Goal: Information Seeking & Learning: Check status

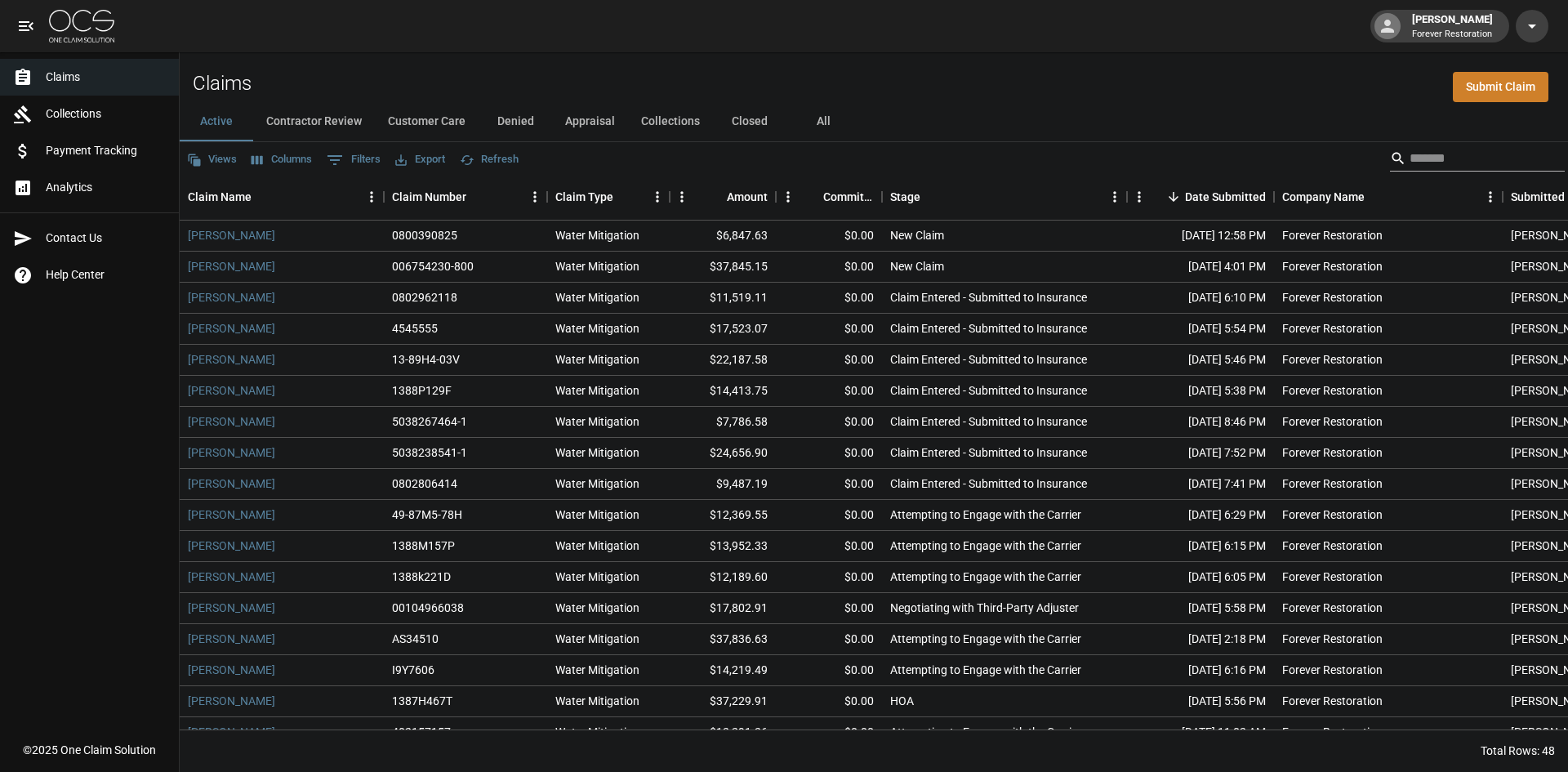
click at [1419, 150] on input "Search" at bounding box center [1474, 158] width 131 height 26
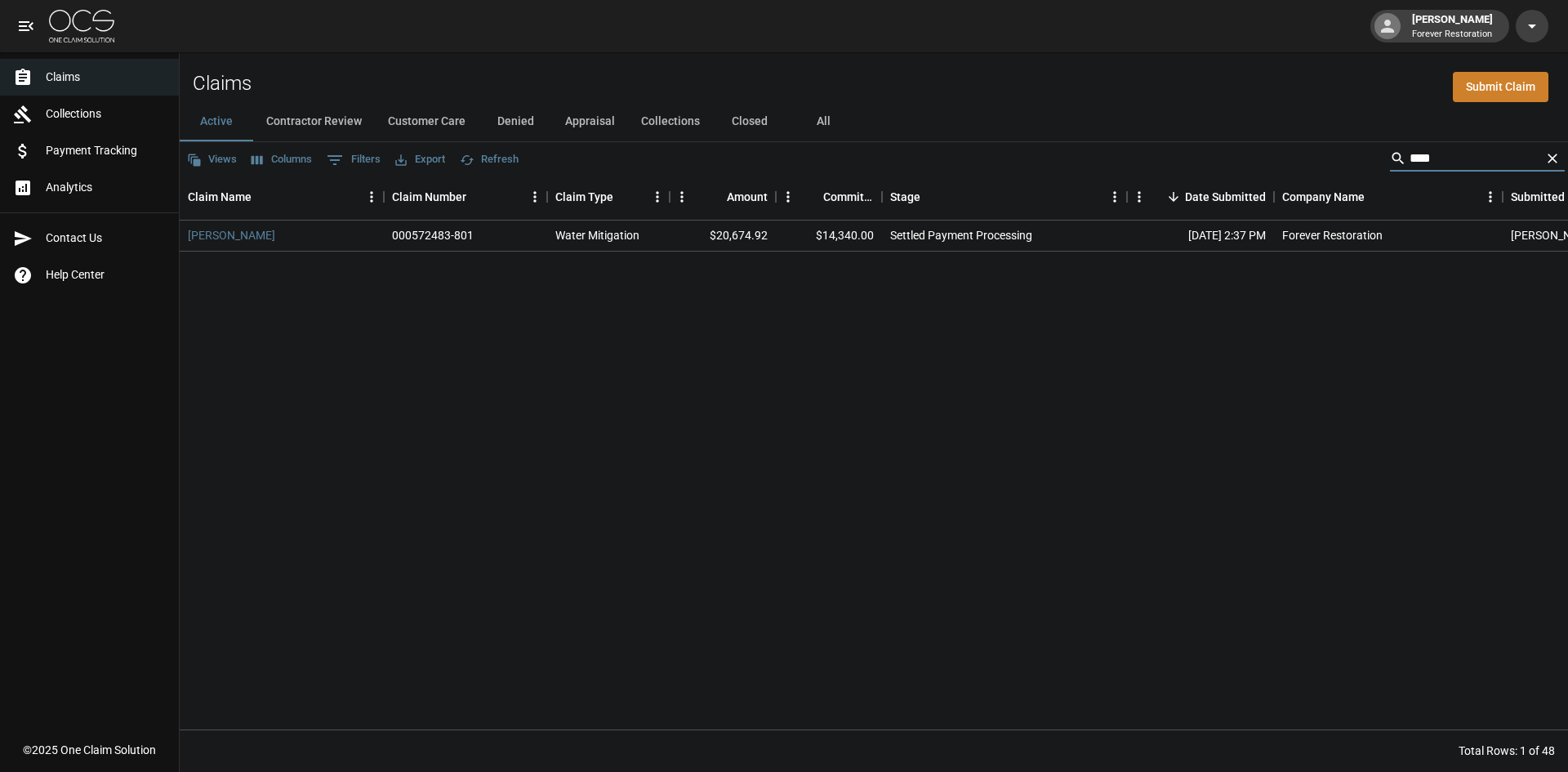
type input "****"
click at [233, 237] on link "Moon, Howard" at bounding box center [231, 235] width 87 height 16
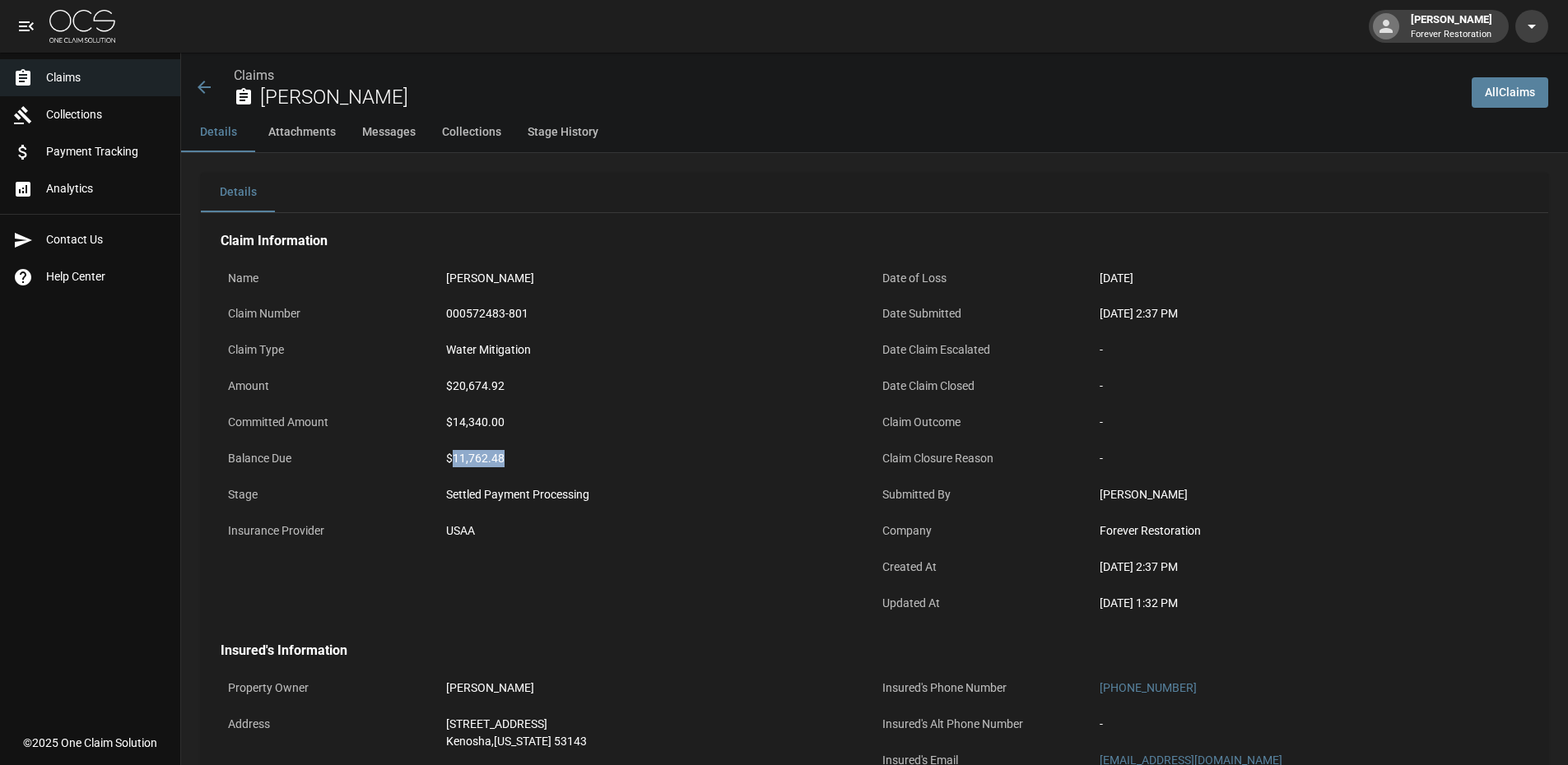
drag, startPoint x: 511, startPoint y: 465, endPoint x: 452, endPoint y: 454, distance: 60.0
click at [452, 454] on div "$11,762.48" at bounding box center [657, 459] width 421 height 17
copy div "11,762.48"
click at [528, 418] on div "$14,340.00" at bounding box center [657, 423] width 421 height 17
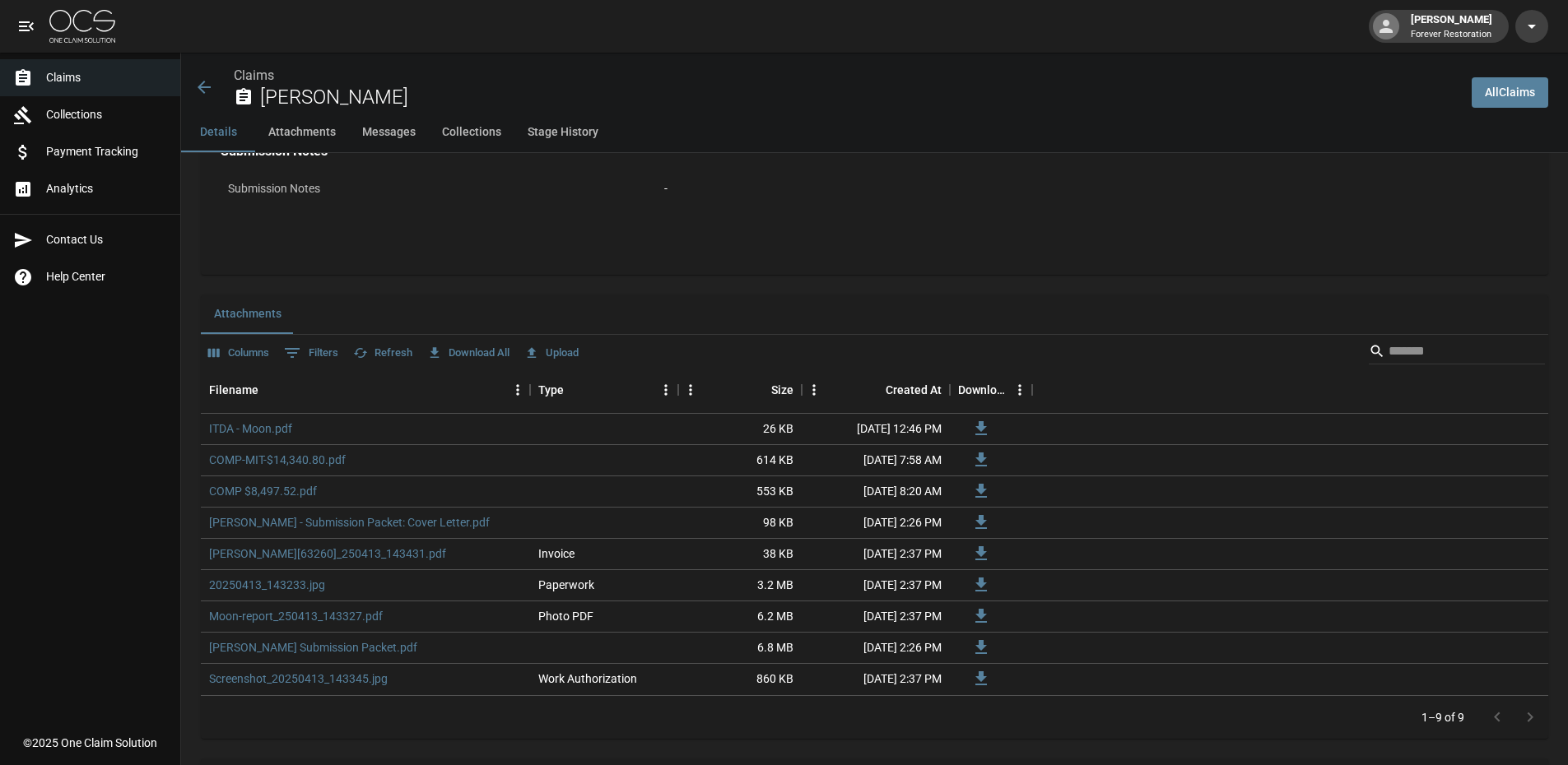
scroll to position [905, 0]
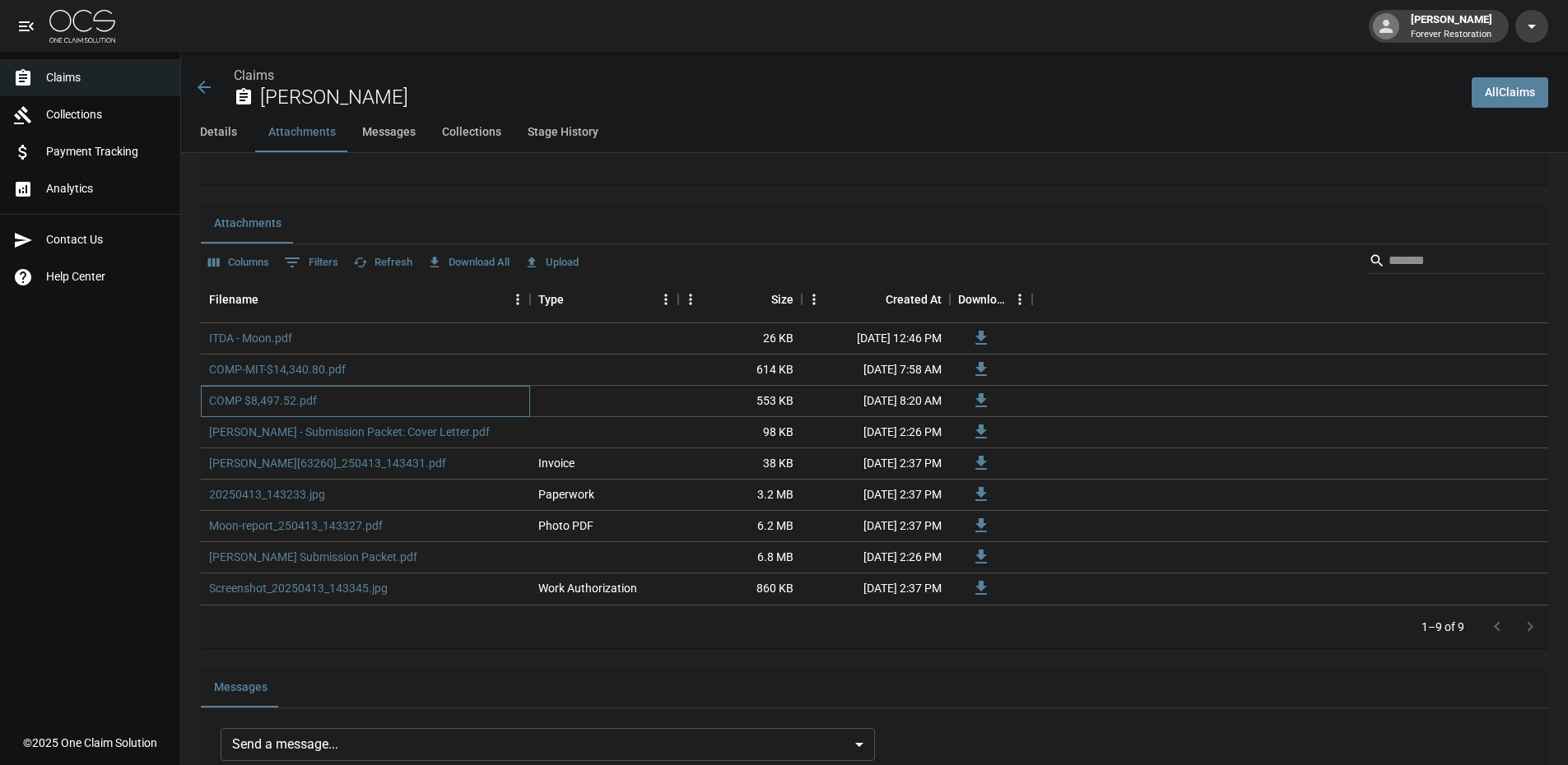
drag, startPoint x: 283, startPoint y: 399, endPoint x: 255, endPoint y: 389, distance: 29.7
click at [255, 389] on div "COMP $8,497.52.pdf" at bounding box center [365, 401] width 329 height 31
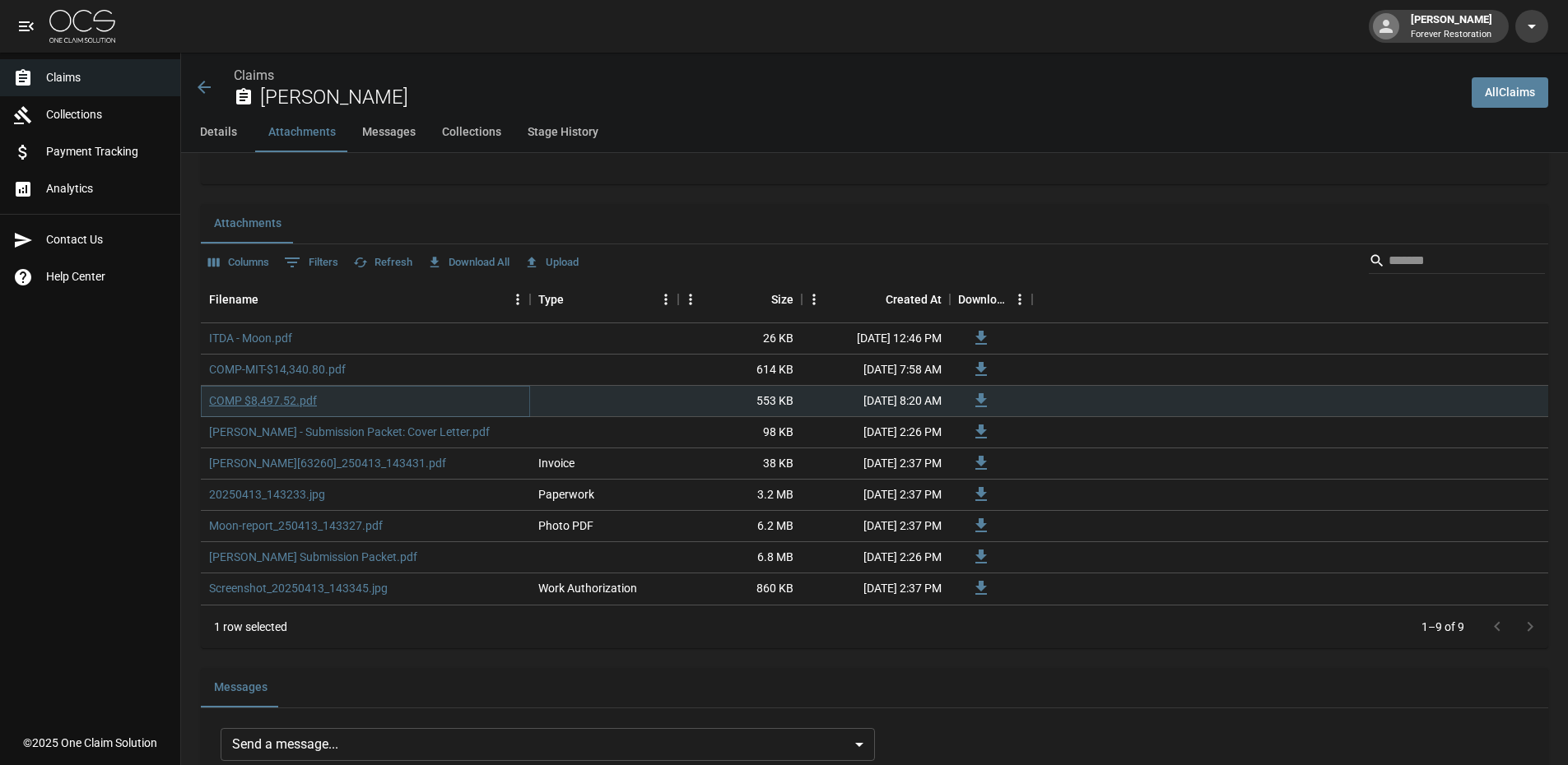
click at [251, 398] on link "COMP $8,497.52.pdf" at bounding box center [262, 401] width 107 height 16
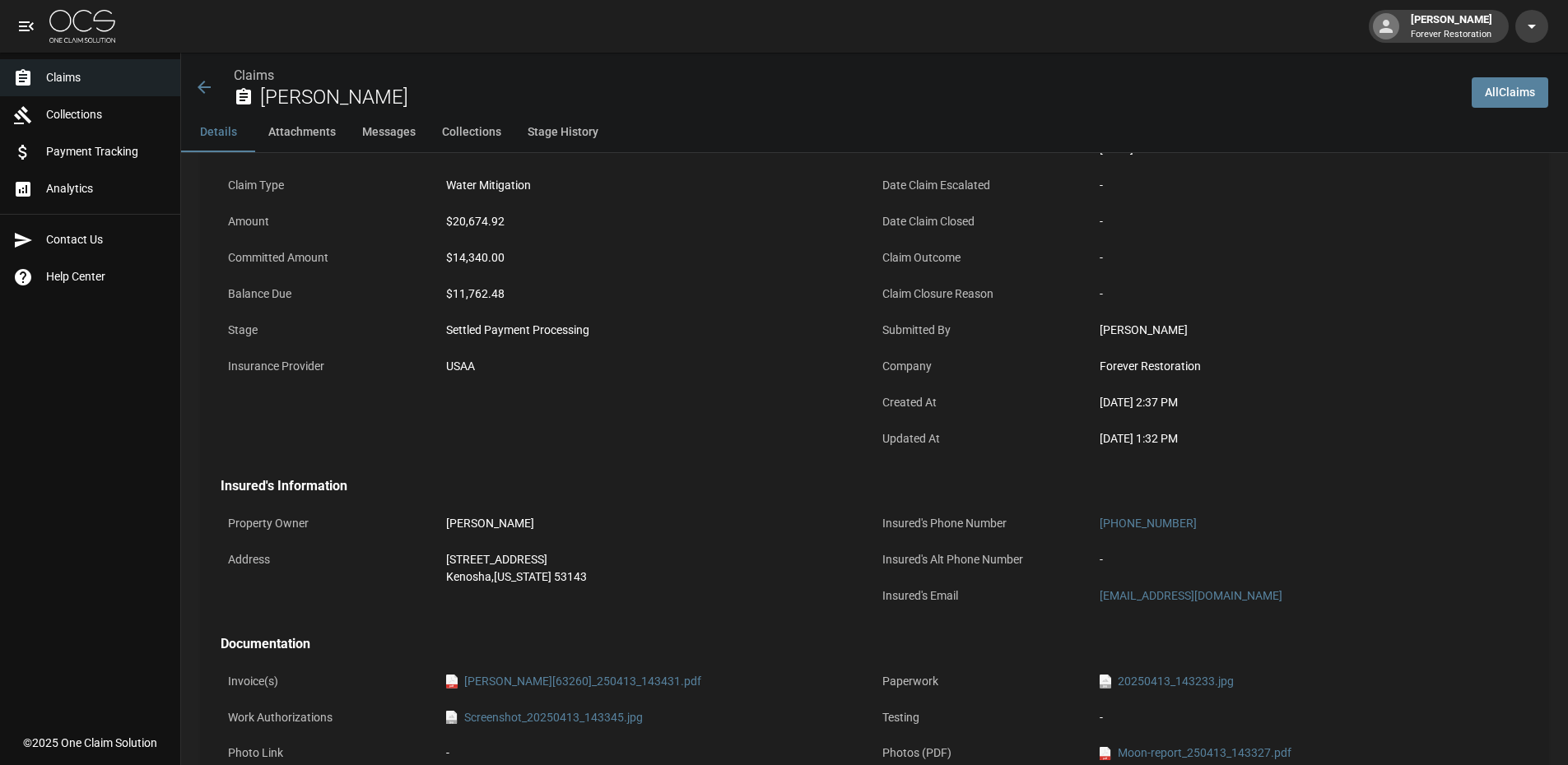
scroll to position [0, 0]
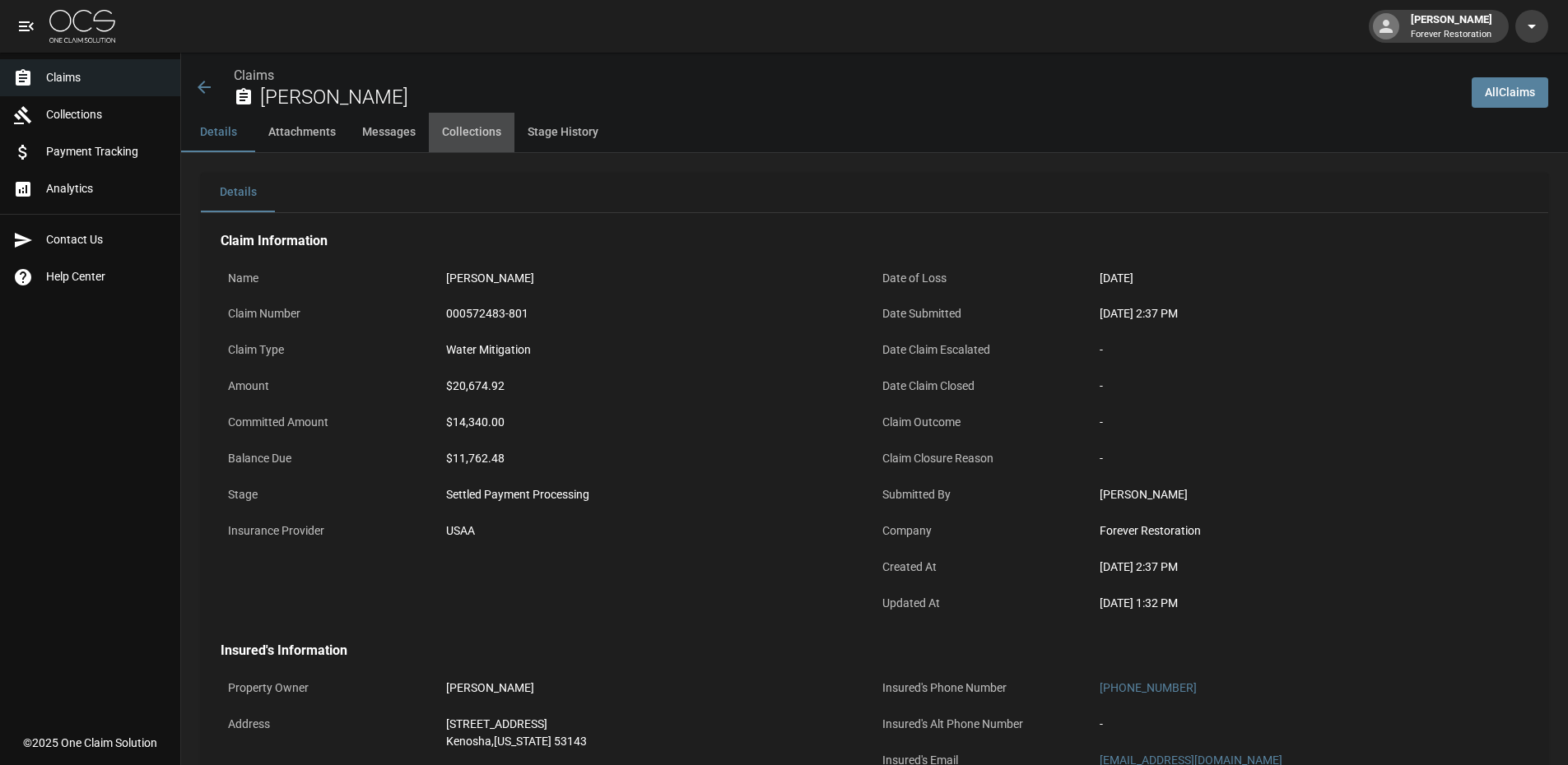
click at [468, 131] on button "Collections" at bounding box center [472, 132] width 86 height 40
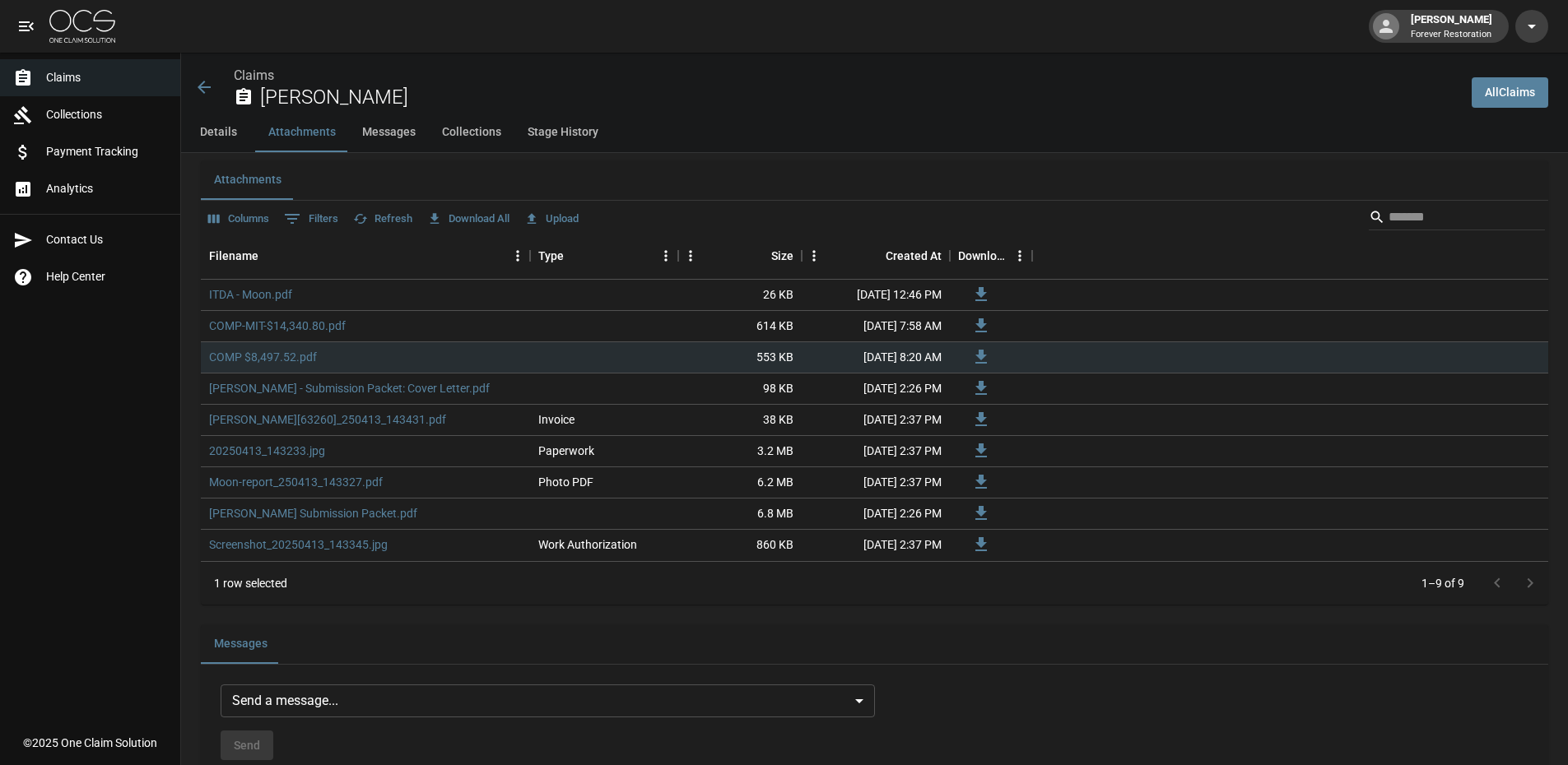
scroll to position [845, 0]
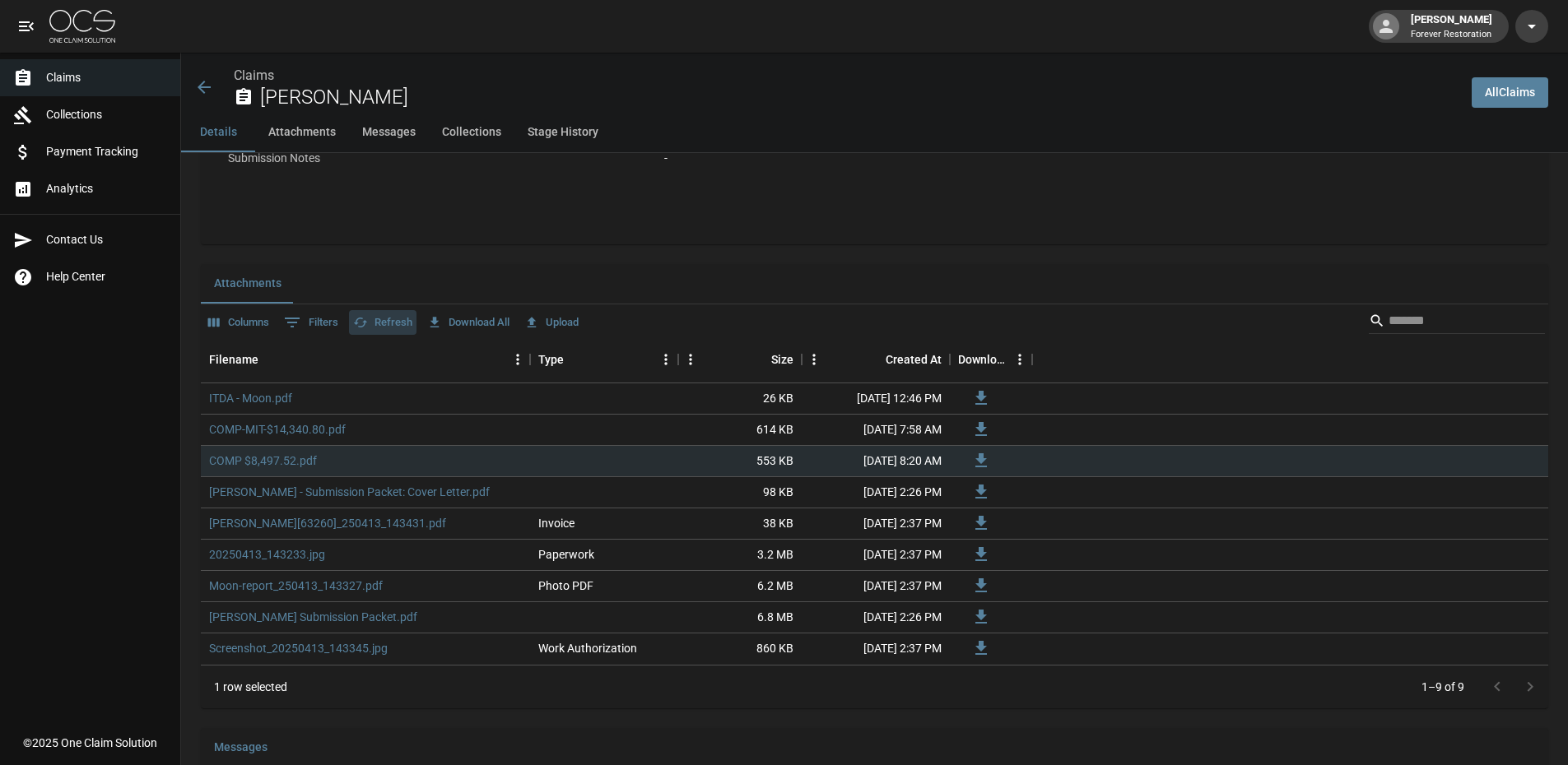
click at [378, 321] on button "Refresh" at bounding box center [383, 323] width 68 height 26
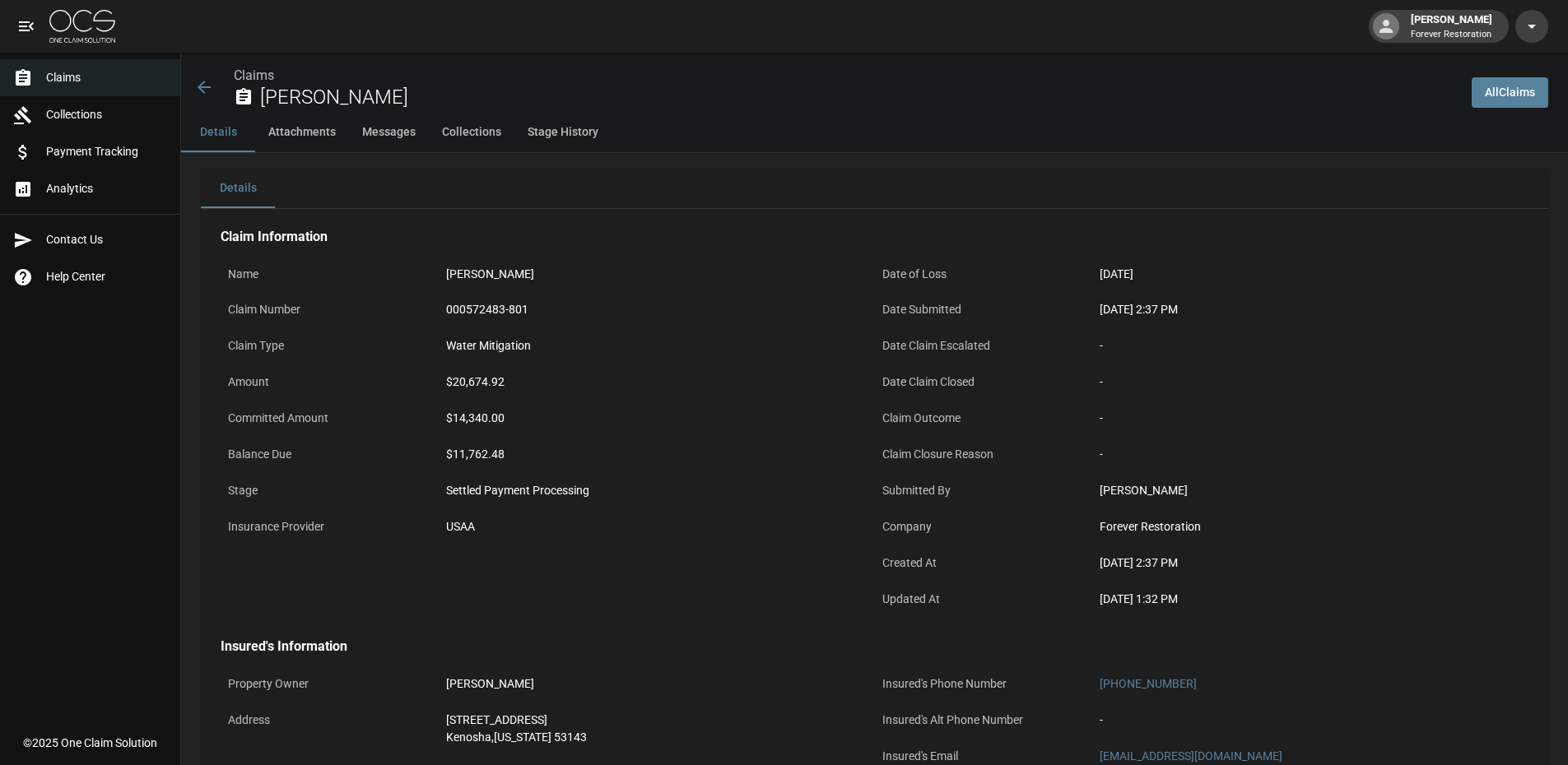
scroll to position [0, 0]
click at [533, 143] on button "Stage History" at bounding box center [562, 132] width 97 height 40
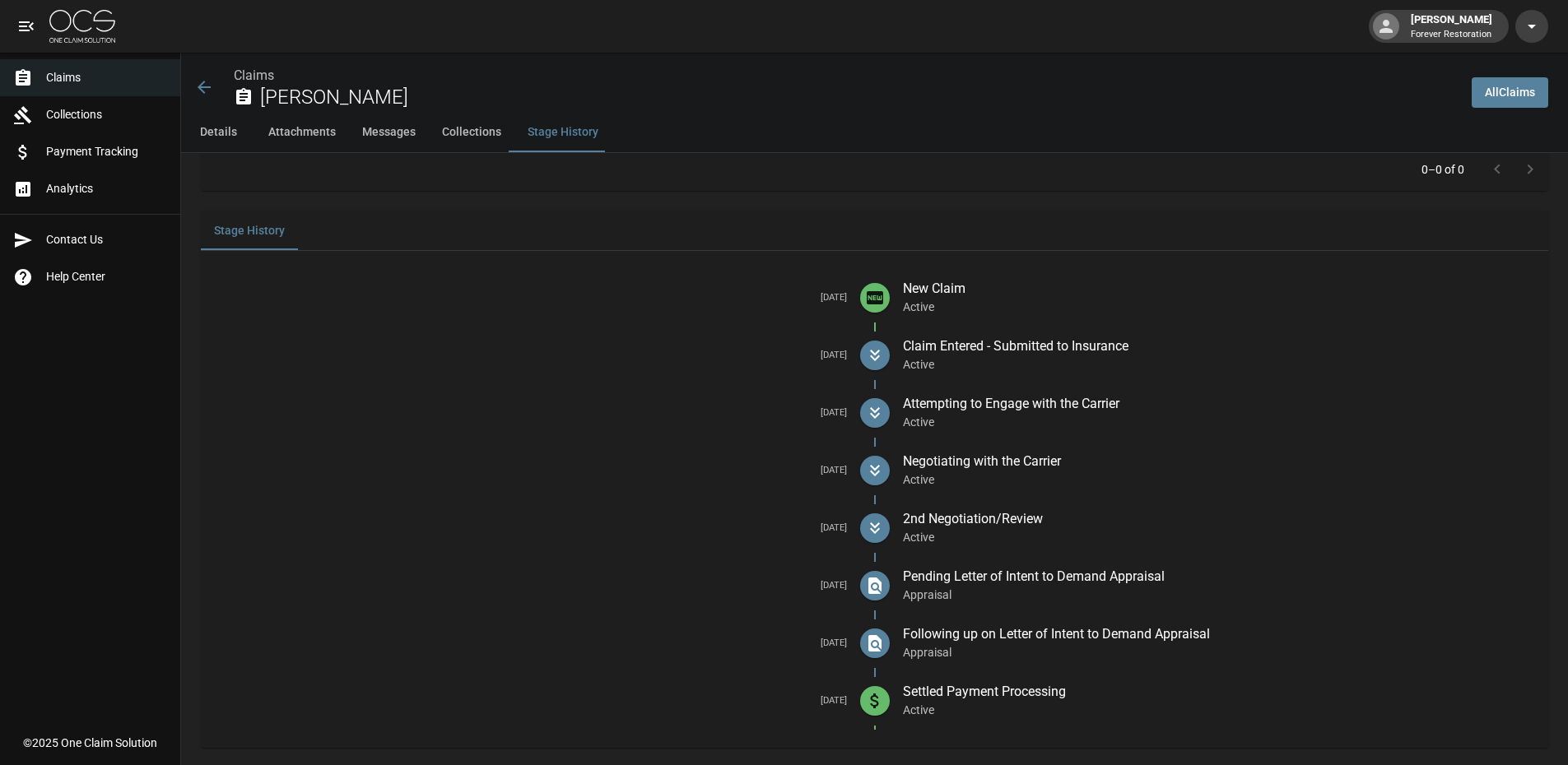
scroll to position [2181, 0]
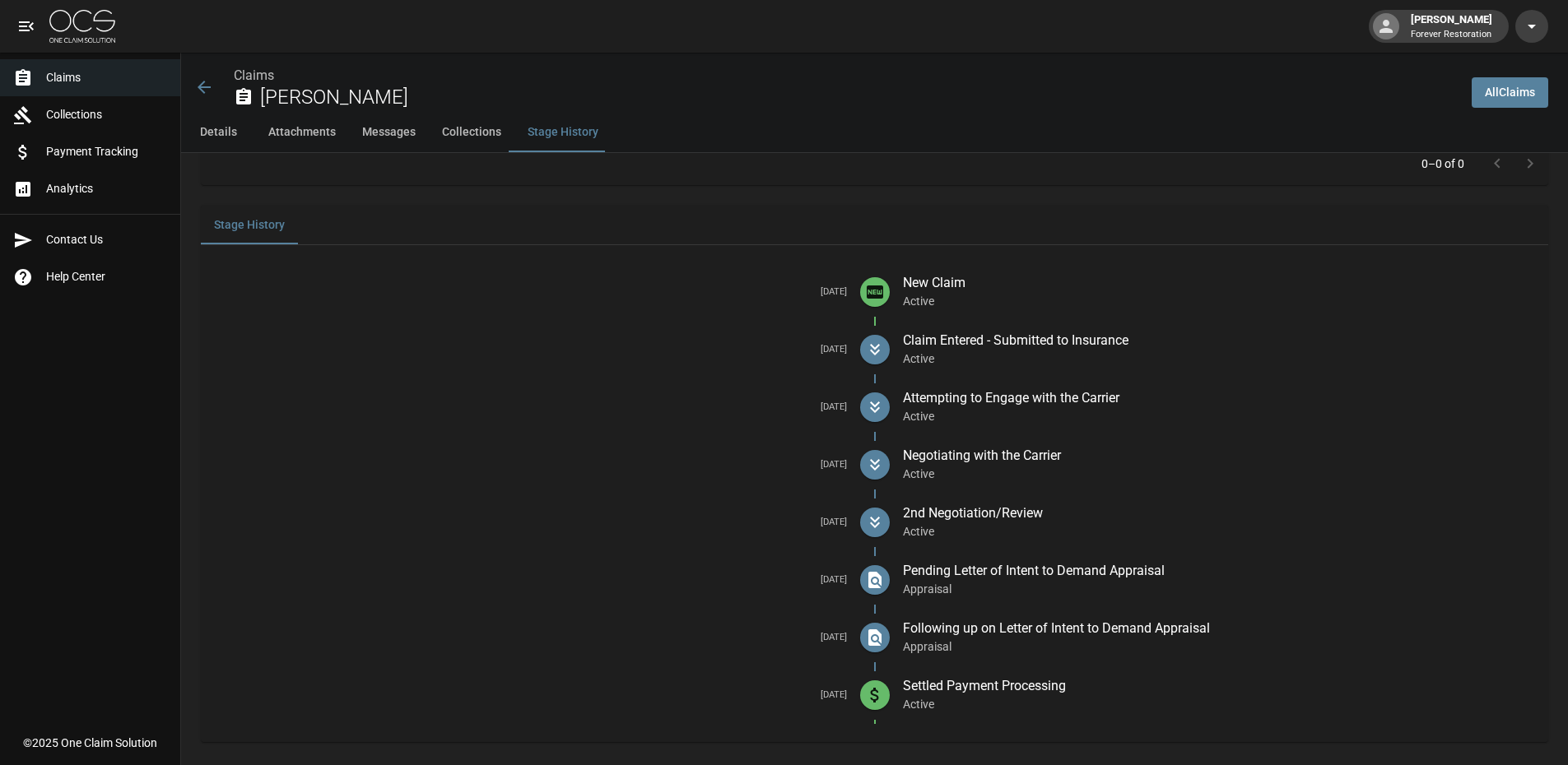
click at [868, 699] on span at bounding box center [874, 695] width 29 height 29
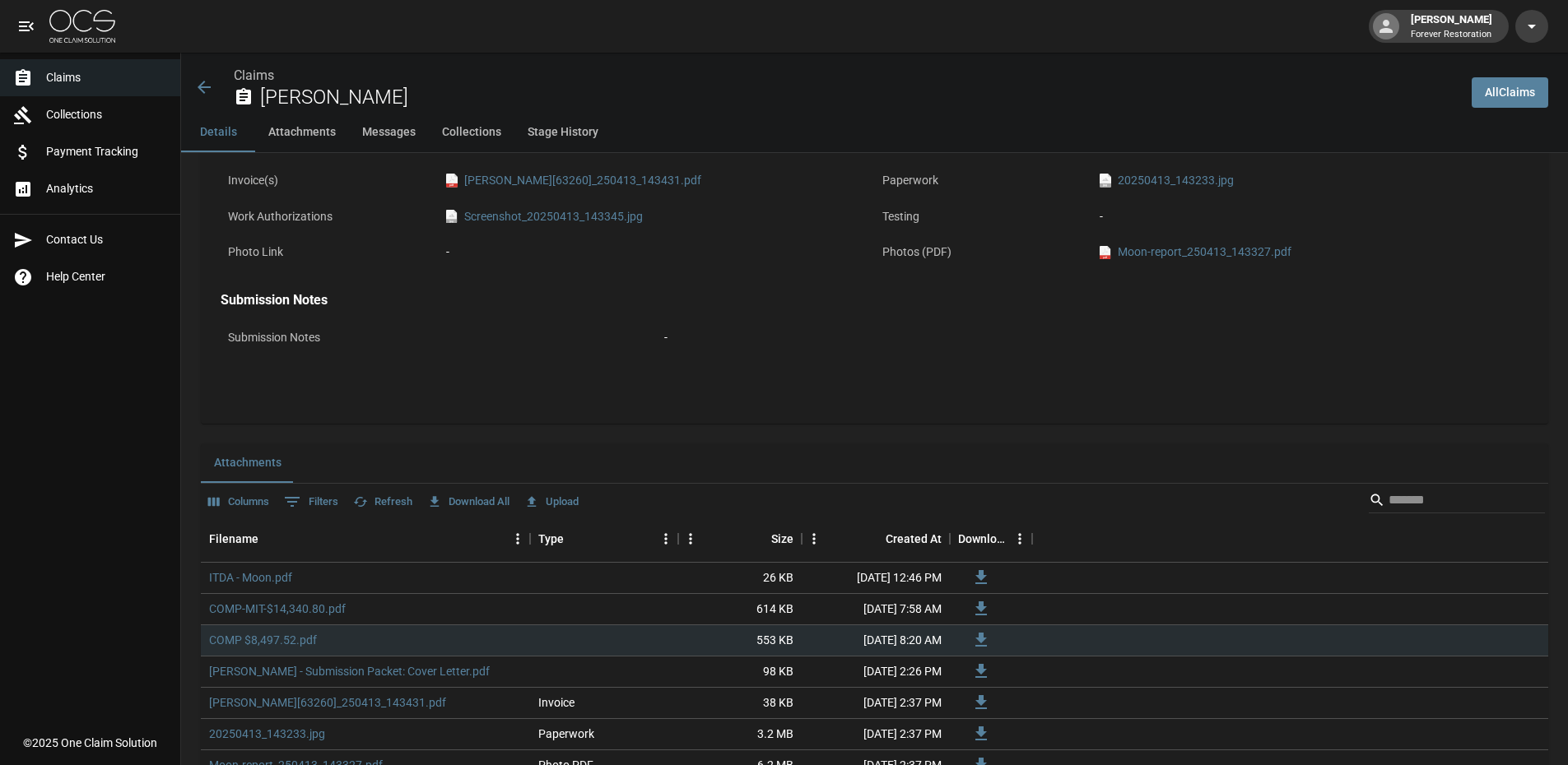
scroll to position [905, 0]
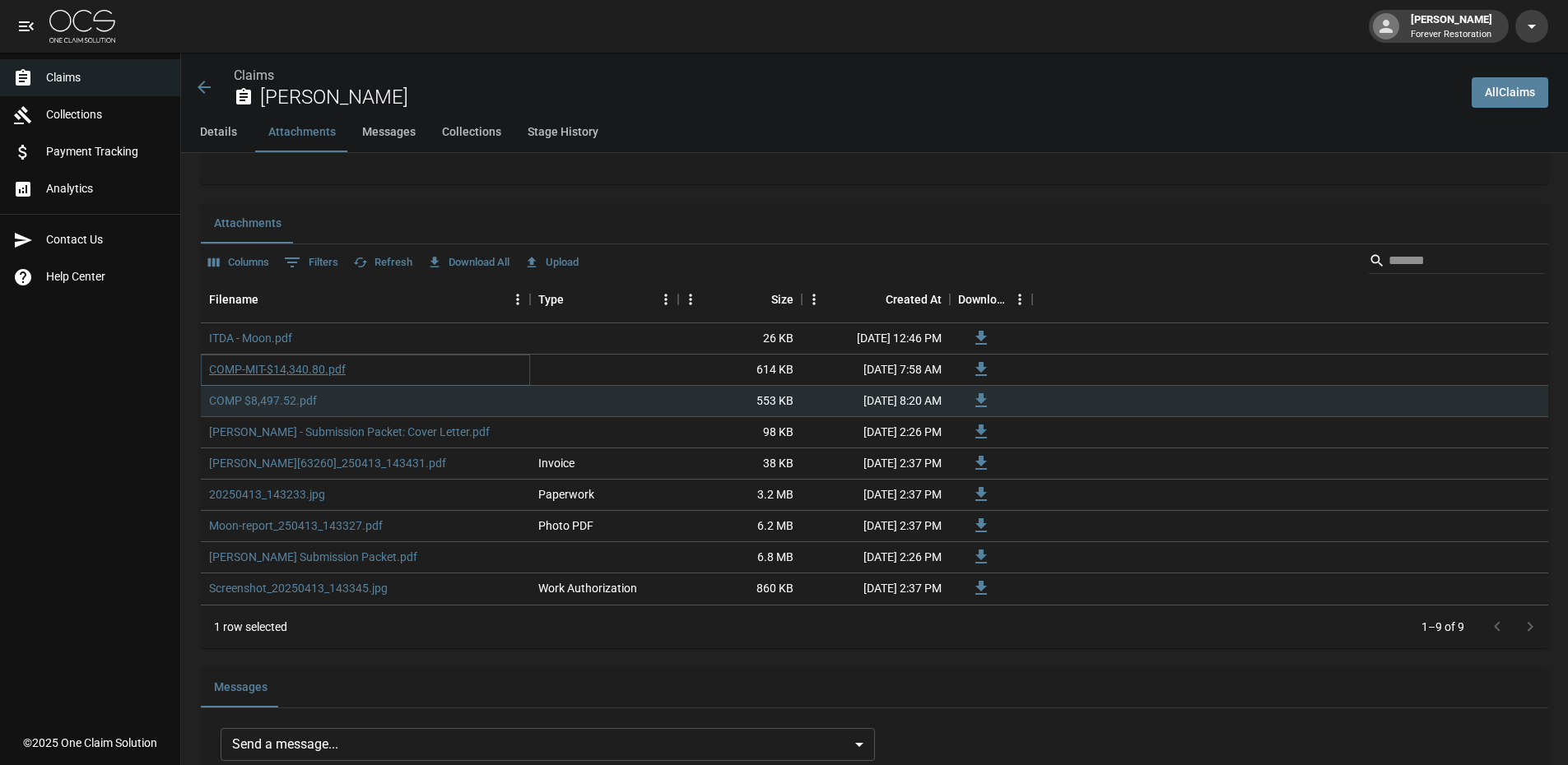
click at [289, 376] on link "COMP-MIT-$14,340.80.pdf" at bounding box center [277, 369] width 137 height 16
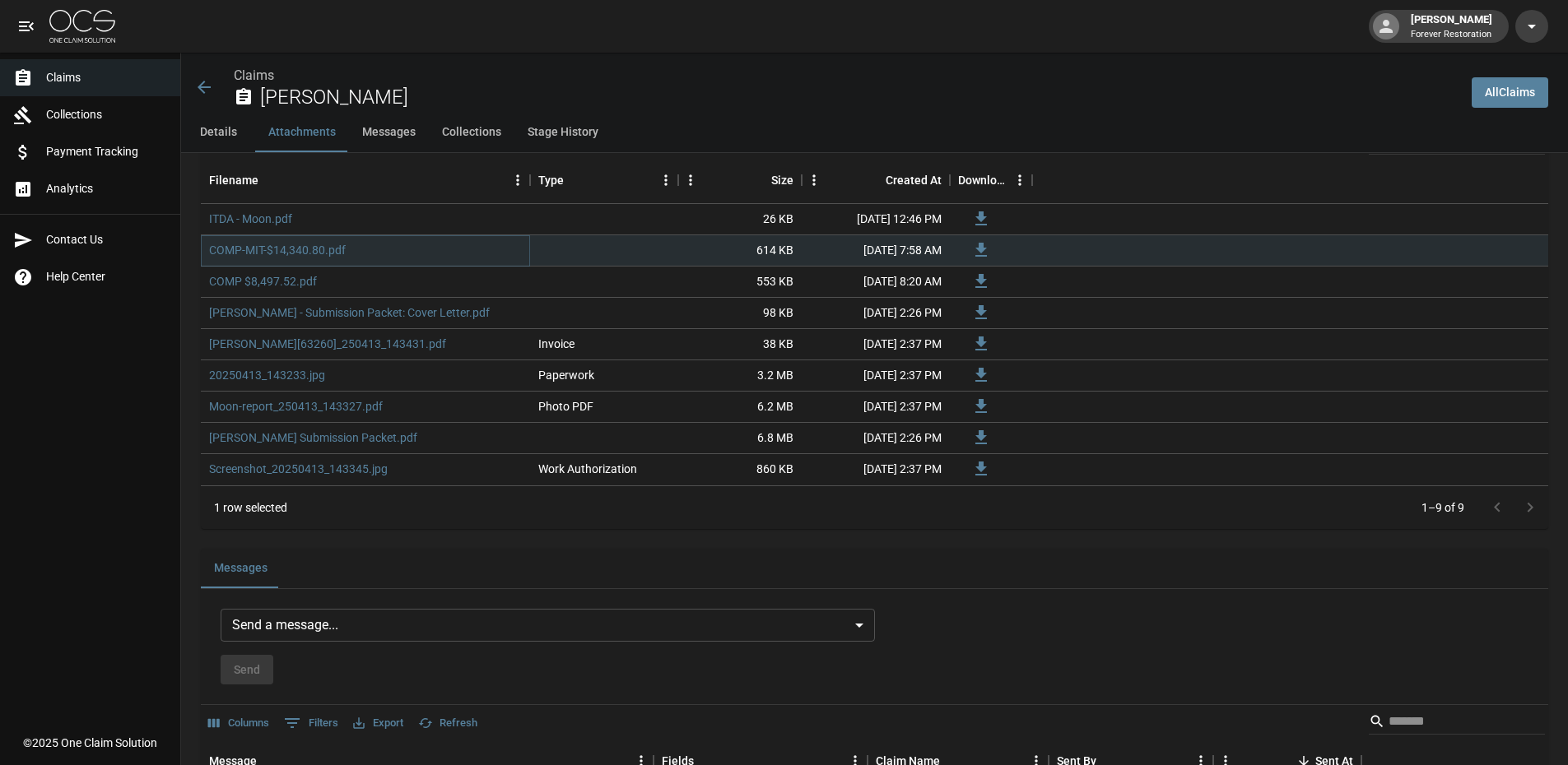
scroll to position [1317, 0]
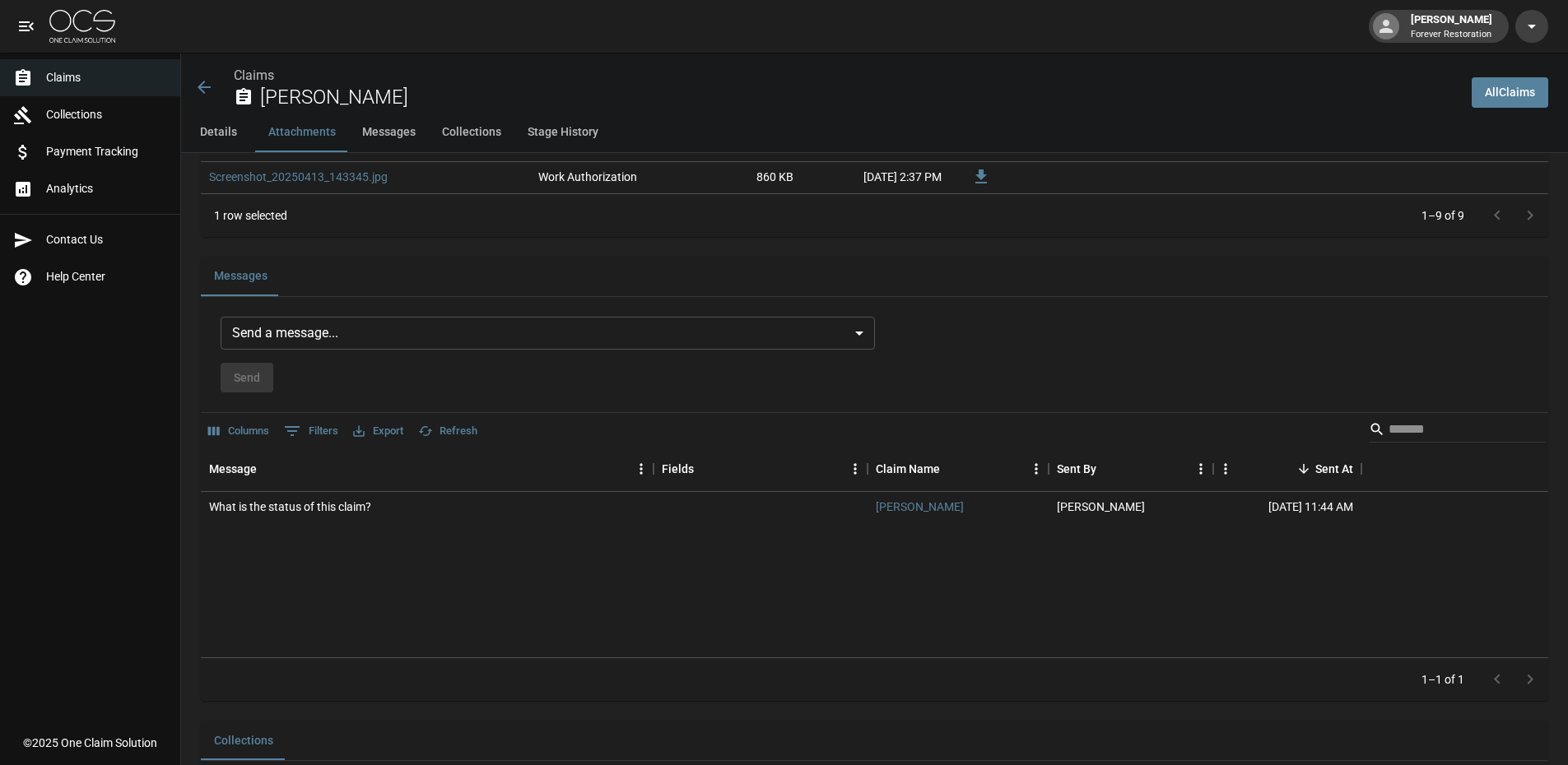
click at [287, 336] on body "John Porter Forever Restoration Claims Collections Payment Tracking Analytics C…" at bounding box center [784, 164] width 1568 height 2963
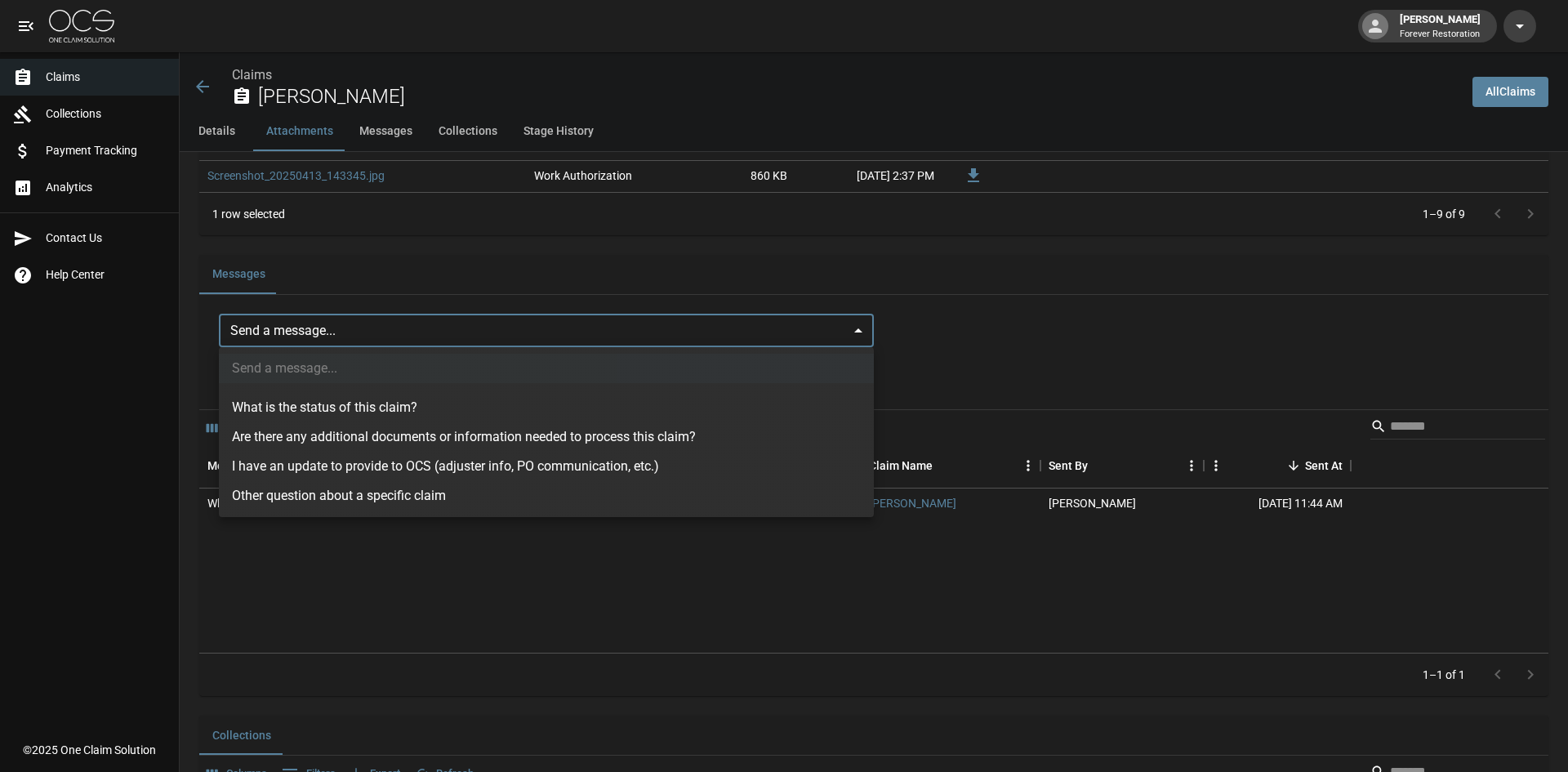
click at [316, 493] on li "Other question about a specific claim" at bounding box center [547, 496] width 655 height 29
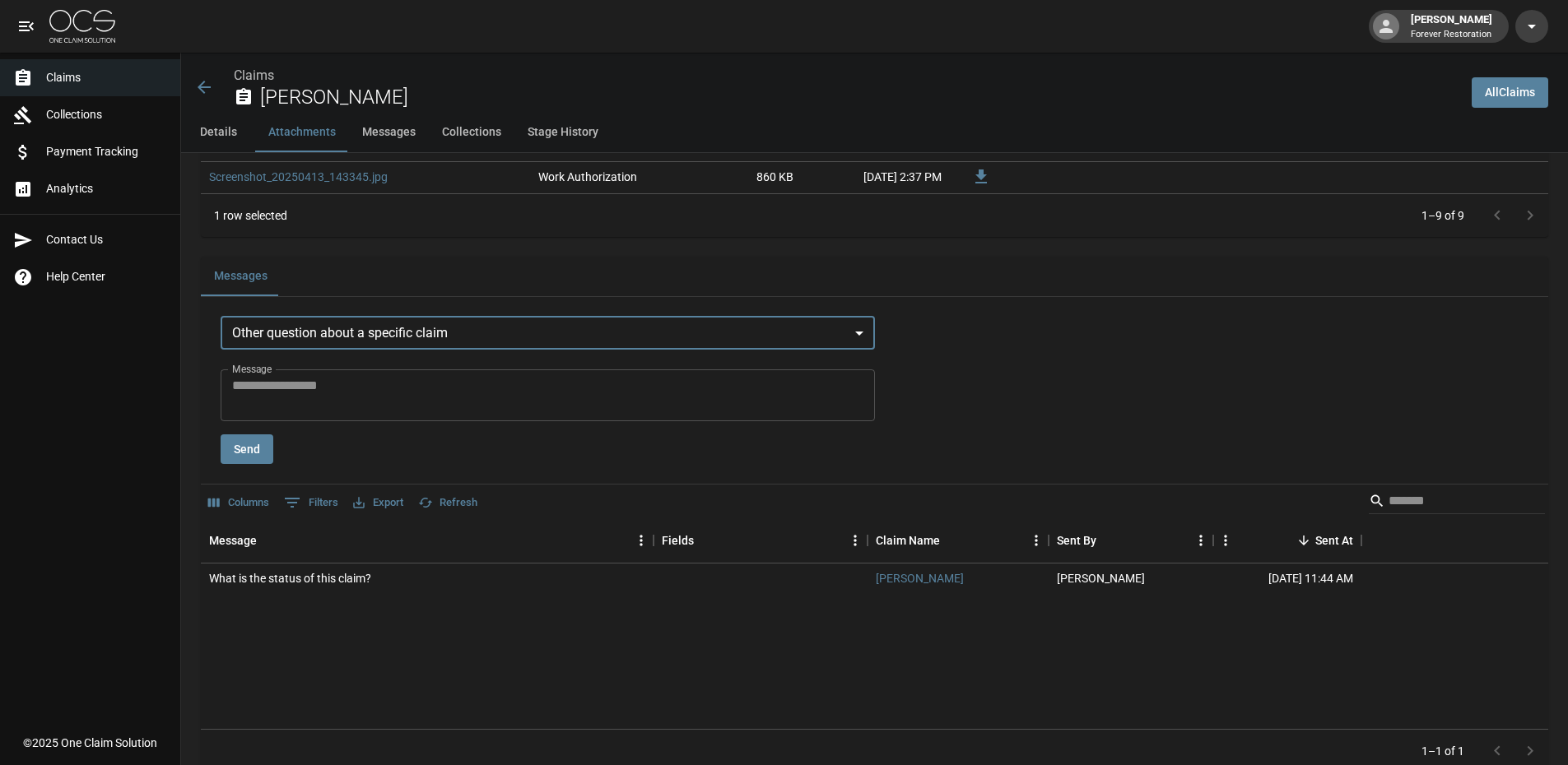
click at [827, 327] on body "John Porter Forever Restoration Claims Collections Payment Tracking Analytics C…" at bounding box center [784, 200] width 1568 height 3034
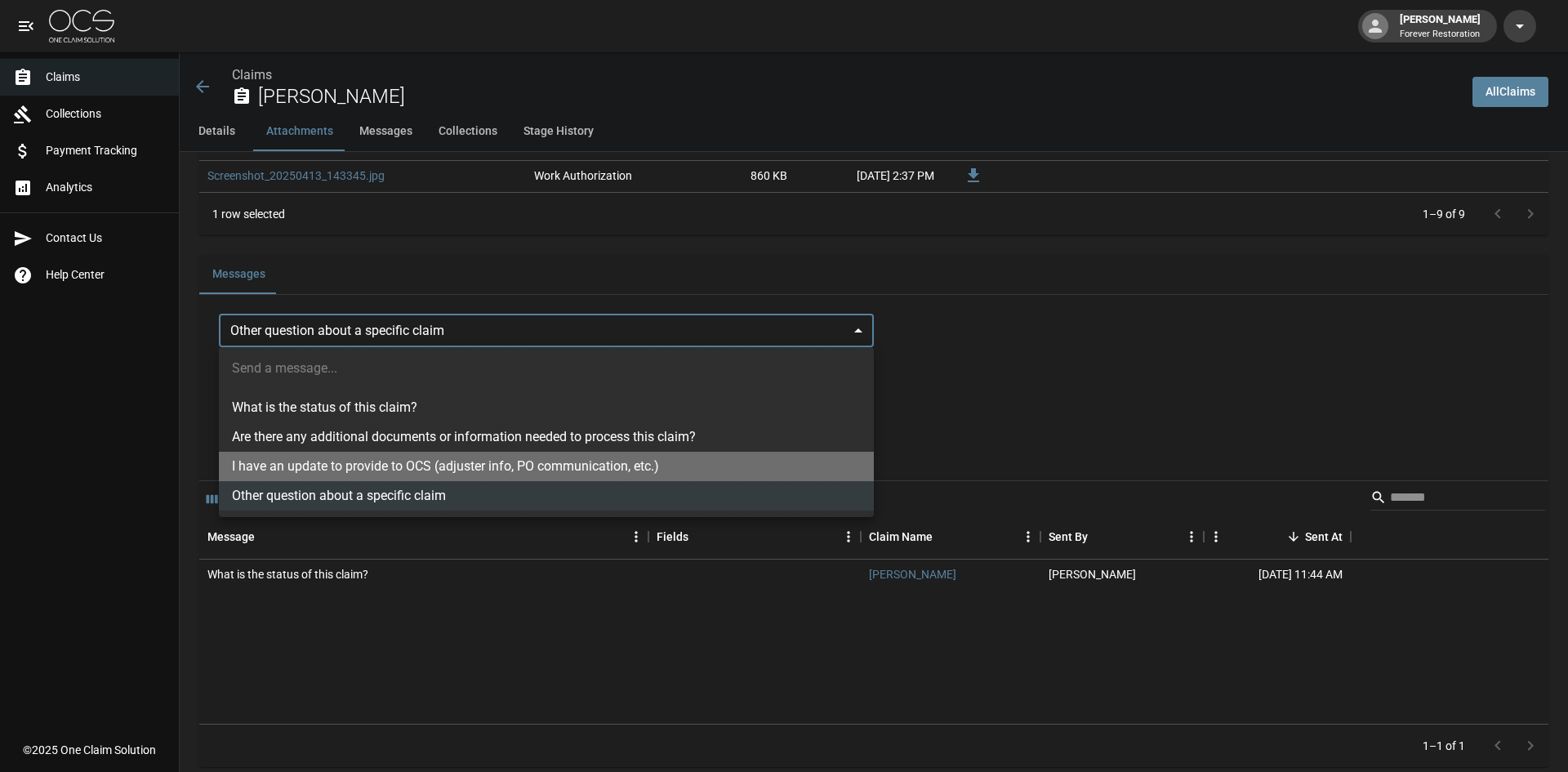
click at [303, 466] on li "I have an update to provide to OCS (adjuster info, PO communication, etc.)" at bounding box center [547, 466] width 655 height 29
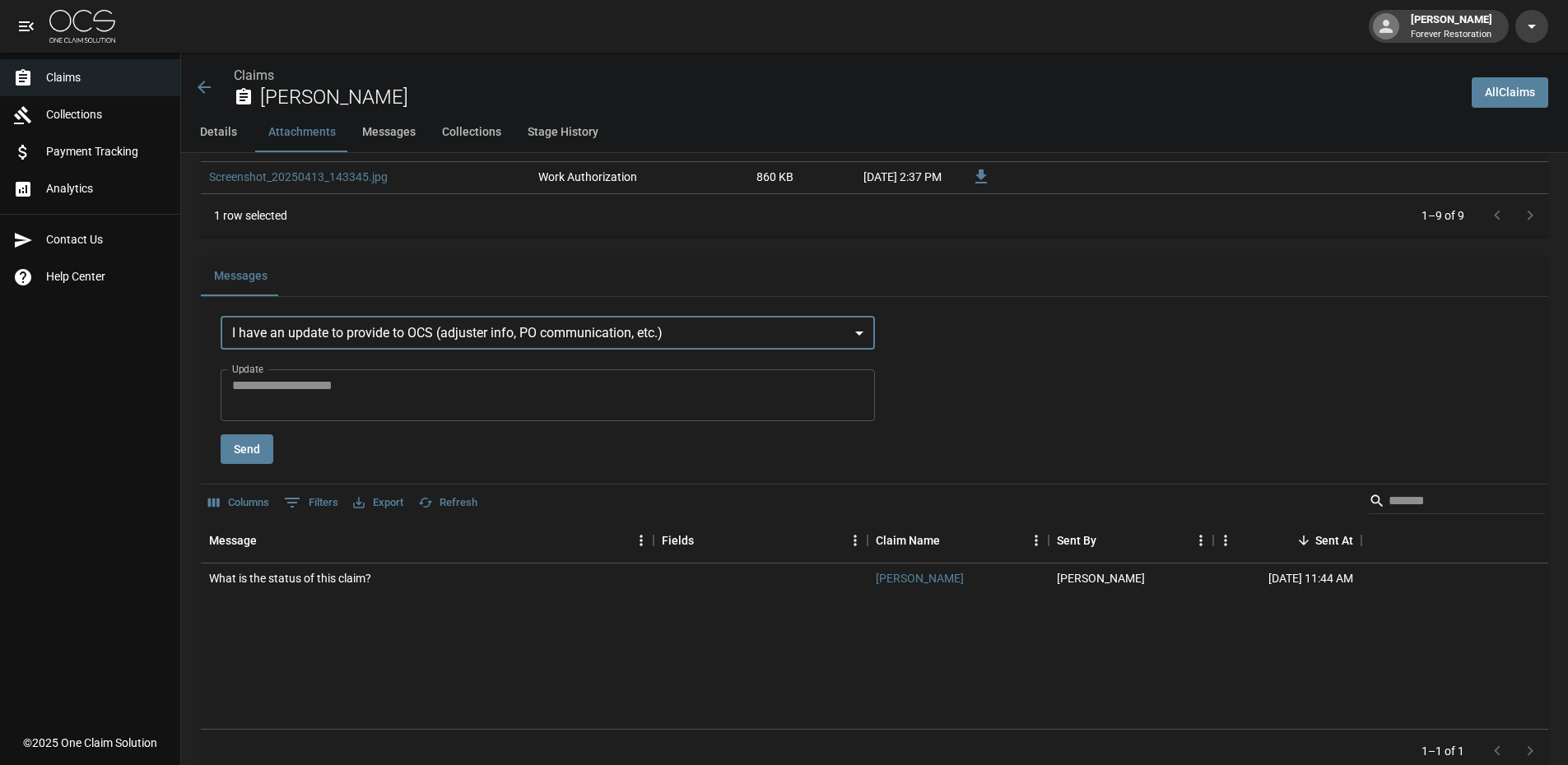
click at [290, 411] on textarea "Update" at bounding box center [548, 395] width 631 height 38
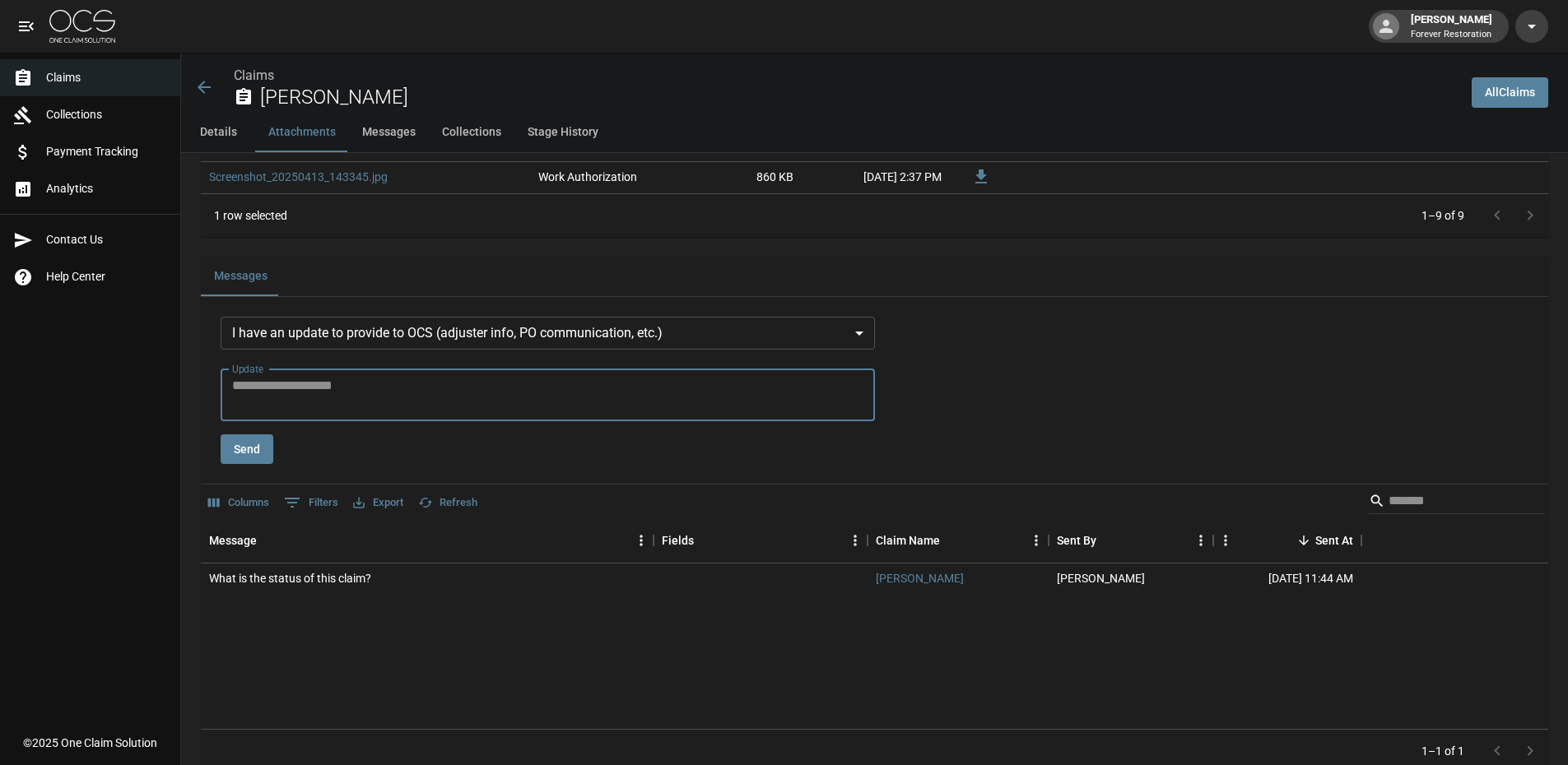
click at [782, 330] on body "John Porter Forever Restoration Claims Collections Payment Tracking Analytics C…" at bounding box center [784, 200] width 1568 height 3034
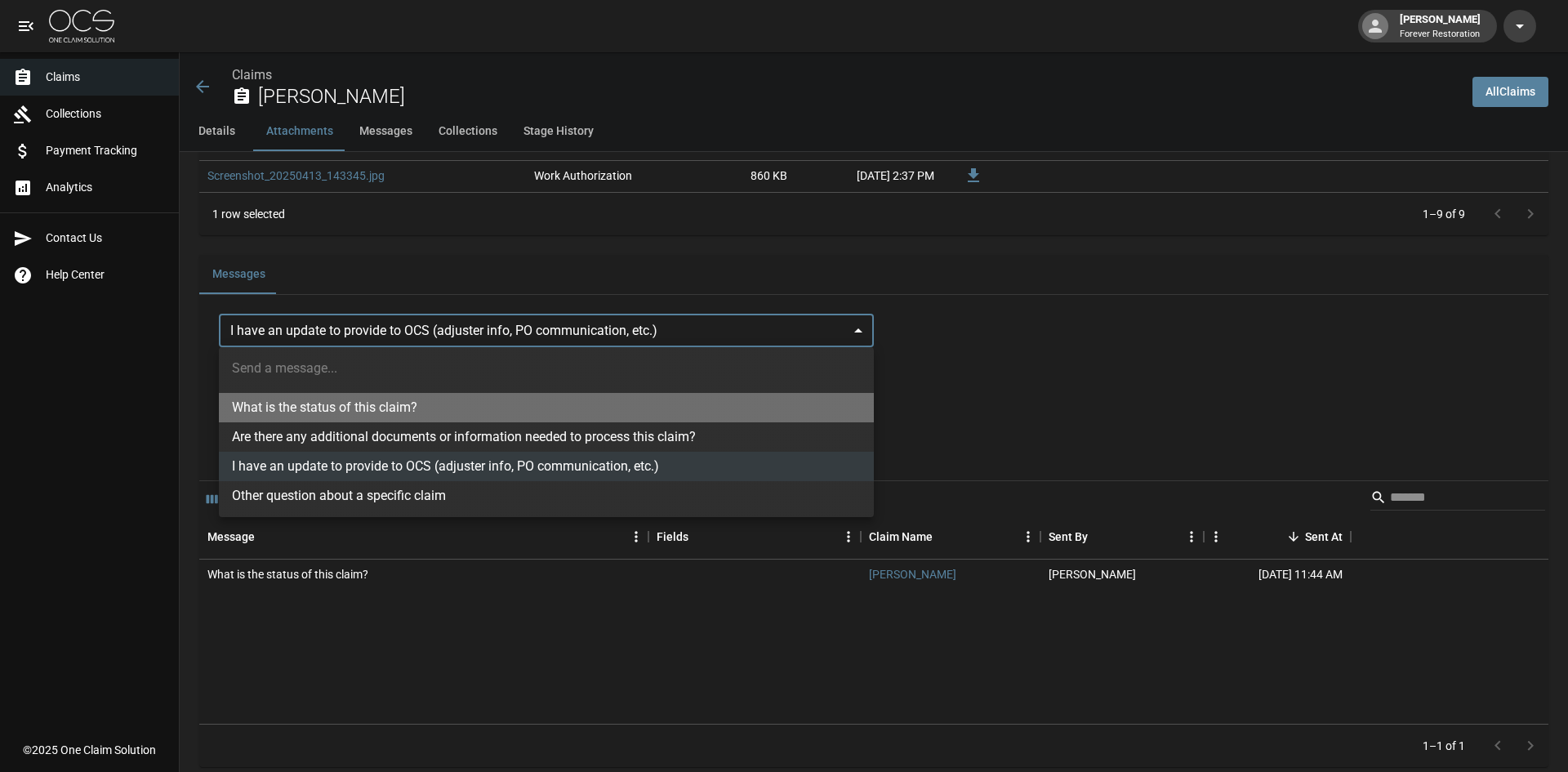
click at [324, 414] on li "What is the status of this claim?" at bounding box center [547, 408] width 655 height 29
type input "**********"
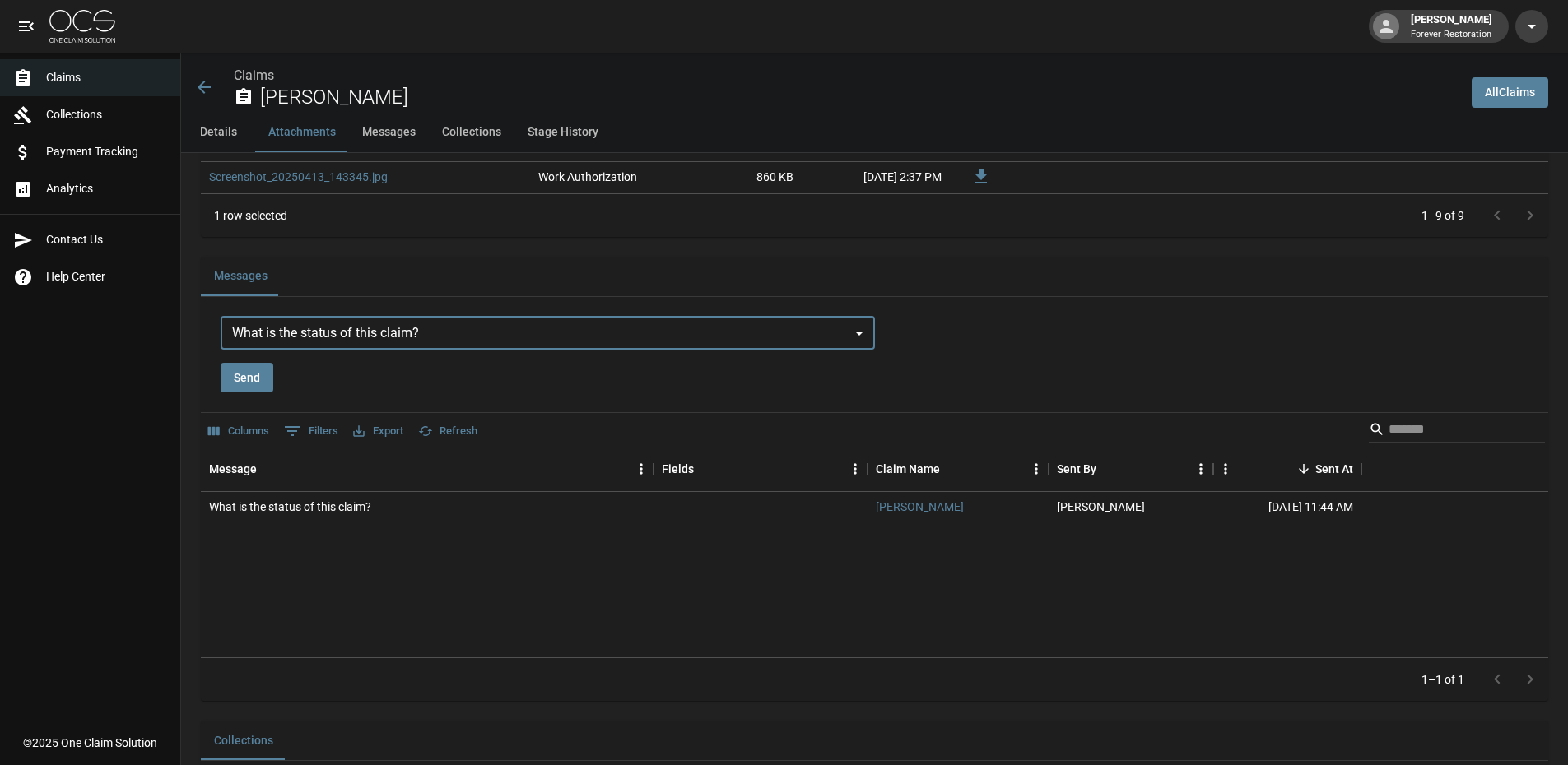
click at [252, 74] on link "Claims" at bounding box center [254, 76] width 40 height 15
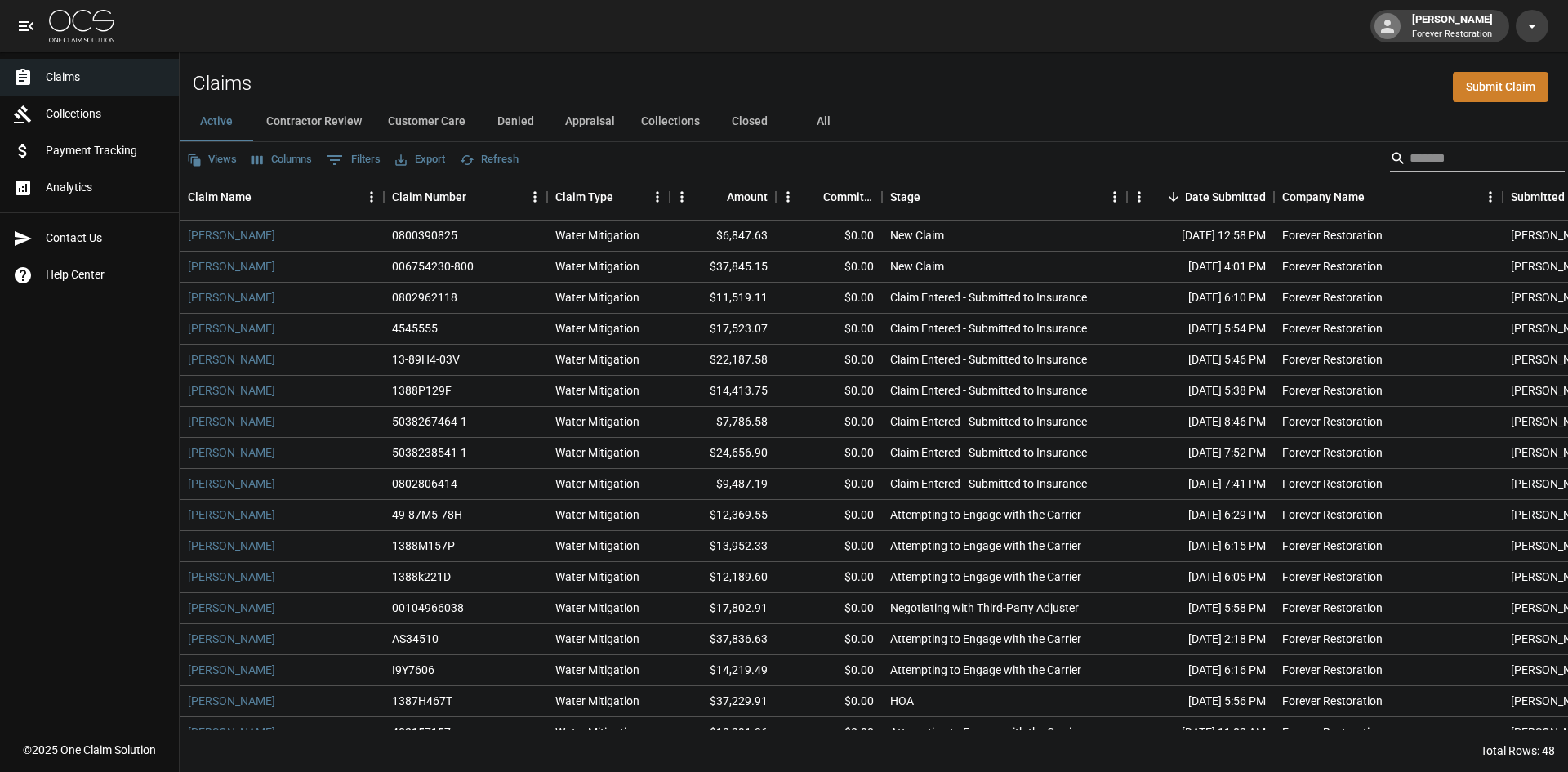
click at [1478, 146] on input "Search" at bounding box center [1474, 158] width 131 height 26
type input "***"
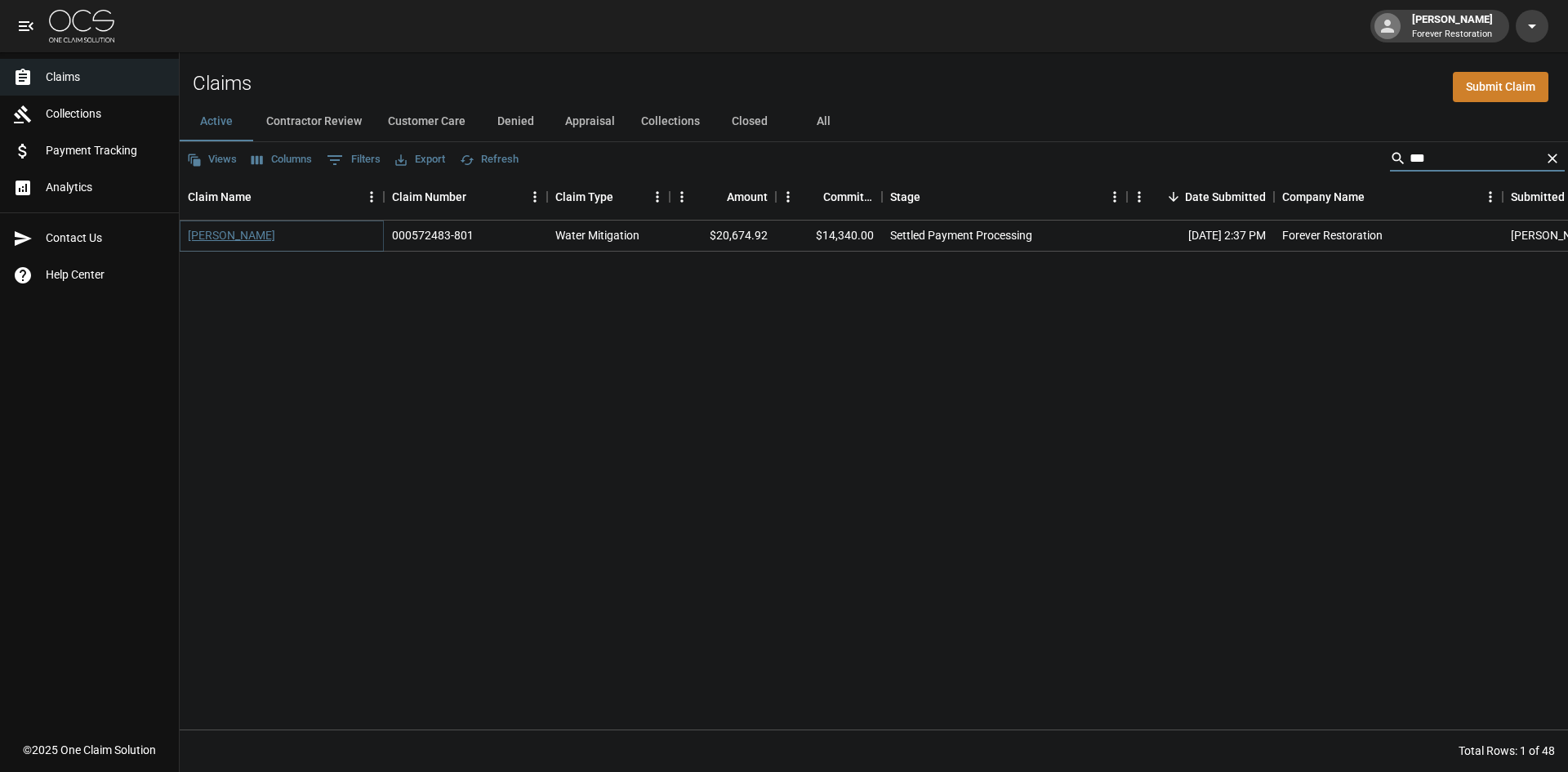
click at [224, 241] on link "Moon, Howard" at bounding box center [231, 235] width 87 height 16
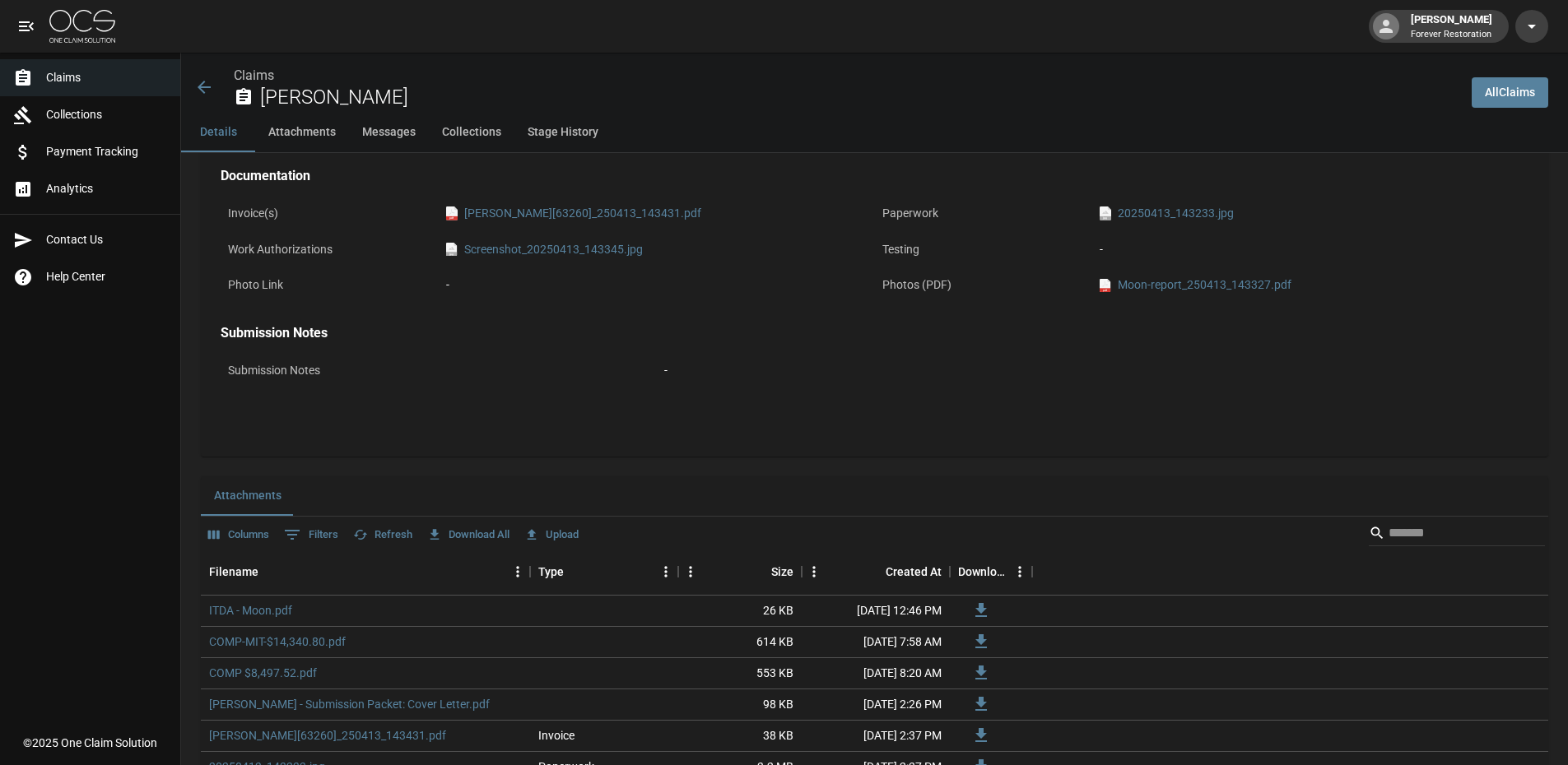
scroll to position [741, 0]
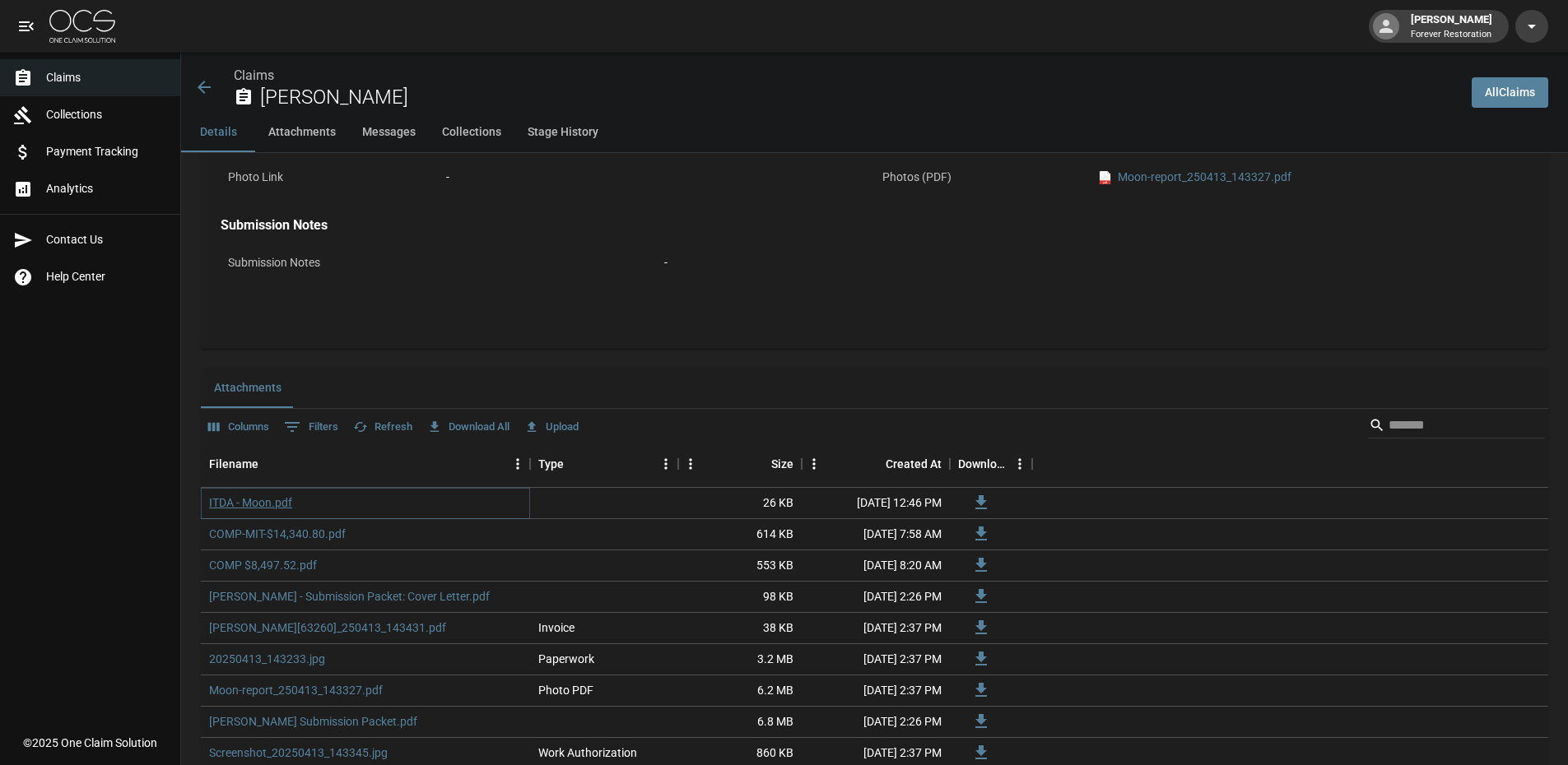
click at [241, 496] on link "ITDA - Moon.pdf" at bounding box center [250, 502] width 83 height 16
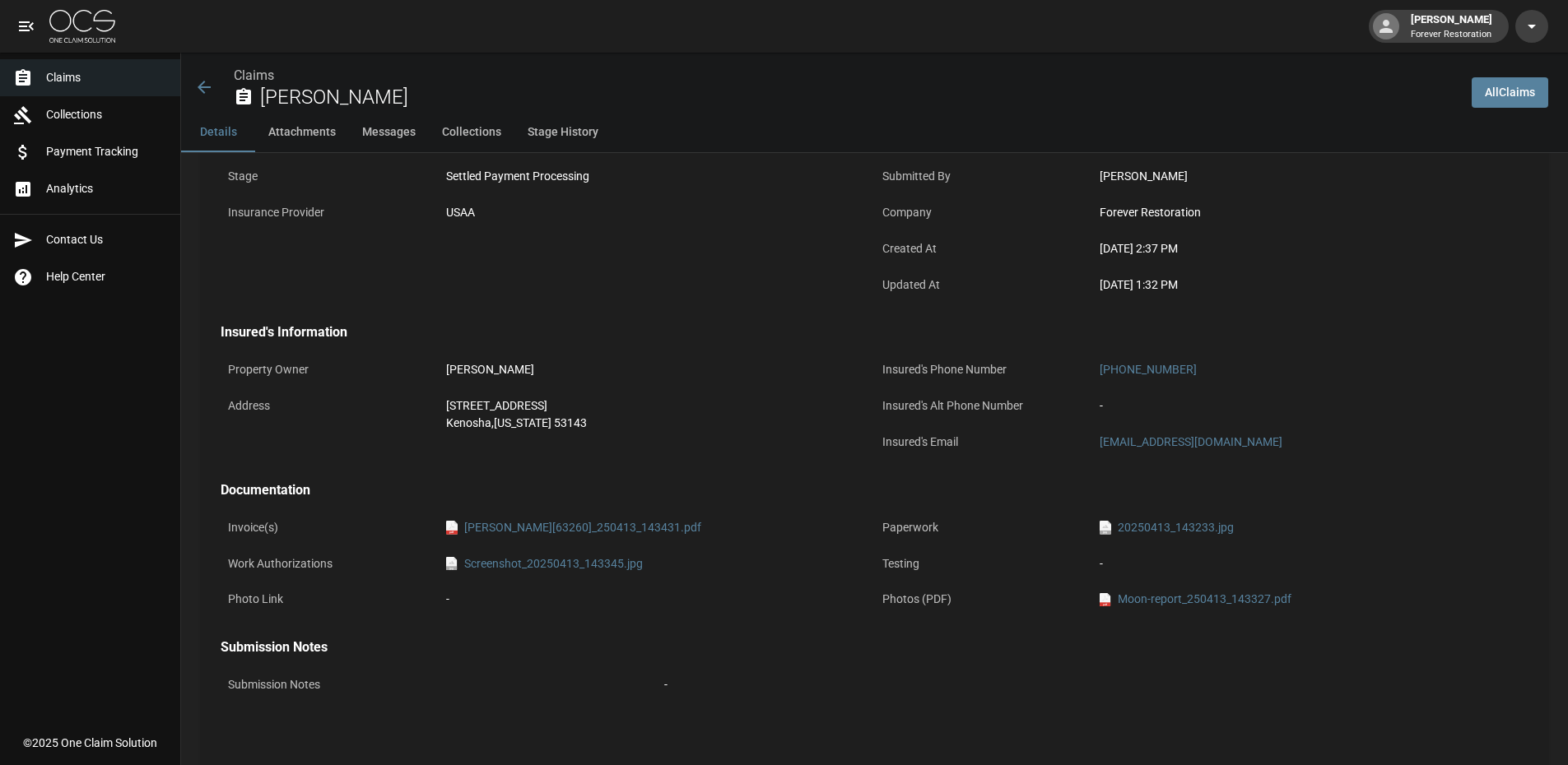
scroll to position [164, 0]
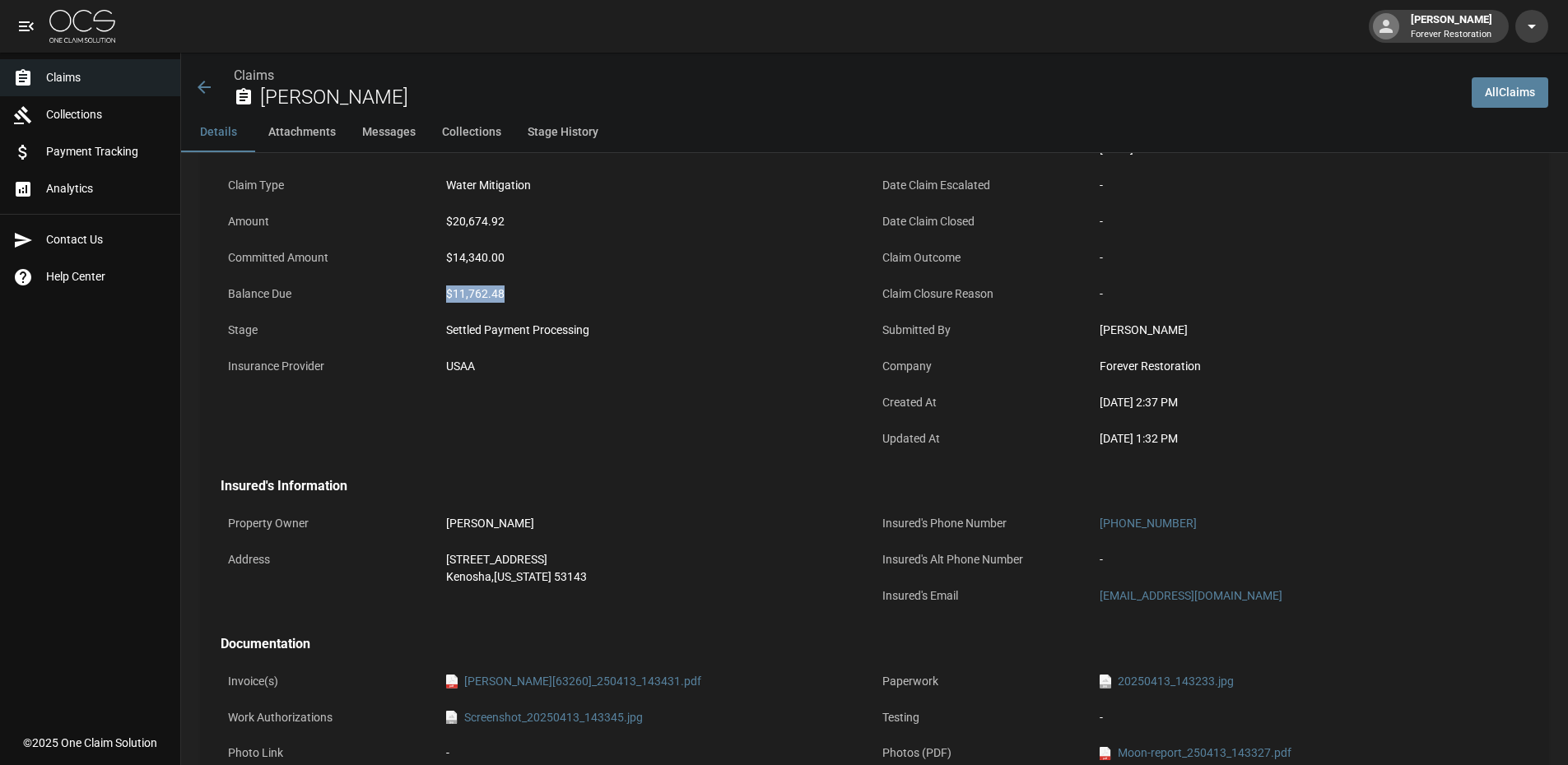
drag, startPoint x: 506, startPoint y: 285, endPoint x: 442, endPoint y: 288, distance: 64.1
click at [442, 288] on div "$11,762.48" at bounding box center [656, 294] width 436 height 32
click at [458, 291] on div "$11,762.48" at bounding box center [657, 294] width 421 height 17
drag, startPoint x: 456, startPoint y: 292, endPoint x: 517, endPoint y: 297, distance: 61.2
click at [517, 297] on div "$11,762.48" at bounding box center [657, 294] width 421 height 17
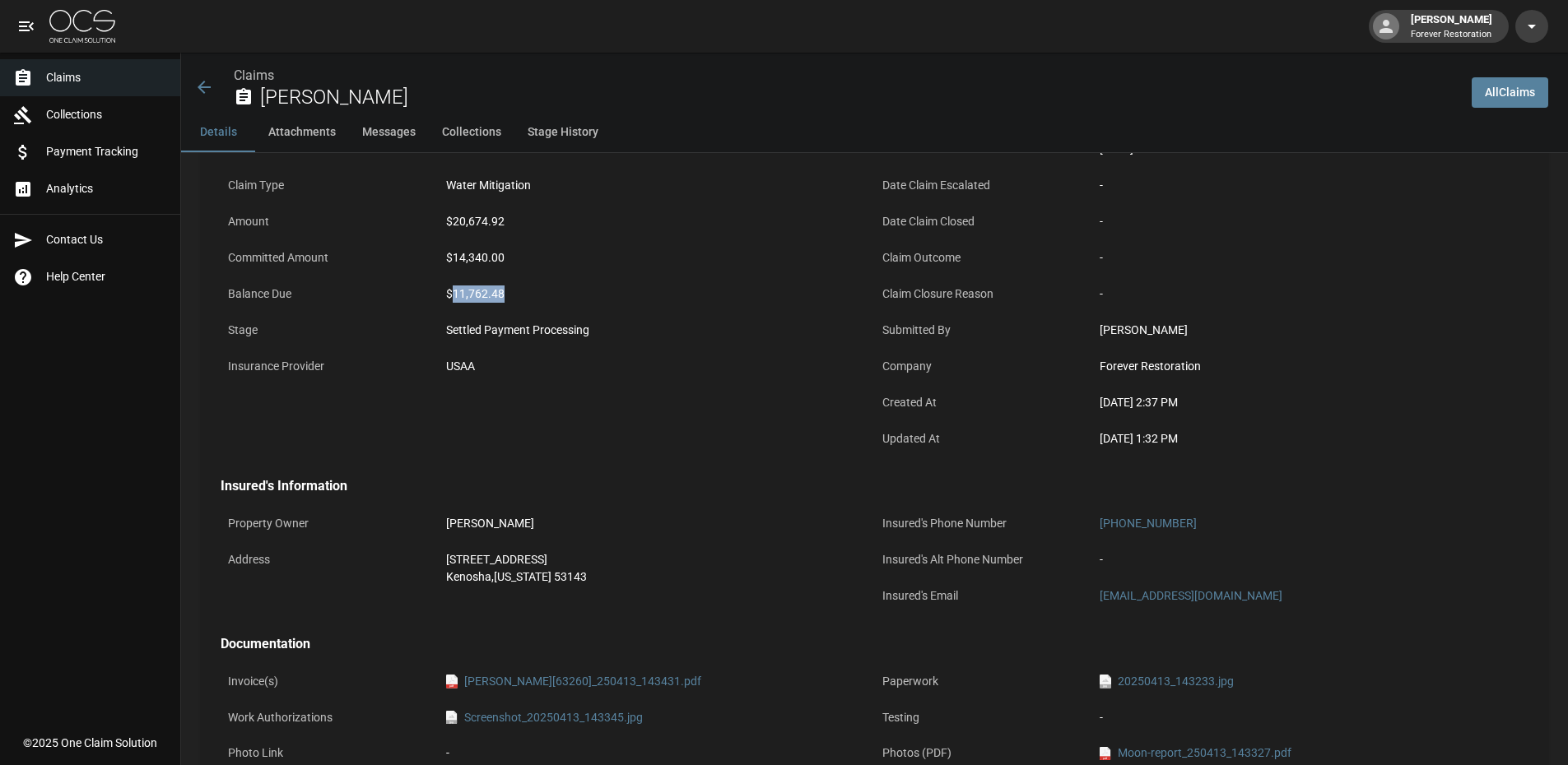
copy div "11,762.48"
click at [595, 395] on div "Name Moon, Howard Claim Number 000572483-801 Claim Type Water Mitigation Amount…" at bounding box center [548, 278] width 654 height 361
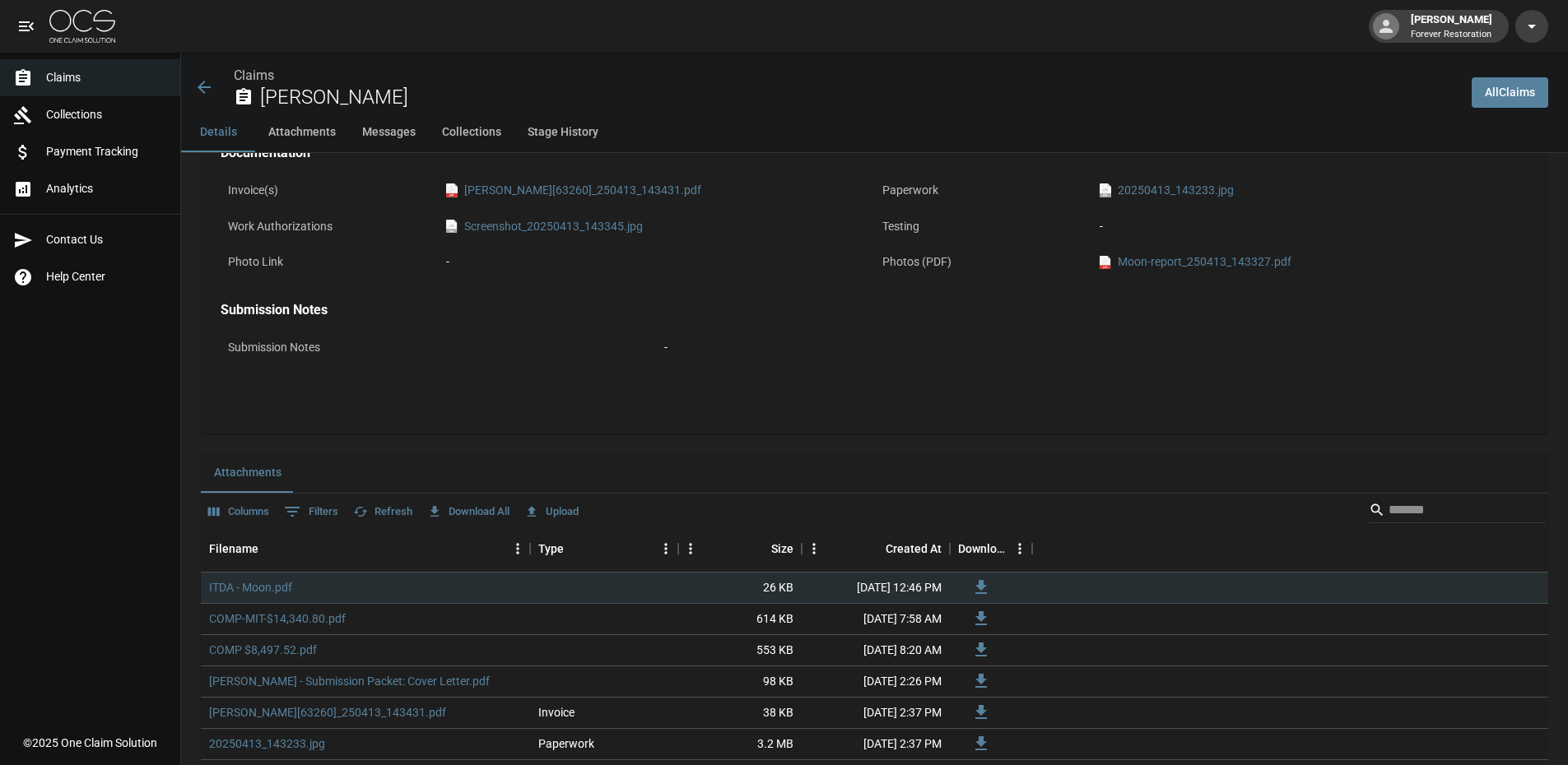
scroll to position [658, 0]
click at [270, 575] on div "ITDA - Moon.pdf" at bounding box center [365, 585] width 329 height 31
click at [268, 579] on link "ITDA - Moon.pdf" at bounding box center [250, 584] width 83 height 16
click at [556, 358] on p "Submission Notes" at bounding box center [438, 345] width 436 height 32
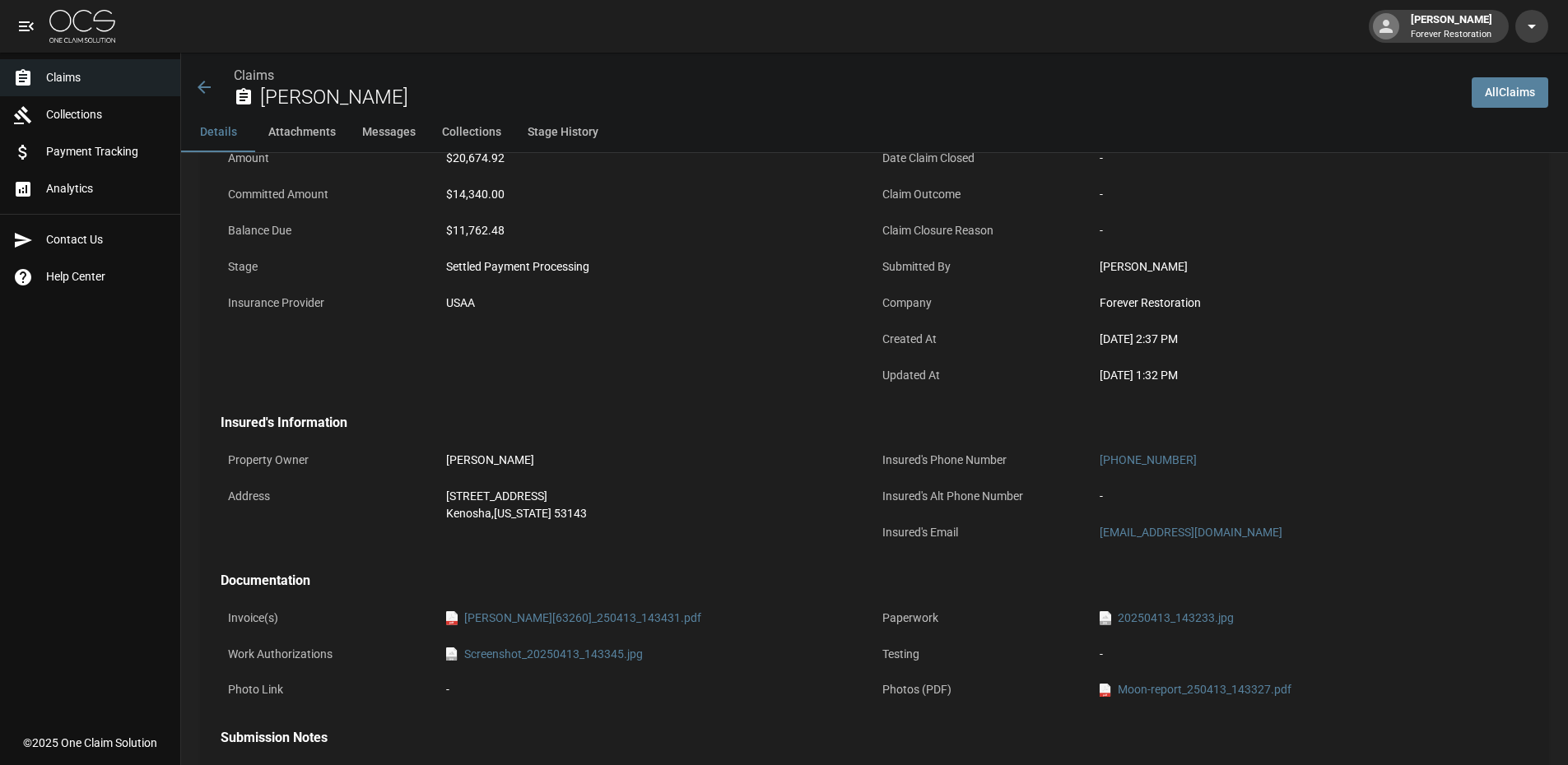
scroll to position [83, 0]
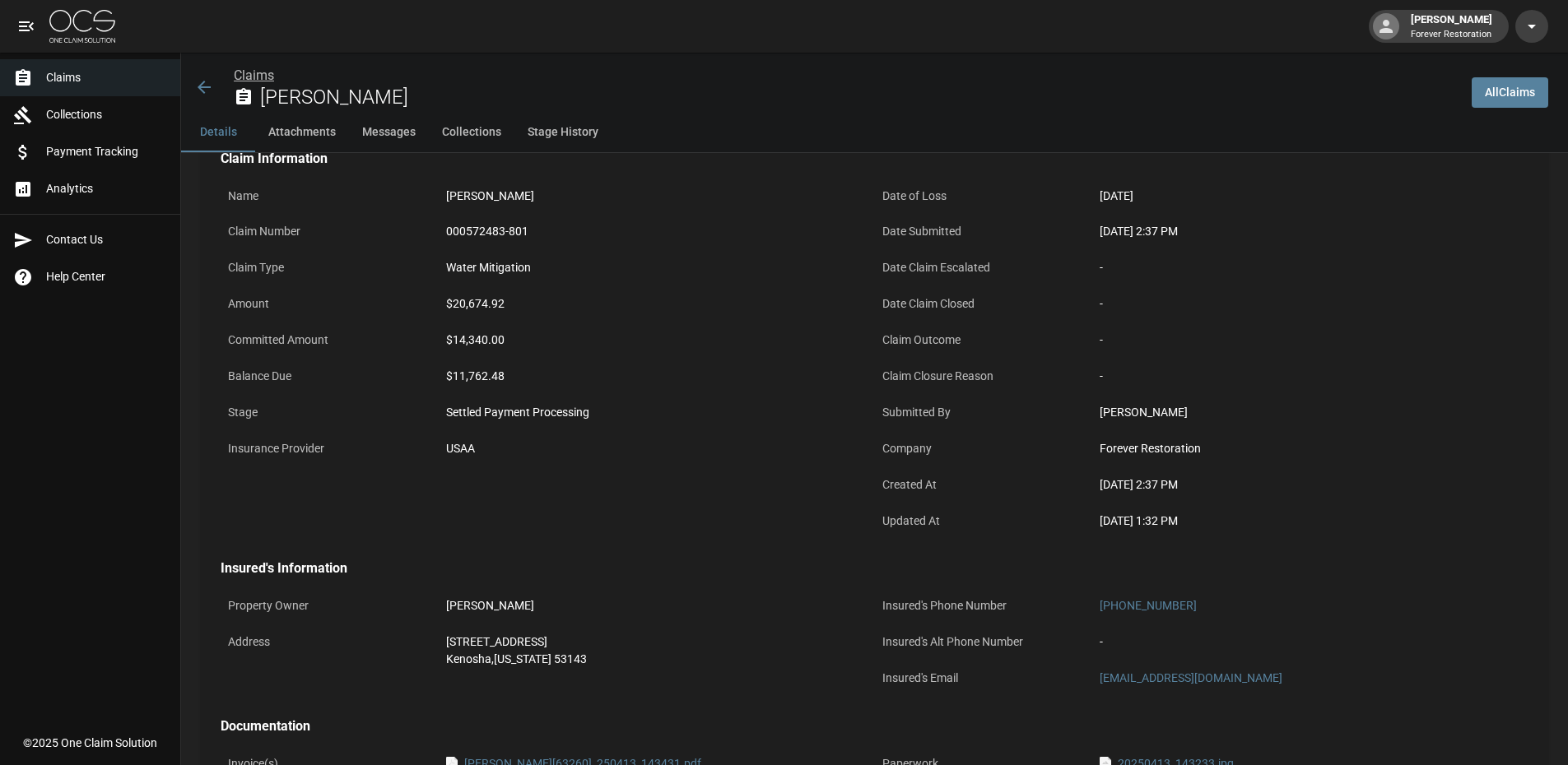
click at [242, 76] on link "Claims" at bounding box center [254, 76] width 40 height 15
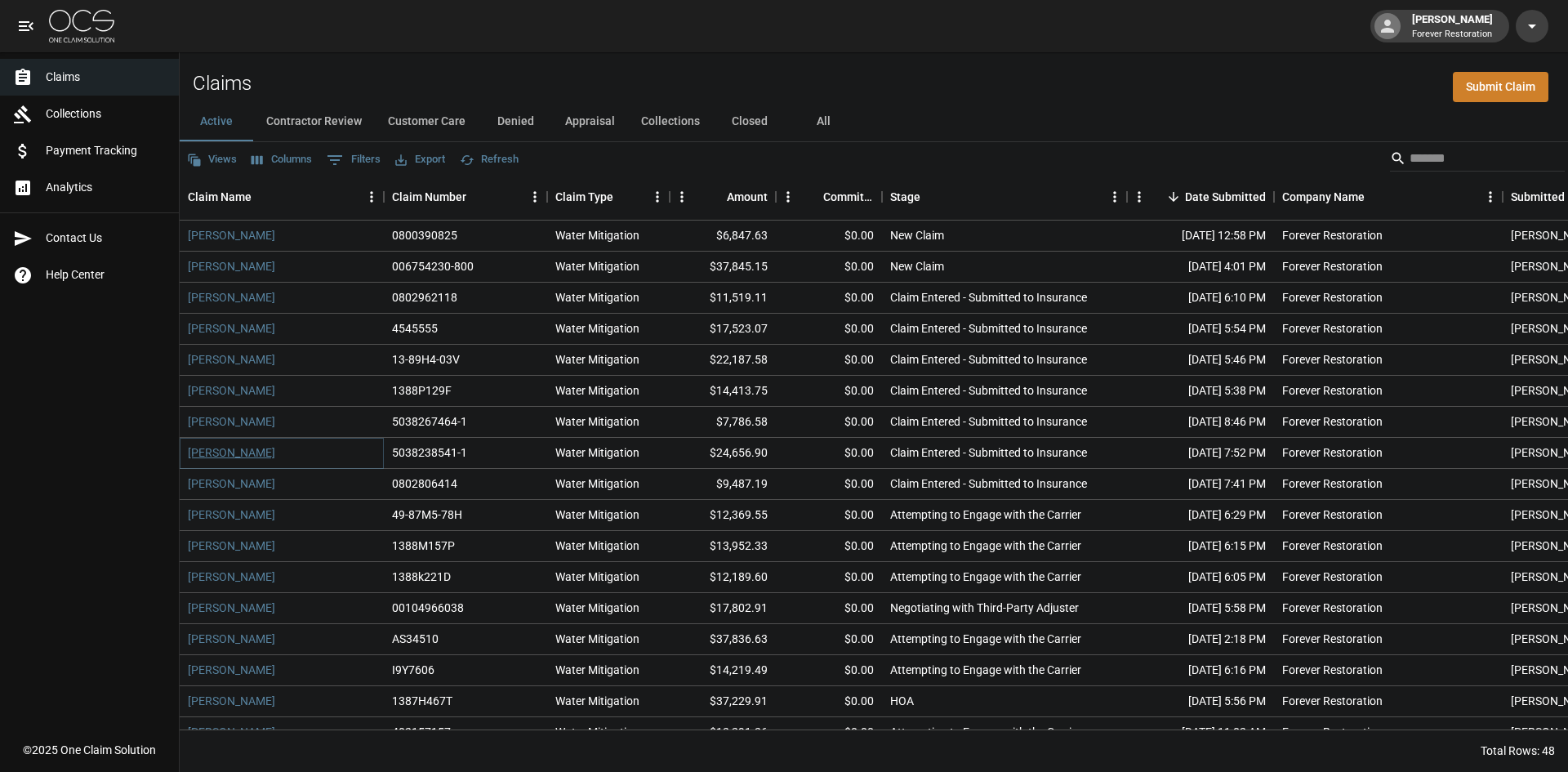
click at [216, 450] on link "[PERSON_NAME]" at bounding box center [231, 452] width 87 height 16
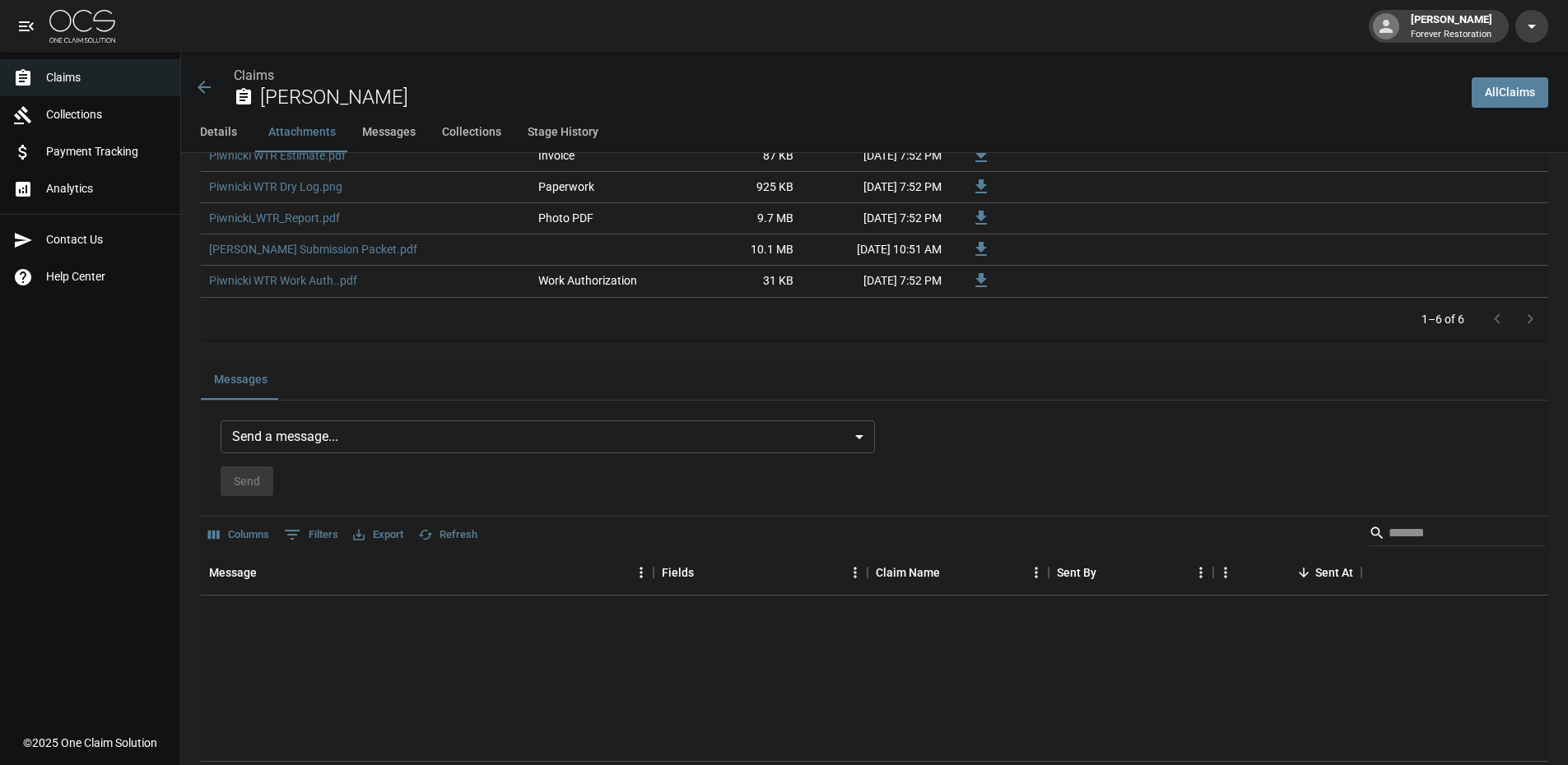
scroll to position [1234, 0]
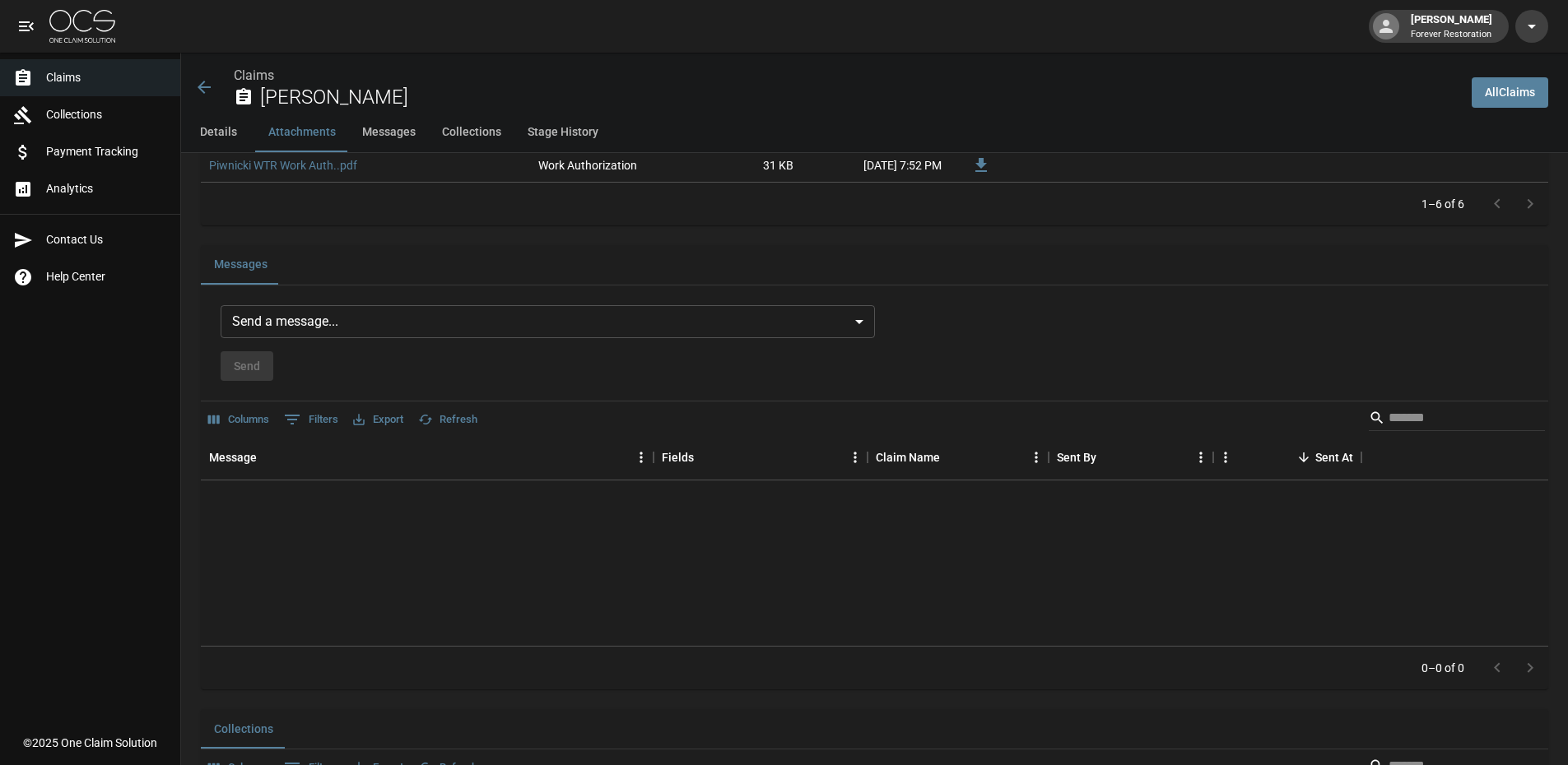
click at [322, 323] on body "John Porter Forever Restoration Claims Collections Payment Tracking Analytics C…" at bounding box center [784, 27] width 1568 height 2523
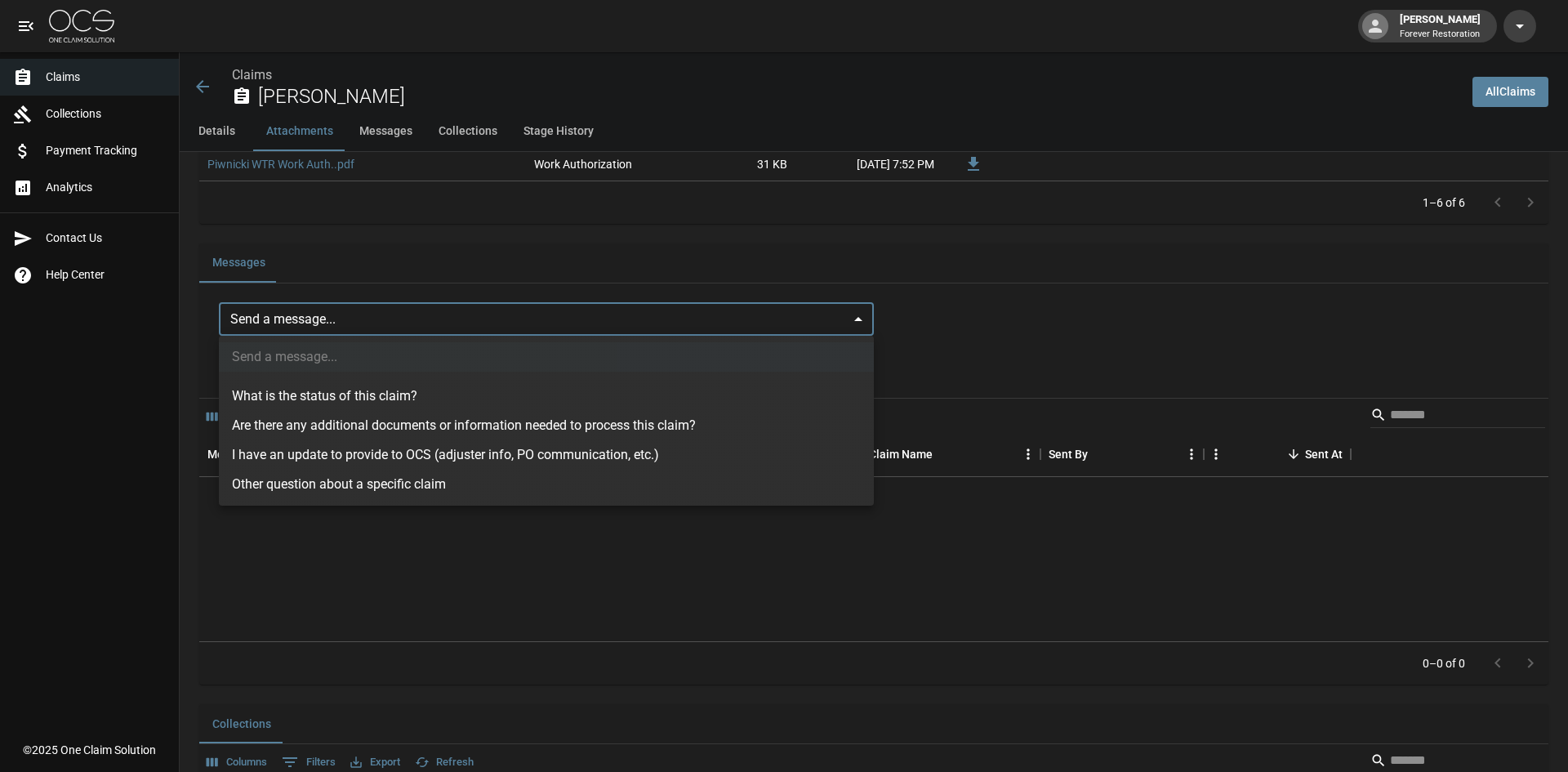
click at [313, 399] on li "What is the status of this claim?" at bounding box center [547, 396] width 655 height 29
type input "**********"
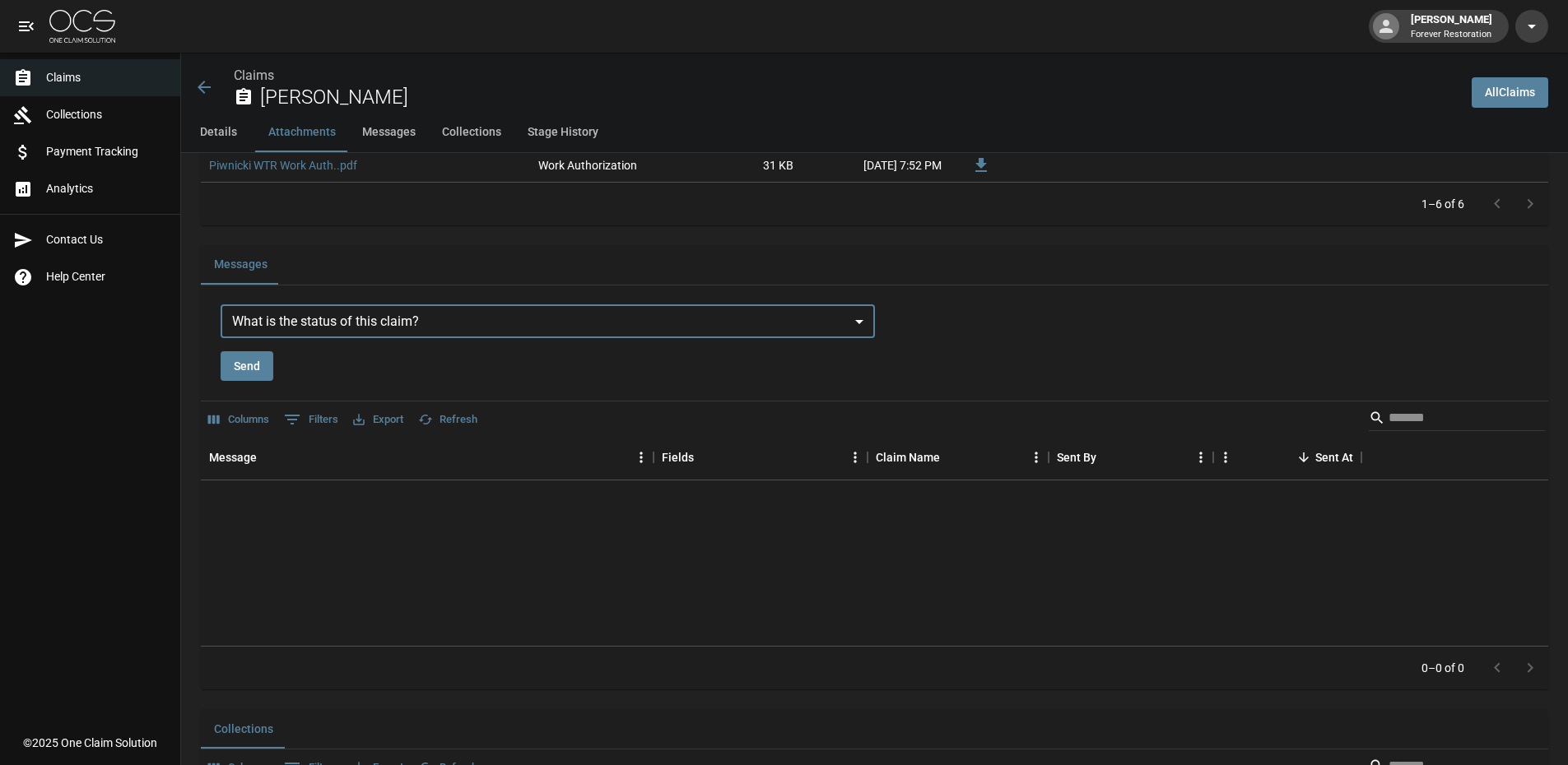
click at [242, 366] on button "Send" at bounding box center [247, 366] width 52 height 30
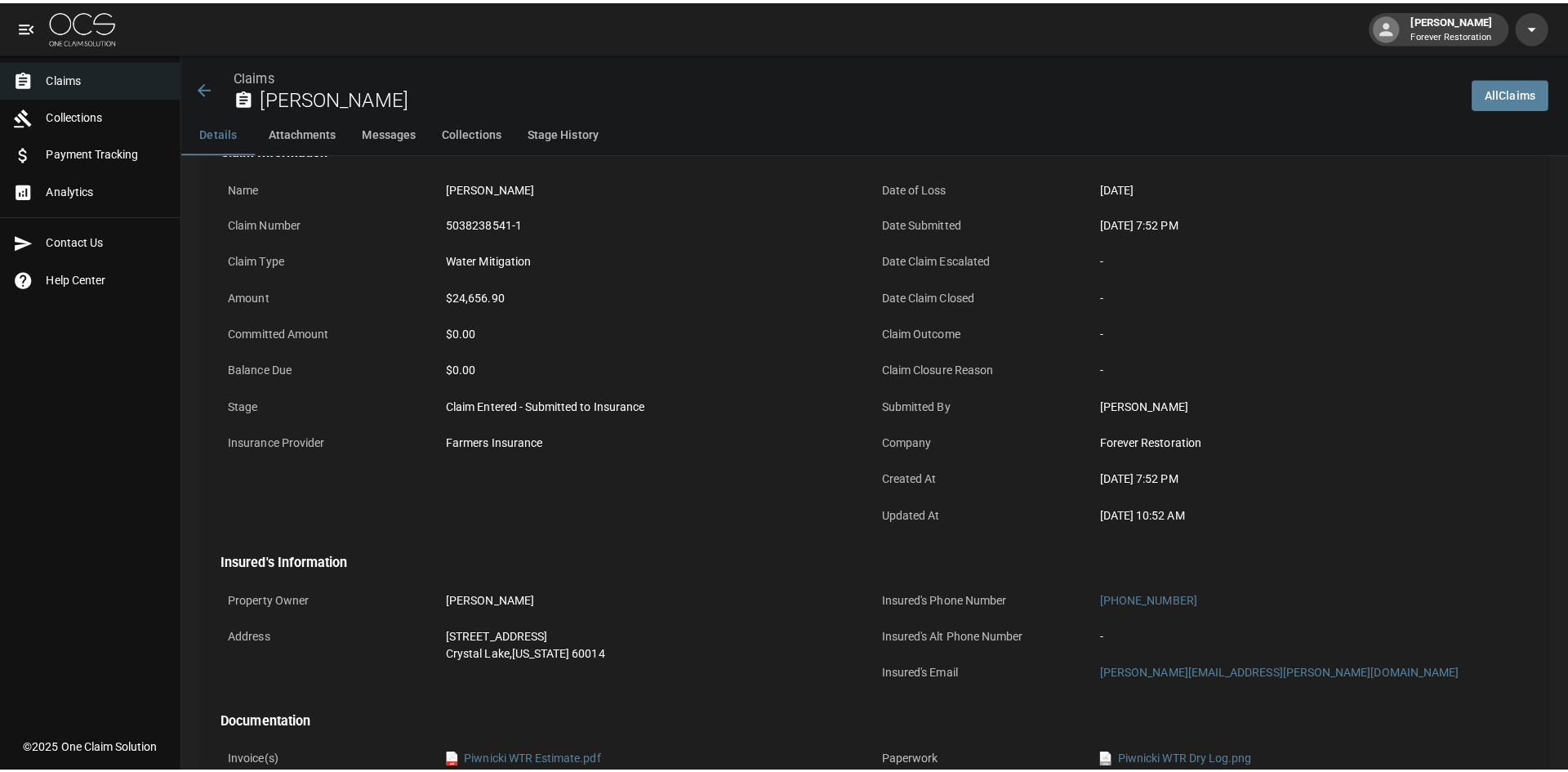
scroll to position [0, 0]
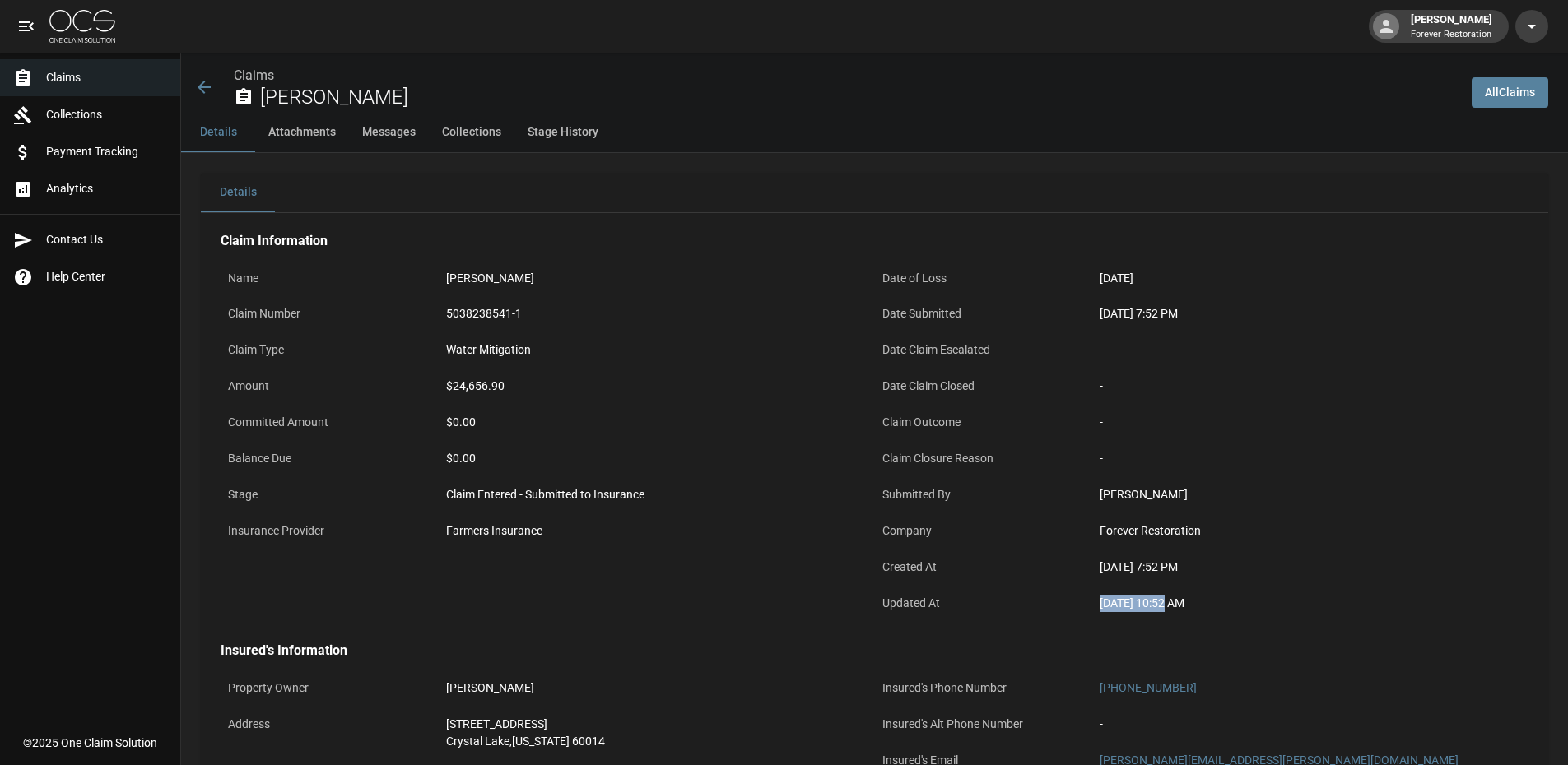
drag, startPoint x: 1175, startPoint y: 606, endPoint x: 1110, endPoint y: 609, distance: 65.1
click at [1110, 609] on div "Aug 29, 2025 10:52 AM" at bounding box center [1310, 603] width 421 height 17
copy div "Aug 29, 2025"
click at [1369, 316] on div "[DATE] 7:52 PM" at bounding box center [1310, 314] width 421 height 17
click at [258, 65] on div "Claims Jeff Piwnicki" at bounding box center [820, 83] width 1277 height 60
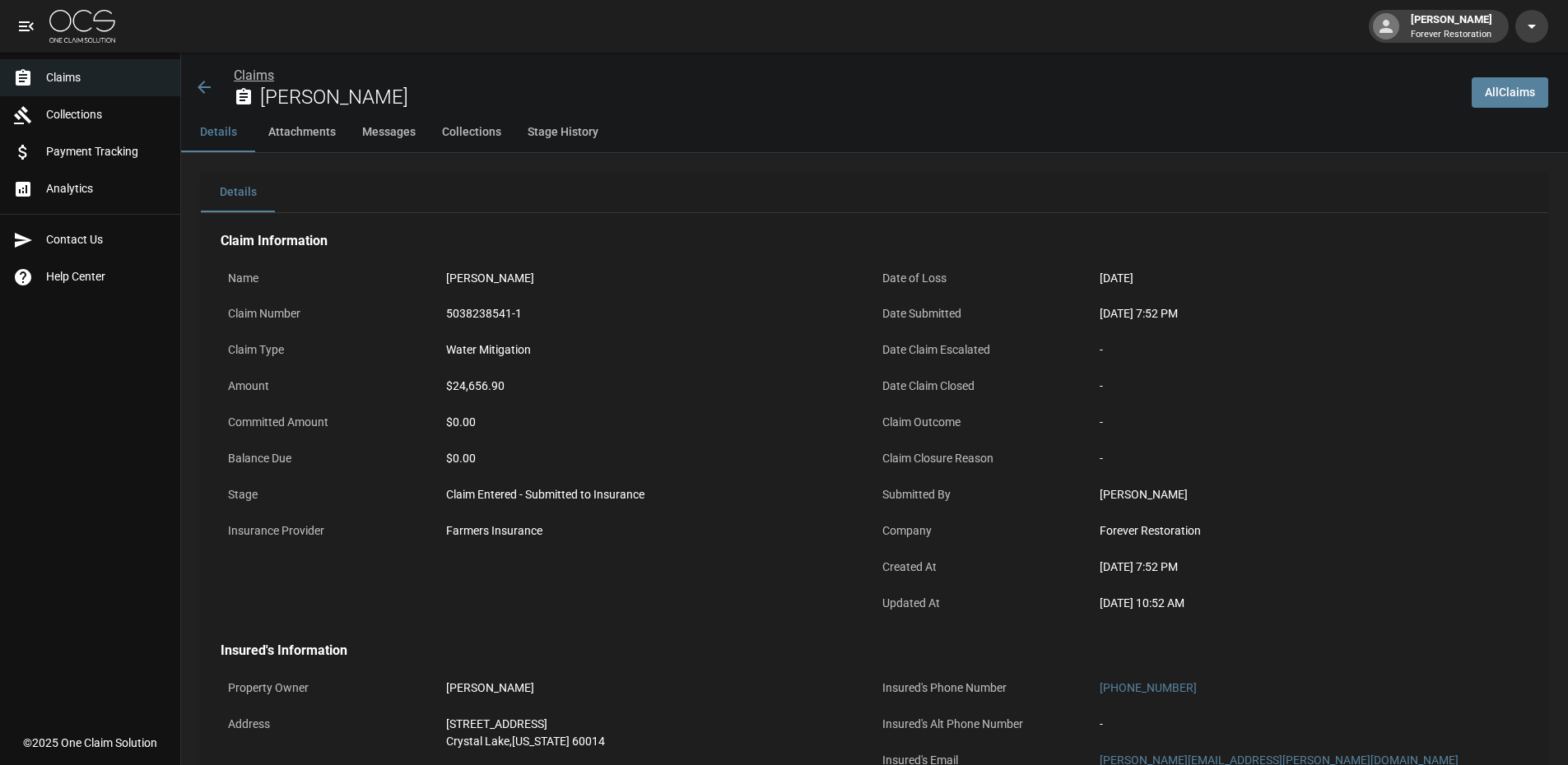
click at [259, 68] on link "Claims" at bounding box center [254, 76] width 40 height 15
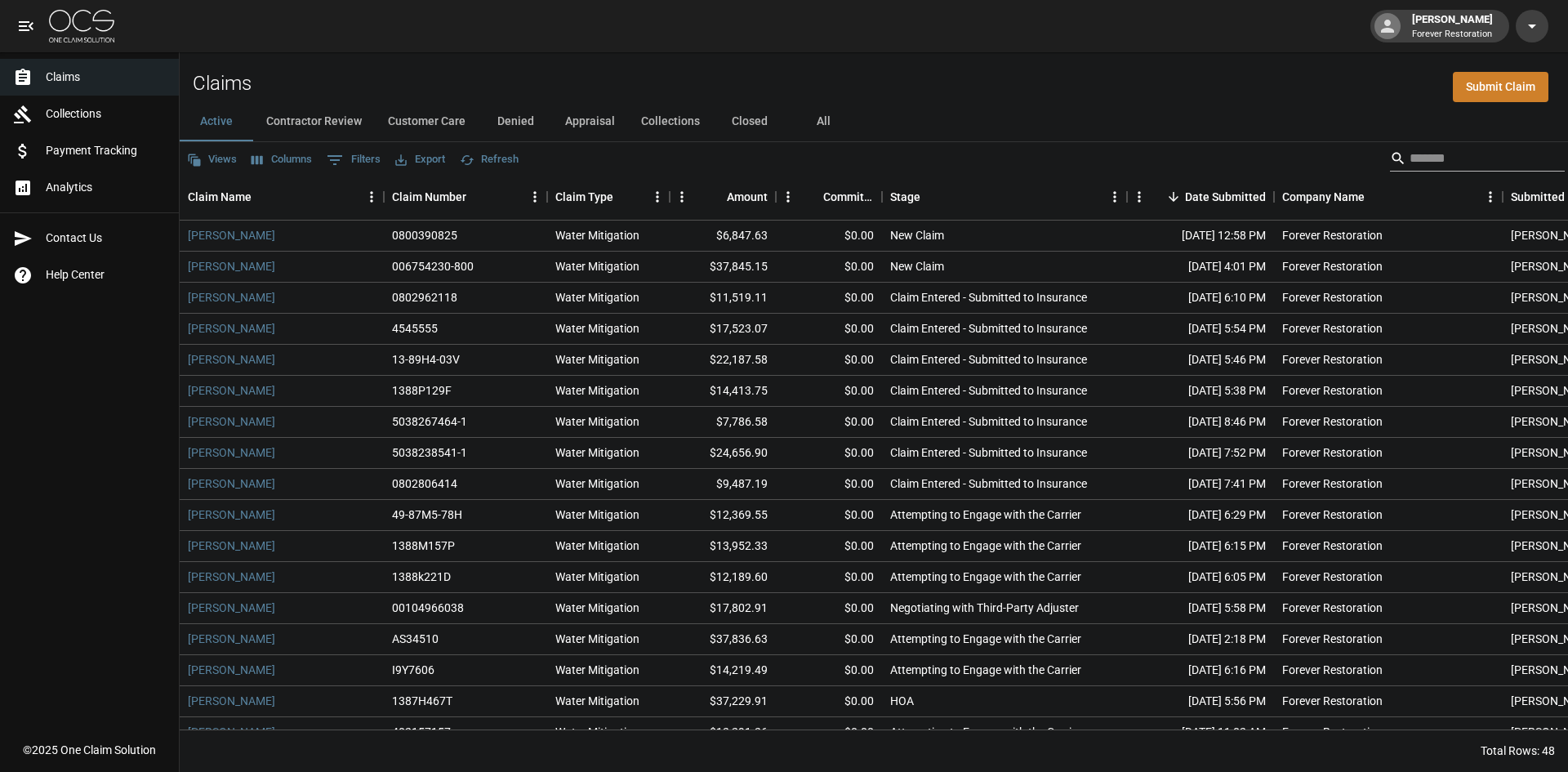
click at [1409, 166] on input "Search" at bounding box center [1474, 158] width 131 height 26
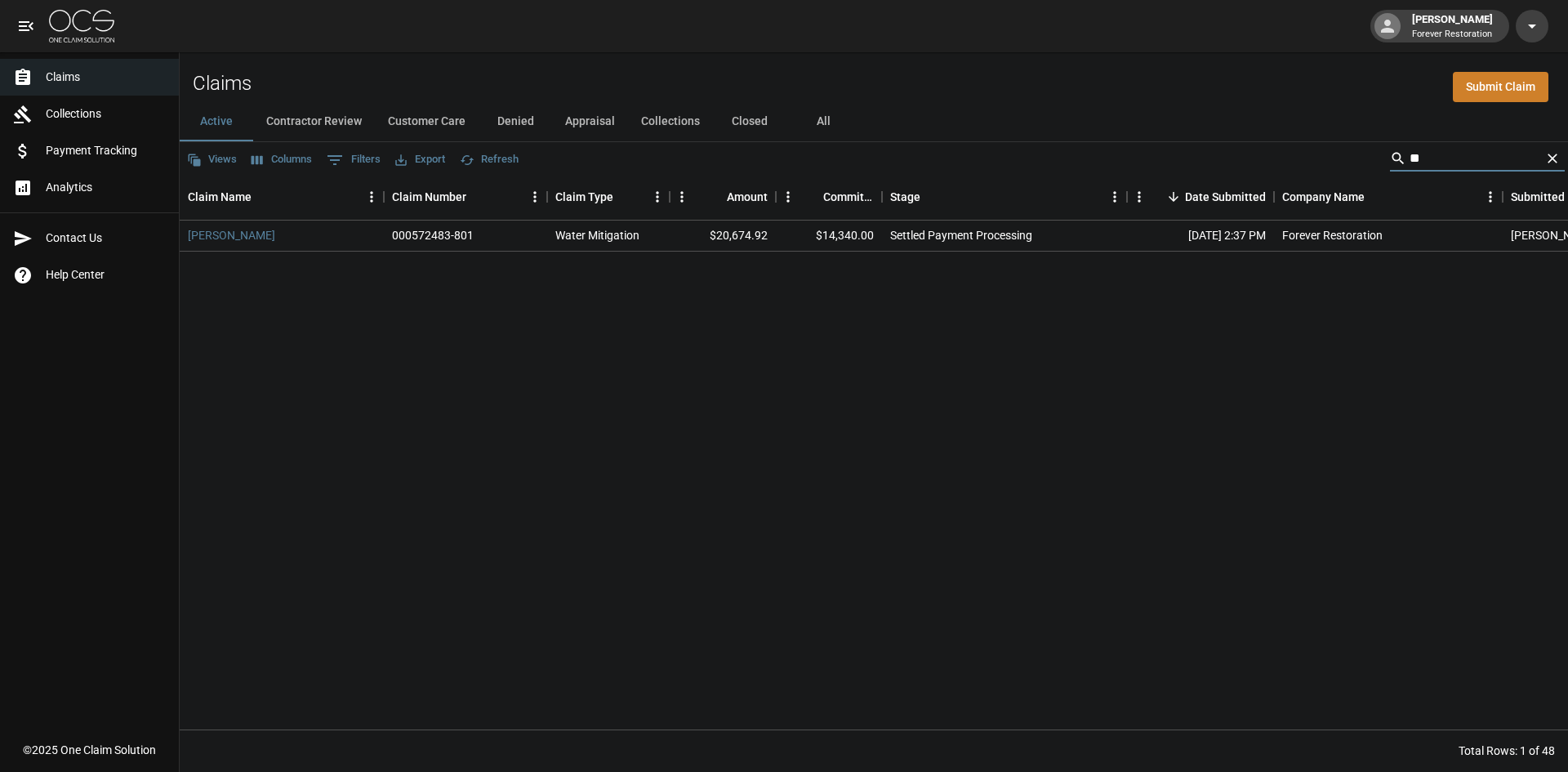
type input "*"
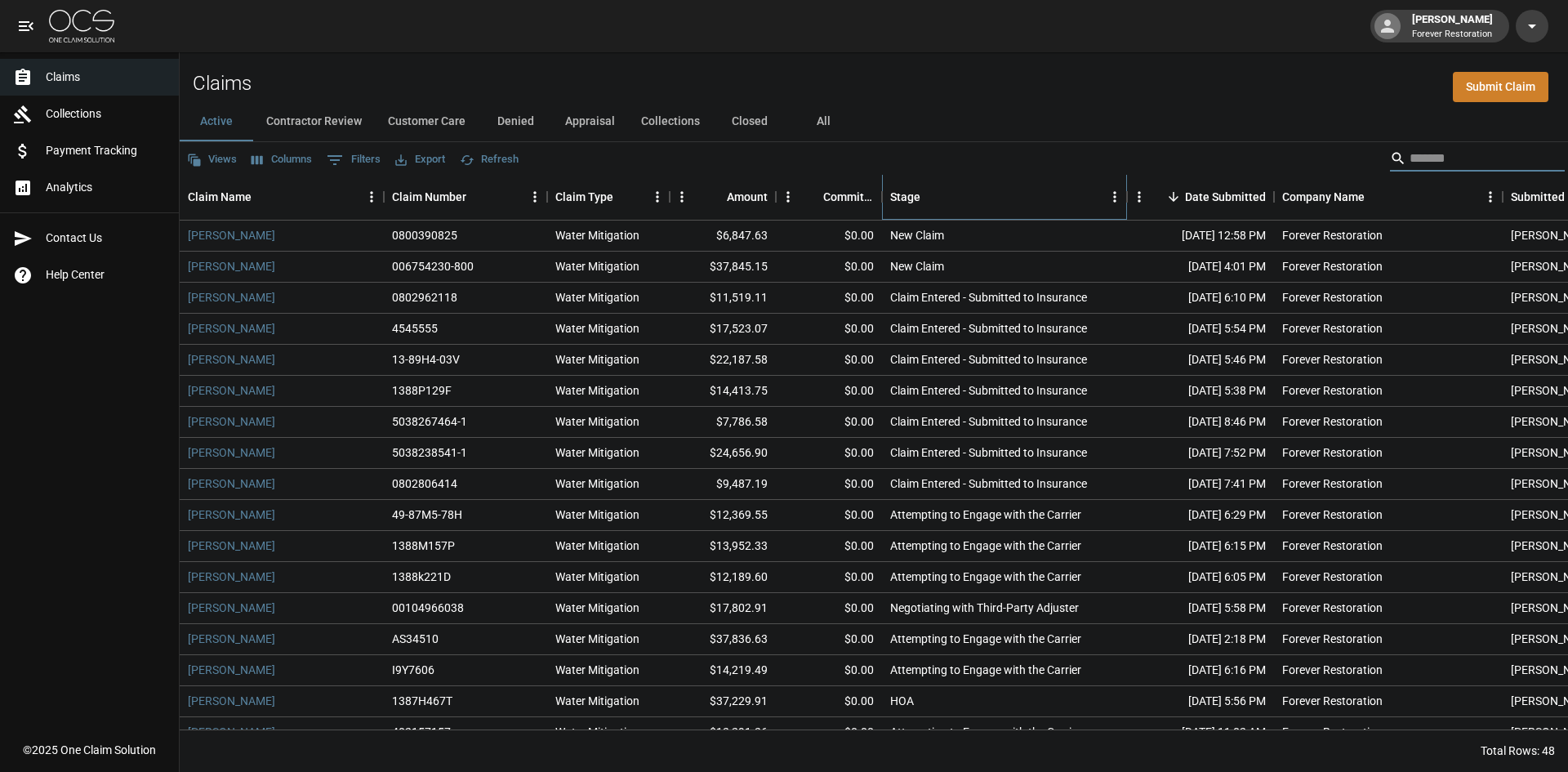
click at [1058, 177] on div "Stage" at bounding box center [996, 197] width 212 height 46
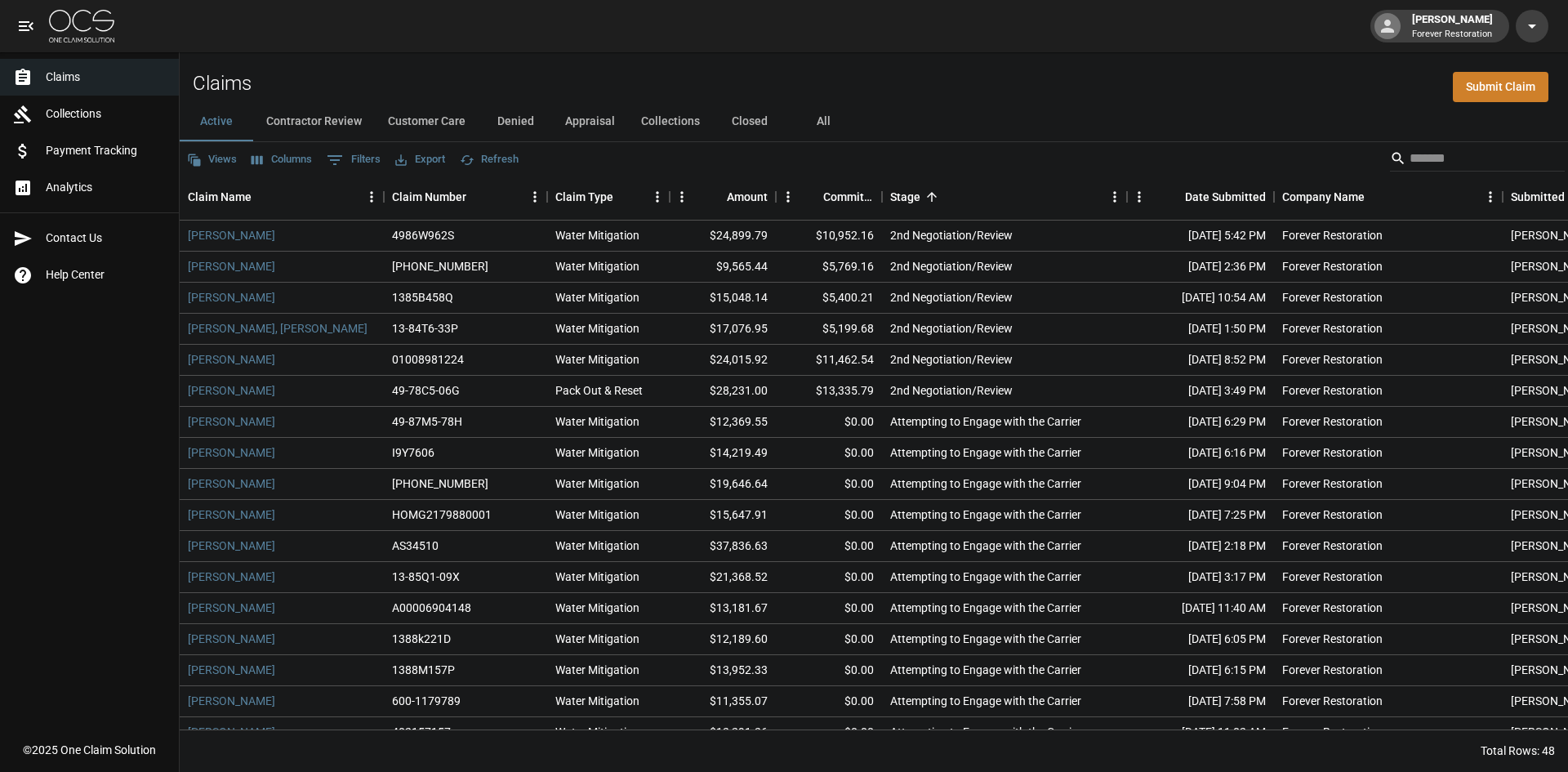
click at [1053, 173] on div "Views Columns 0 Filters Export Refresh" at bounding box center [874, 159] width 1389 height 32
click at [229, 200] on div "Claim Name" at bounding box center [219, 197] width 64 height 46
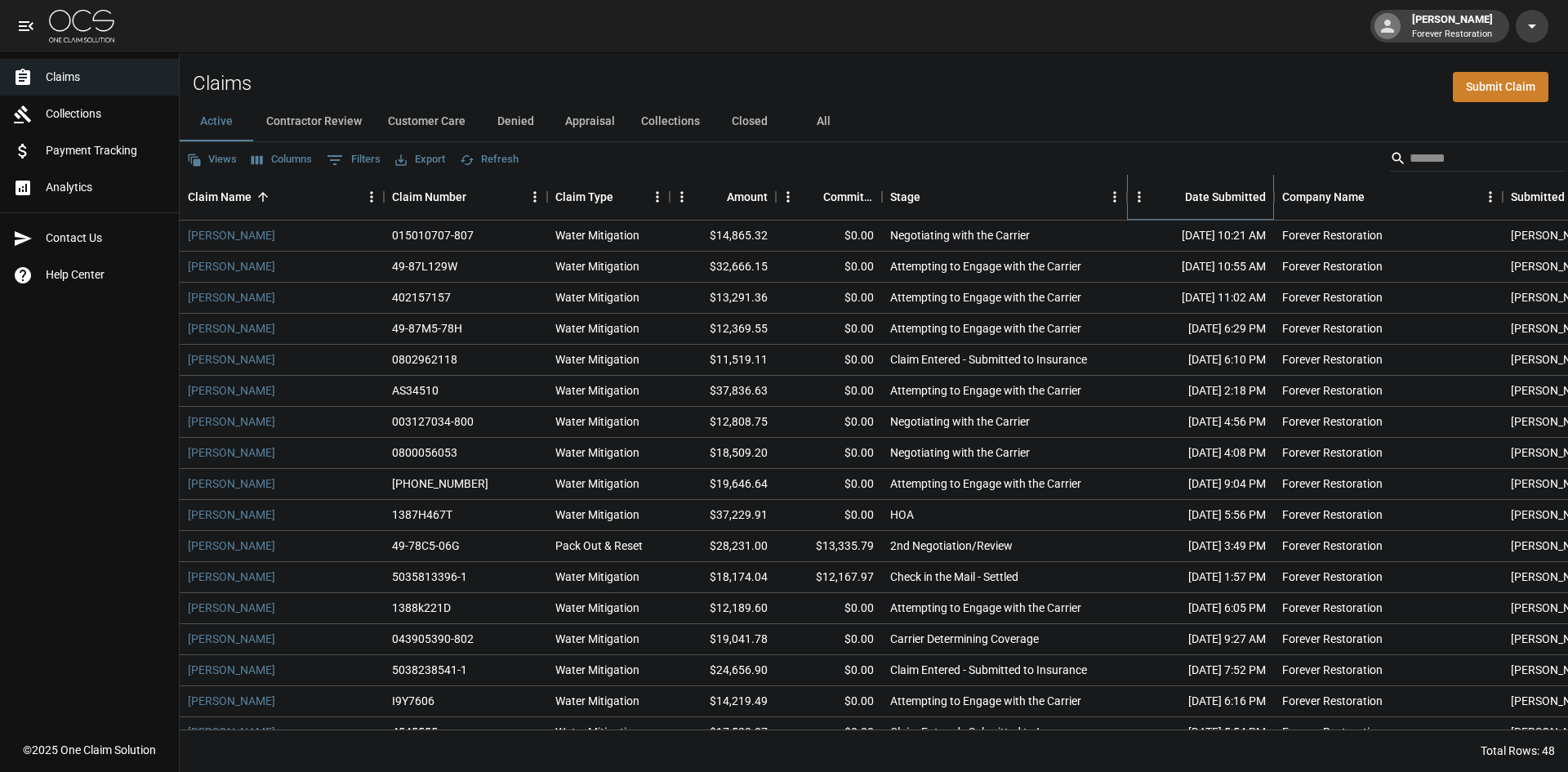
click at [1240, 203] on div "Date Submitted" at bounding box center [1225, 197] width 81 height 46
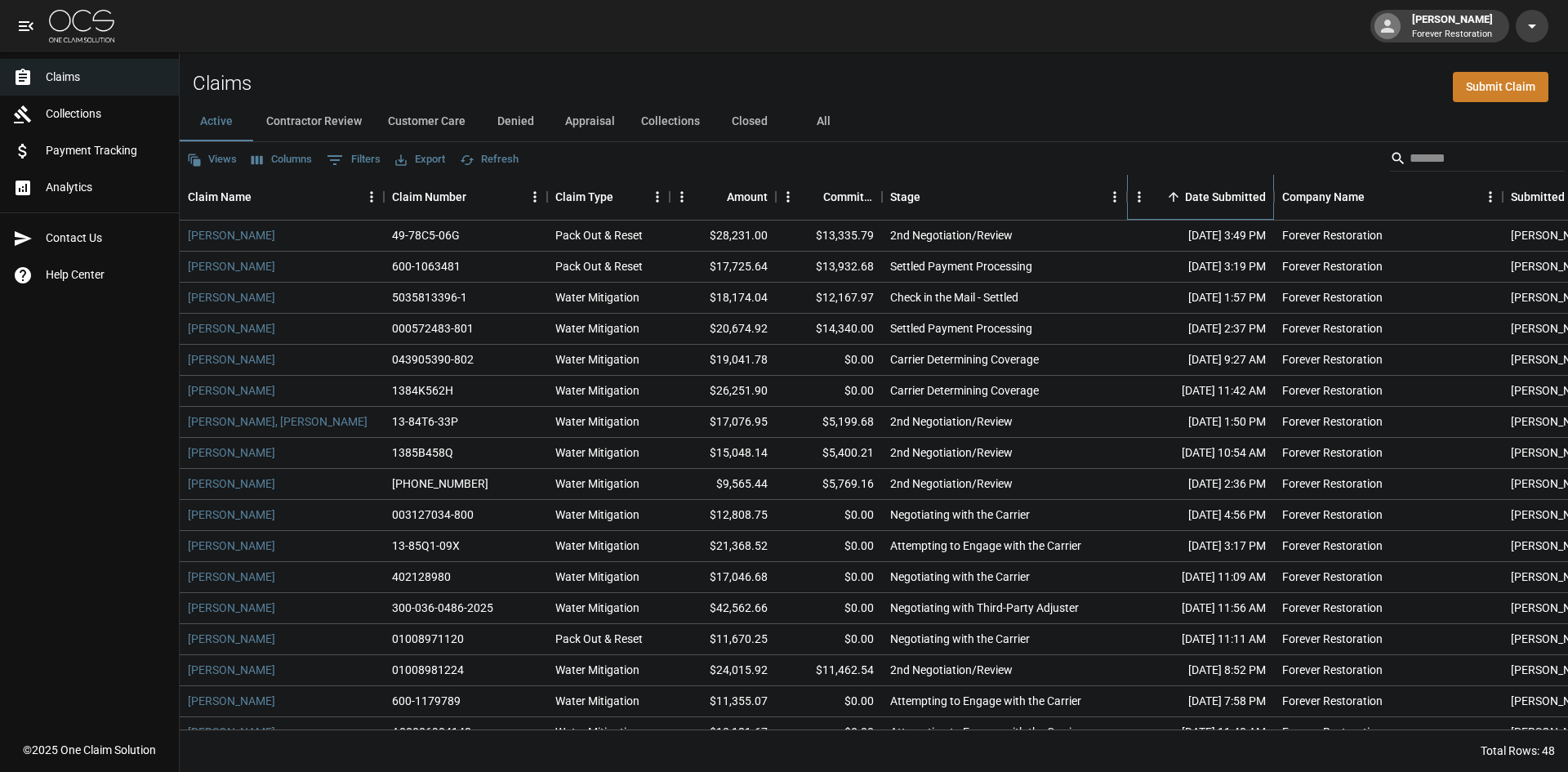
click at [1199, 189] on div "Date Submitted" at bounding box center [1225, 197] width 81 height 46
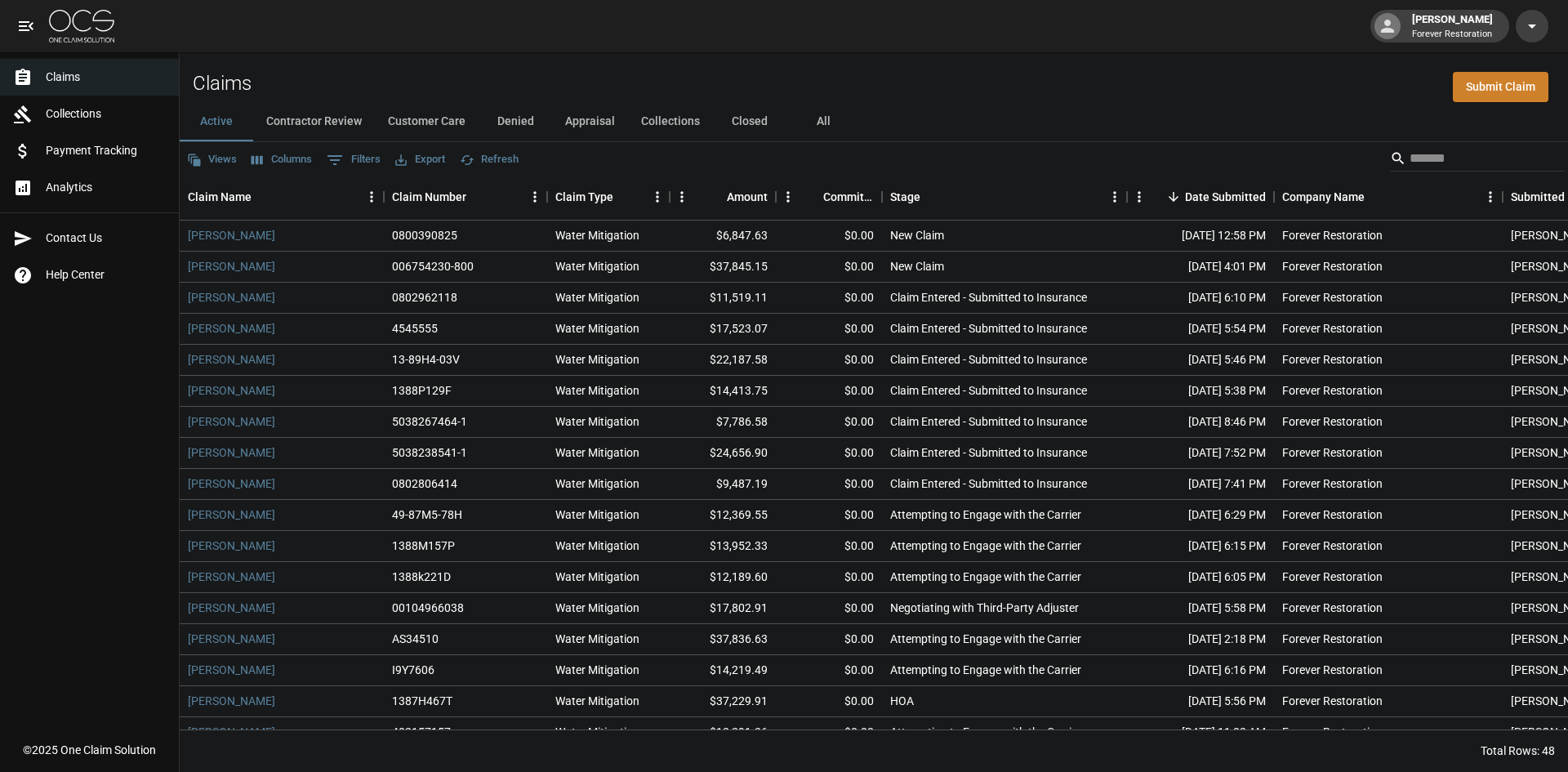
click at [589, 163] on div "Views Columns 0 Filters Export Refresh" at bounding box center [874, 159] width 1389 height 32
click at [241, 451] on link "[PERSON_NAME]" at bounding box center [231, 452] width 87 height 16
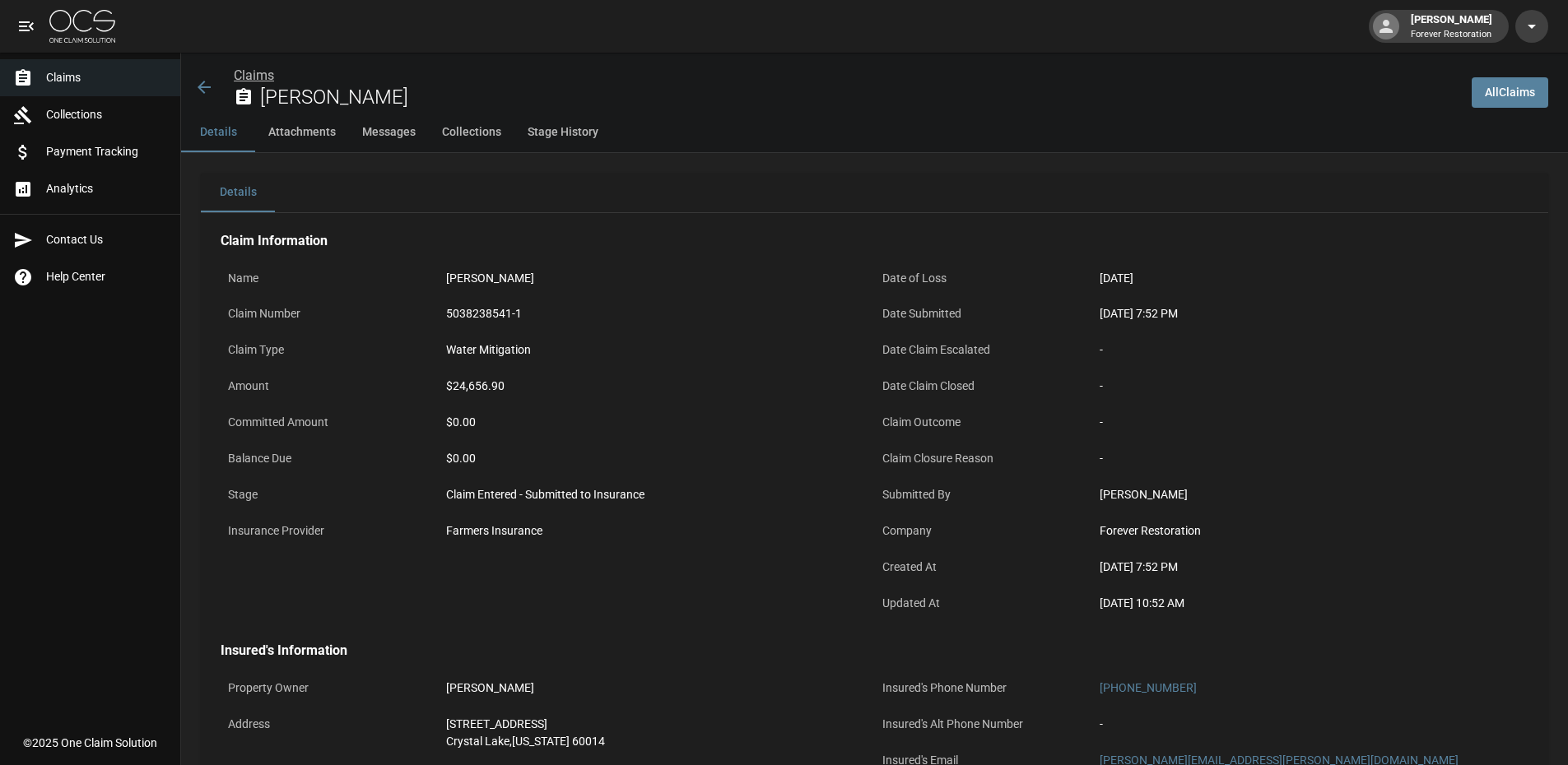
click at [253, 76] on link "Claims" at bounding box center [254, 76] width 40 height 15
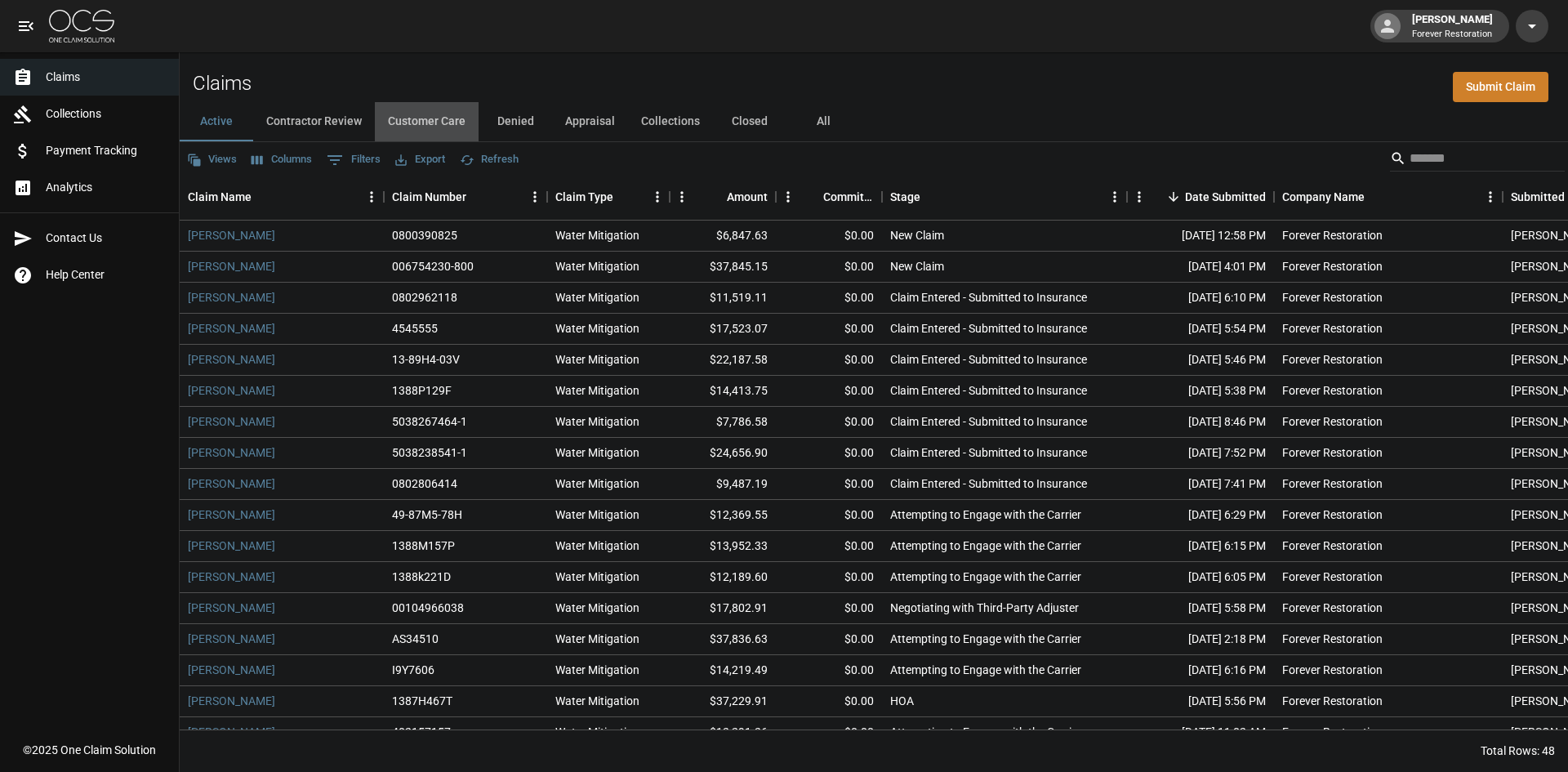
click at [413, 124] on button "Customer Care" at bounding box center [427, 122] width 104 height 39
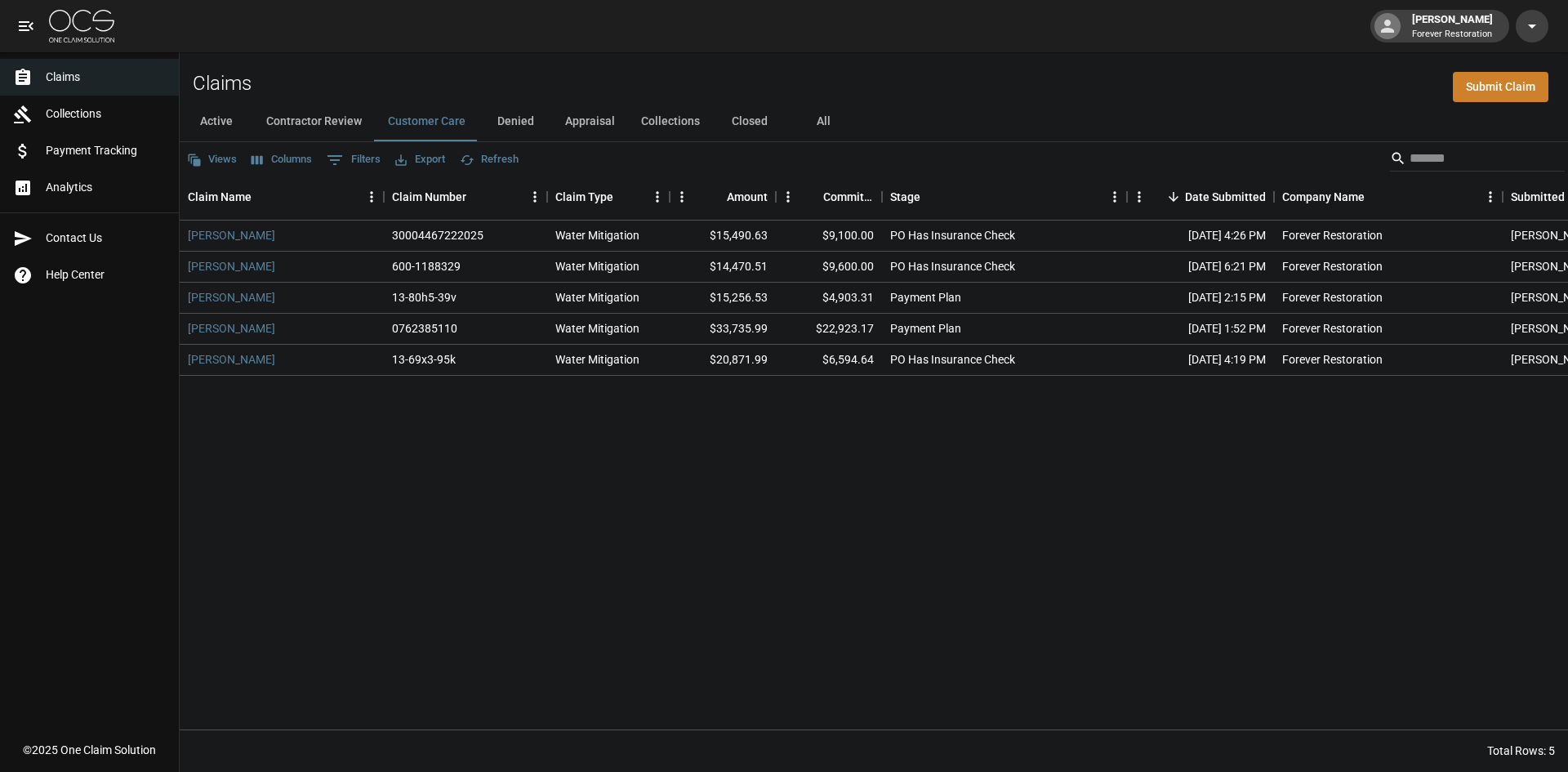
click at [218, 120] on button "Active" at bounding box center [217, 122] width 73 height 39
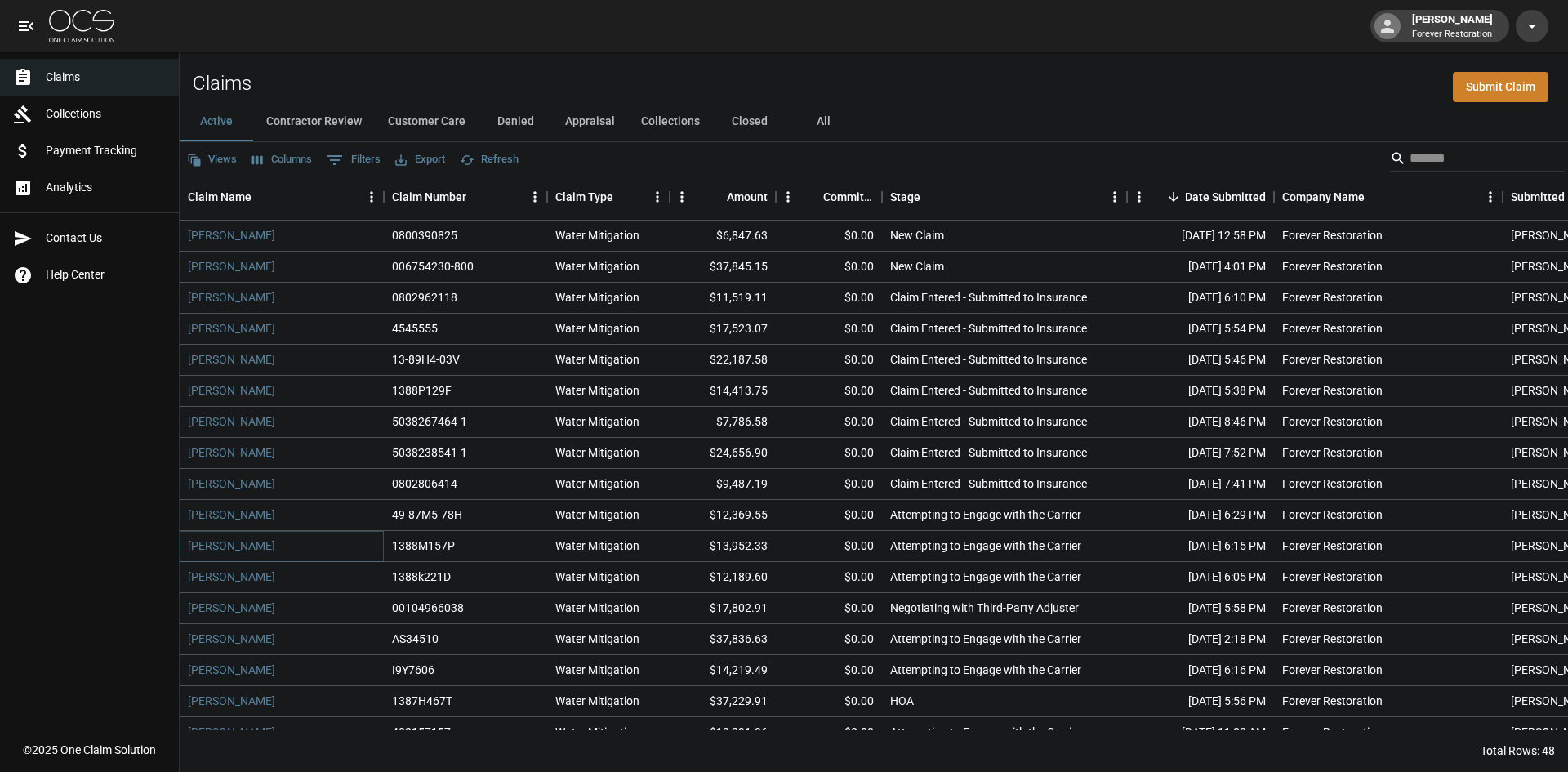
click at [215, 549] on link "[PERSON_NAME]" at bounding box center [231, 545] width 87 height 16
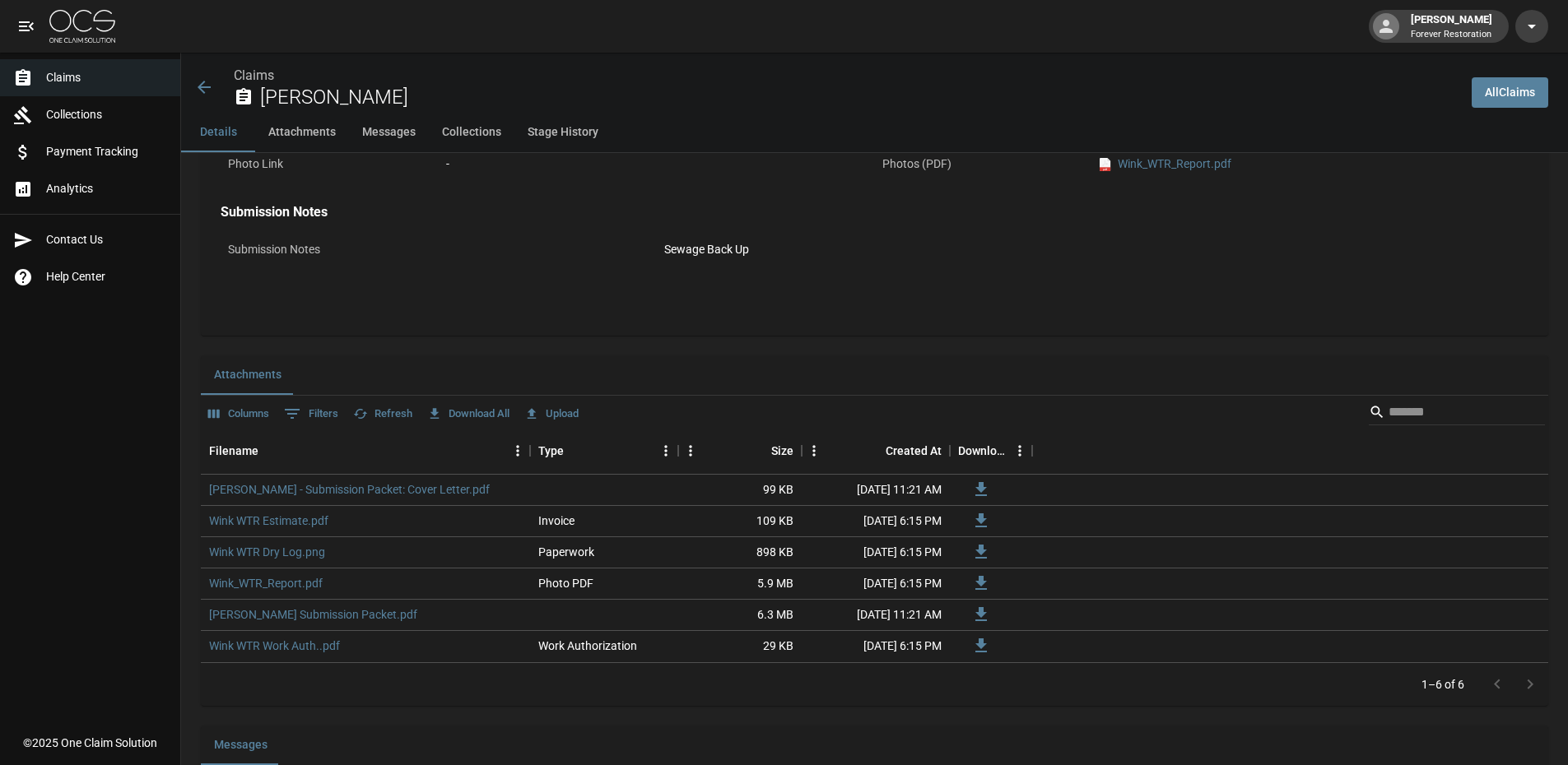
scroll to position [988, 0]
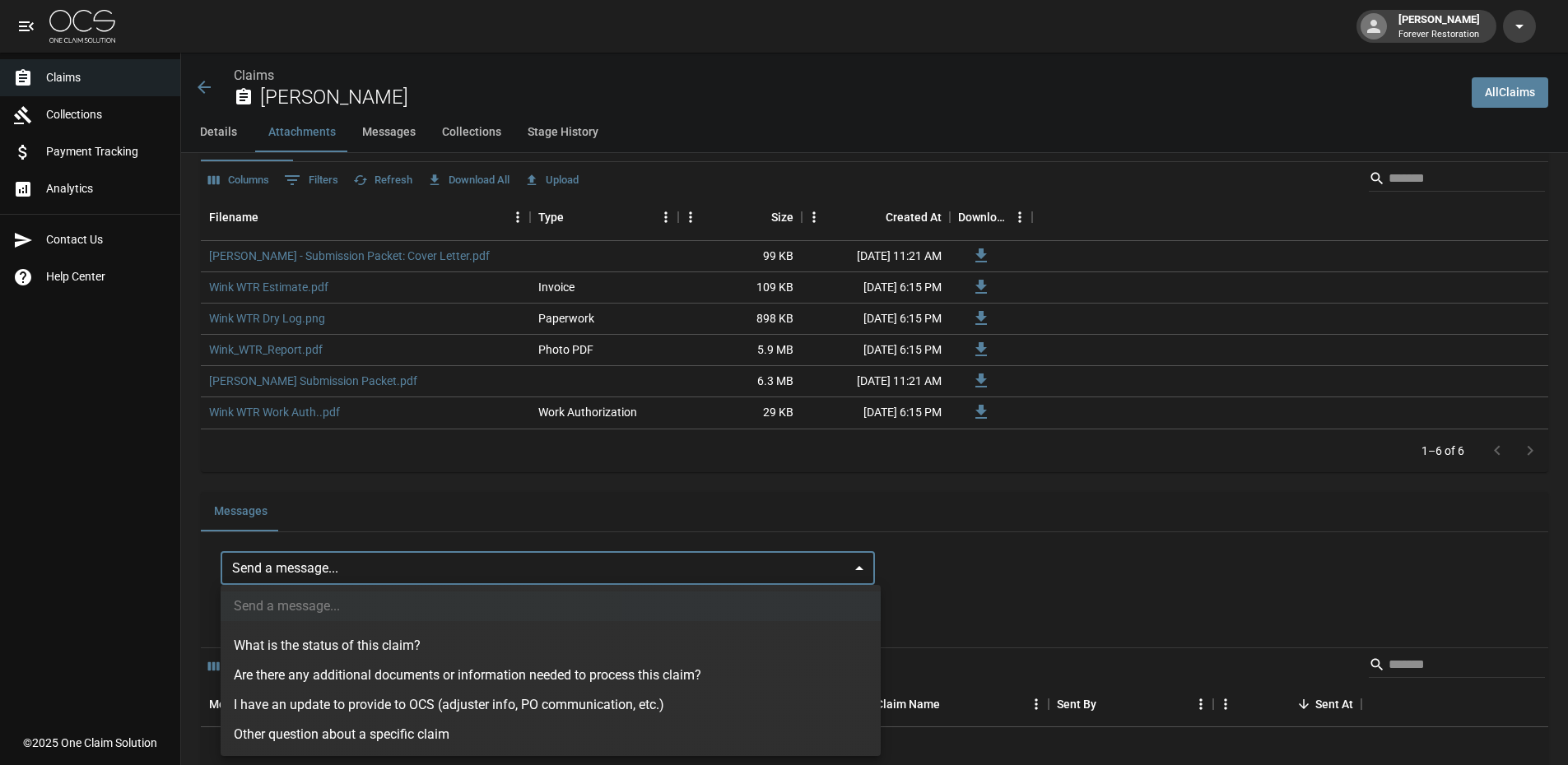
click at [310, 570] on body "John Porter Forever Restoration Claims Collections Payment Tracking Analytics C…" at bounding box center [784, 303] width 1568 height 2580
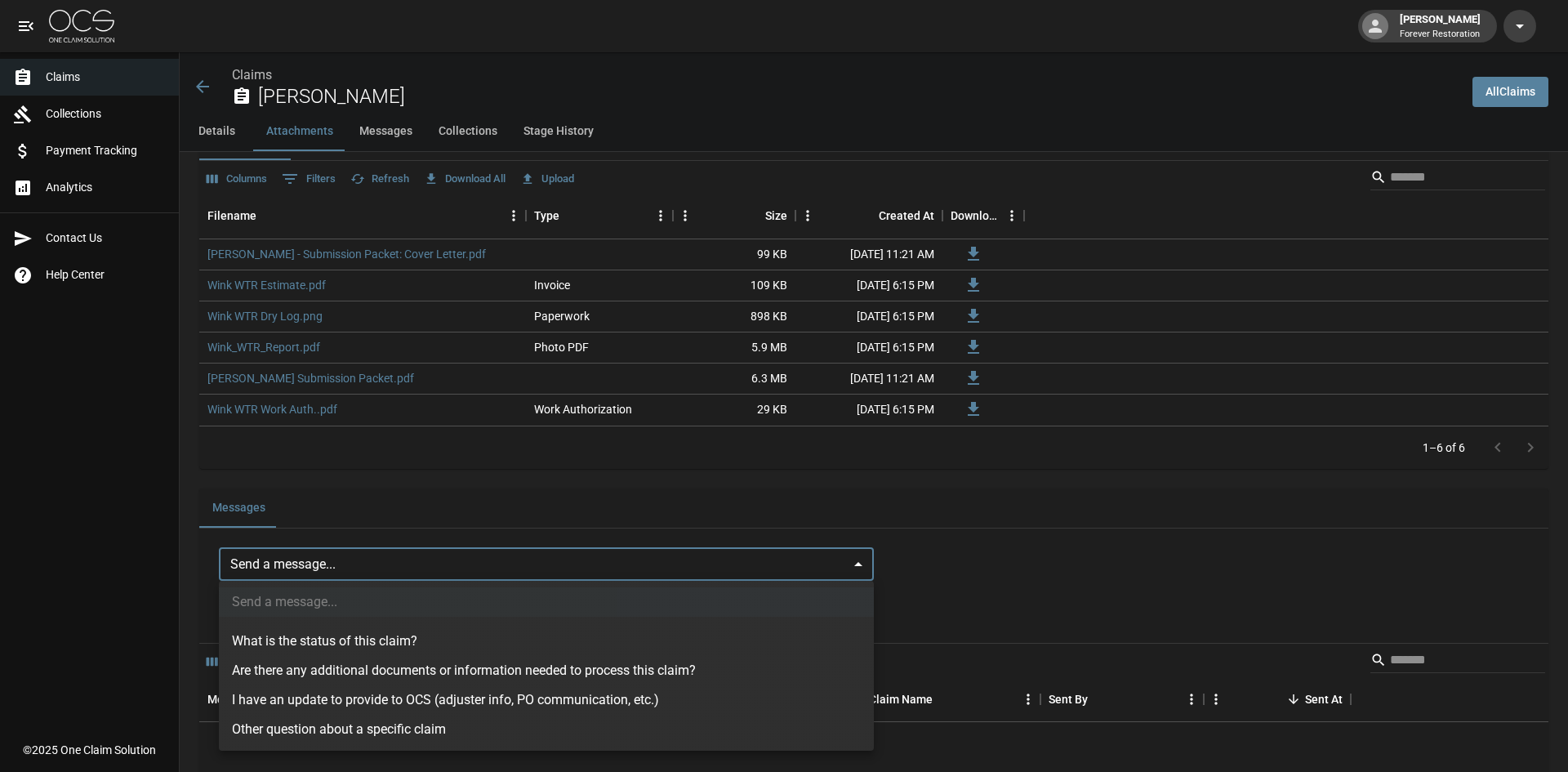
click at [322, 641] on li "What is the status of this claim?" at bounding box center [547, 641] width 655 height 29
type input "**********"
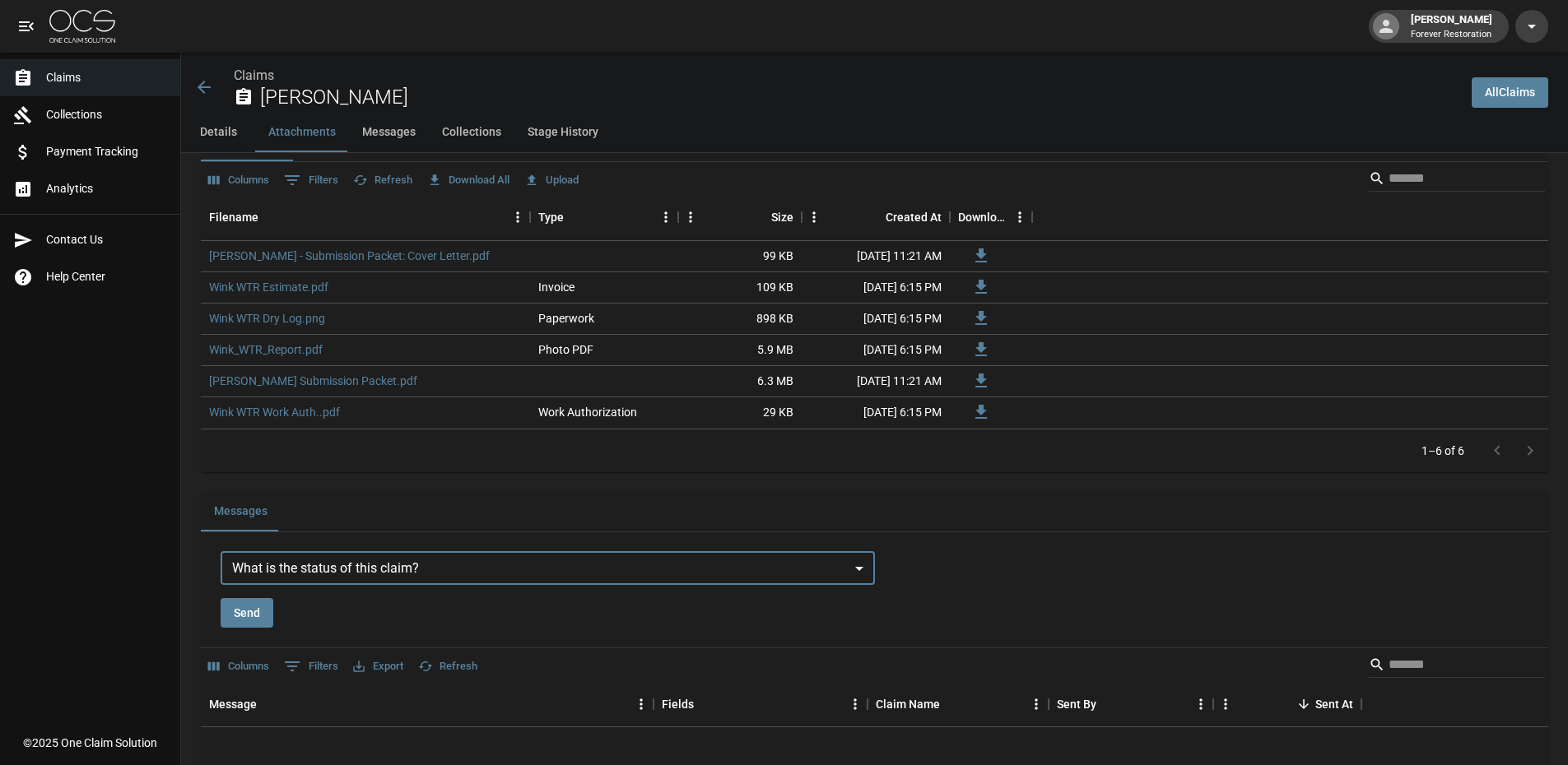
click at [248, 606] on button "Send" at bounding box center [247, 613] width 52 height 30
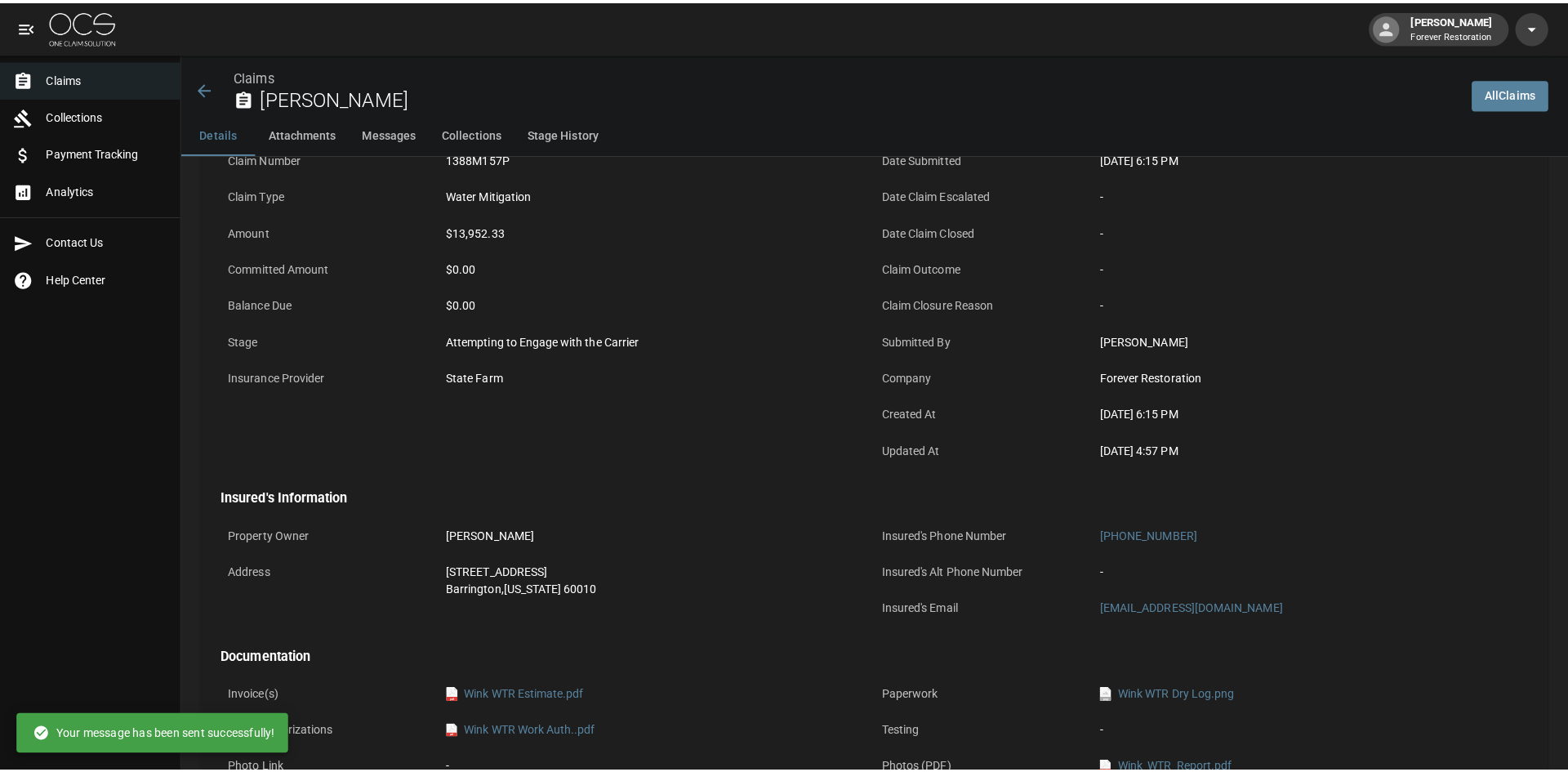
scroll to position [0, 0]
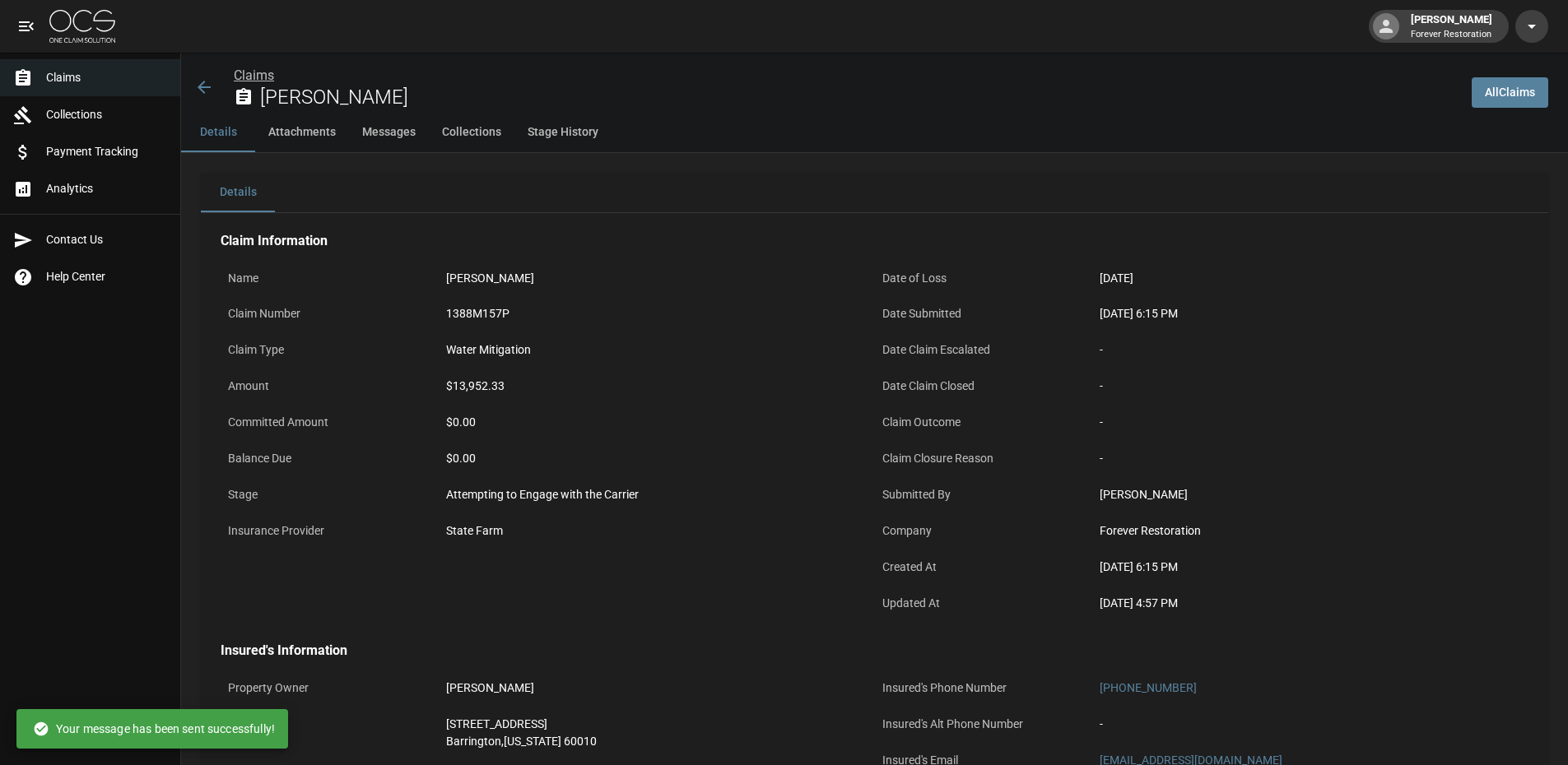
click at [260, 75] on link "Claims" at bounding box center [254, 76] width 40 height 15
